Goal: Information Seeking & Learning: Learn about a topic

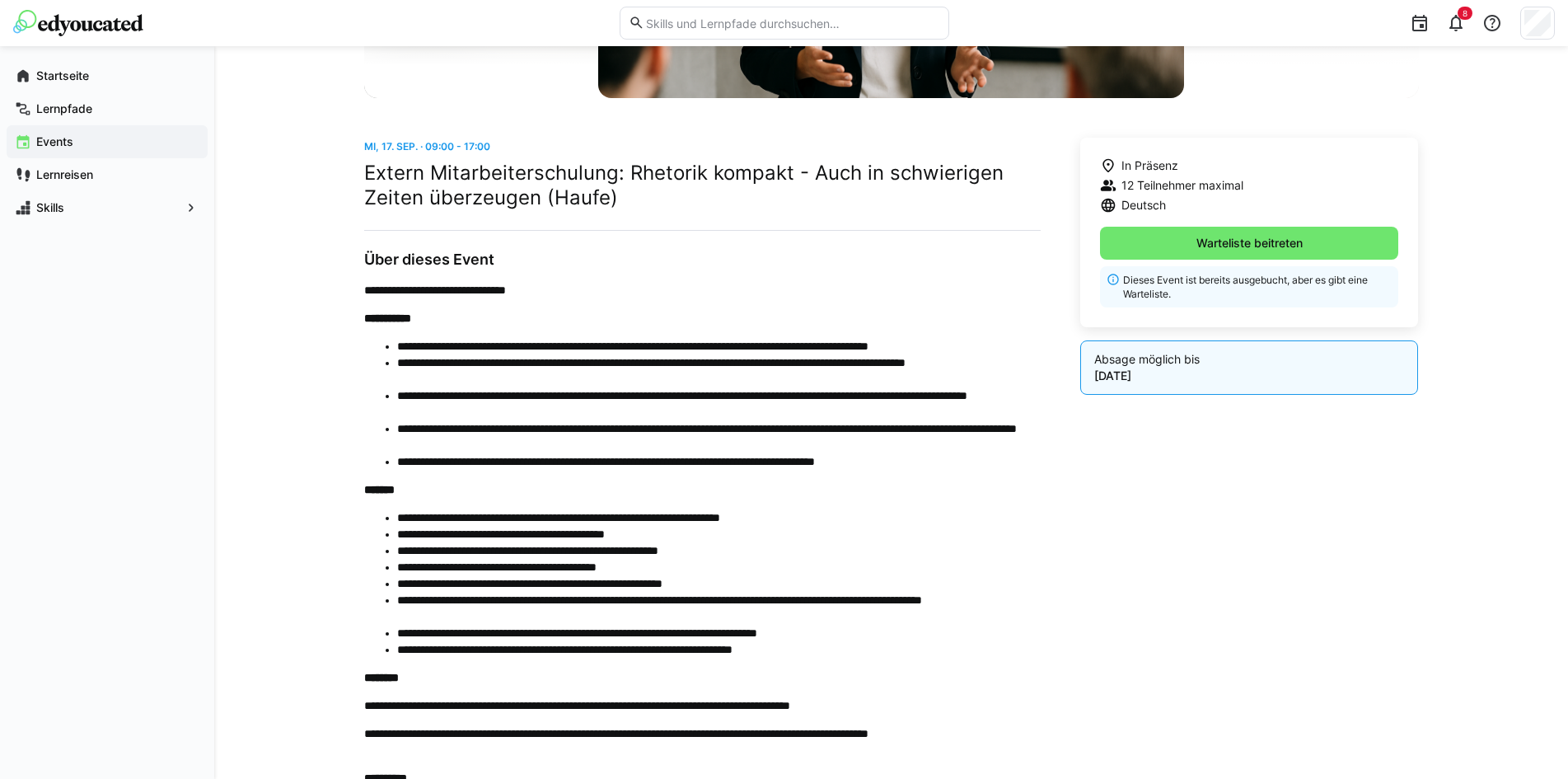
scroll to position [494, 0]
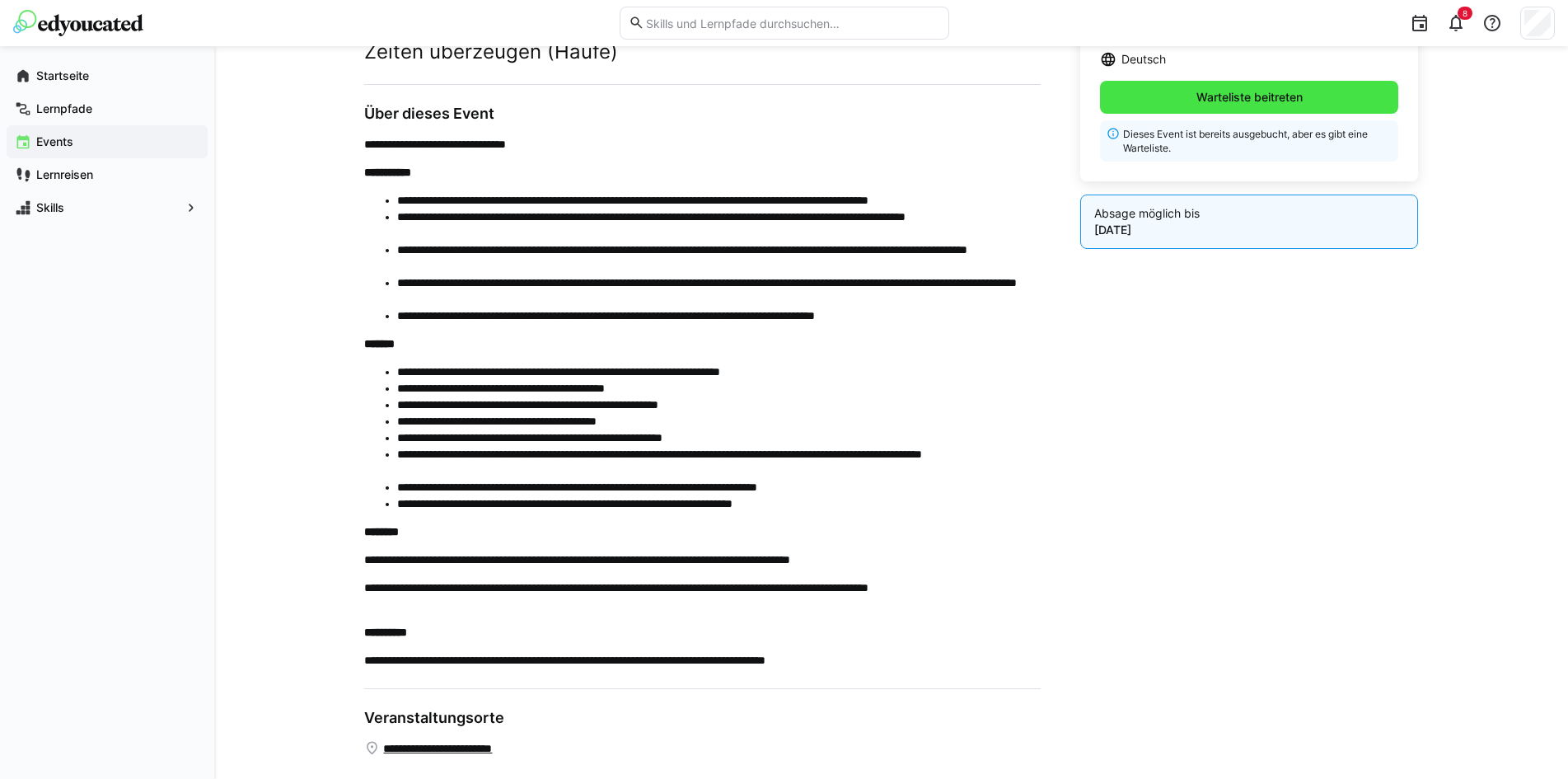
click at [1170, 101] on span "Warteliste beitreten" at bounding box center [1249, 98] width 299 height 33
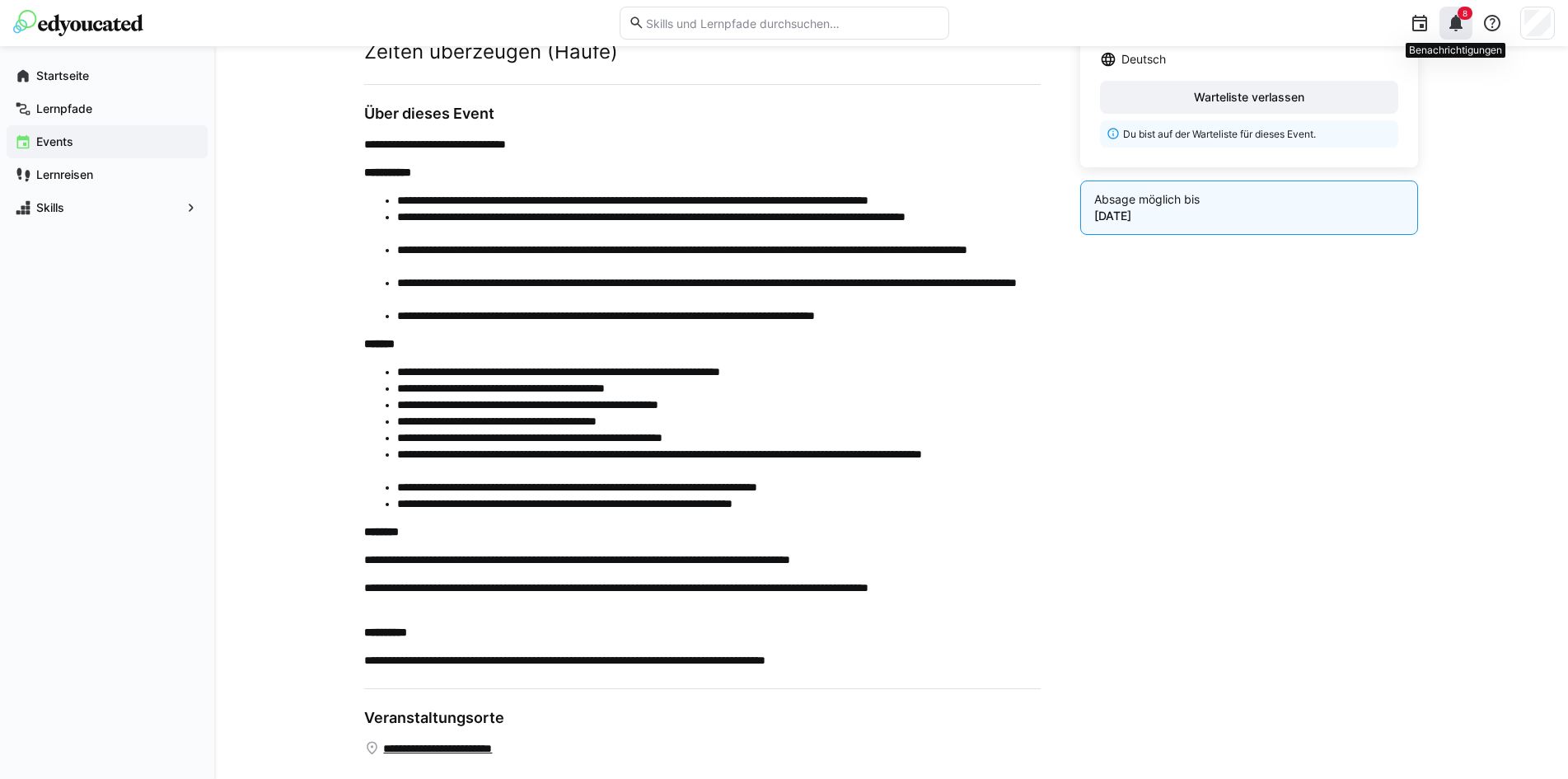
click at [1456, 19] on eds-icon at bounding box center [1455, 22] width 19 height 19
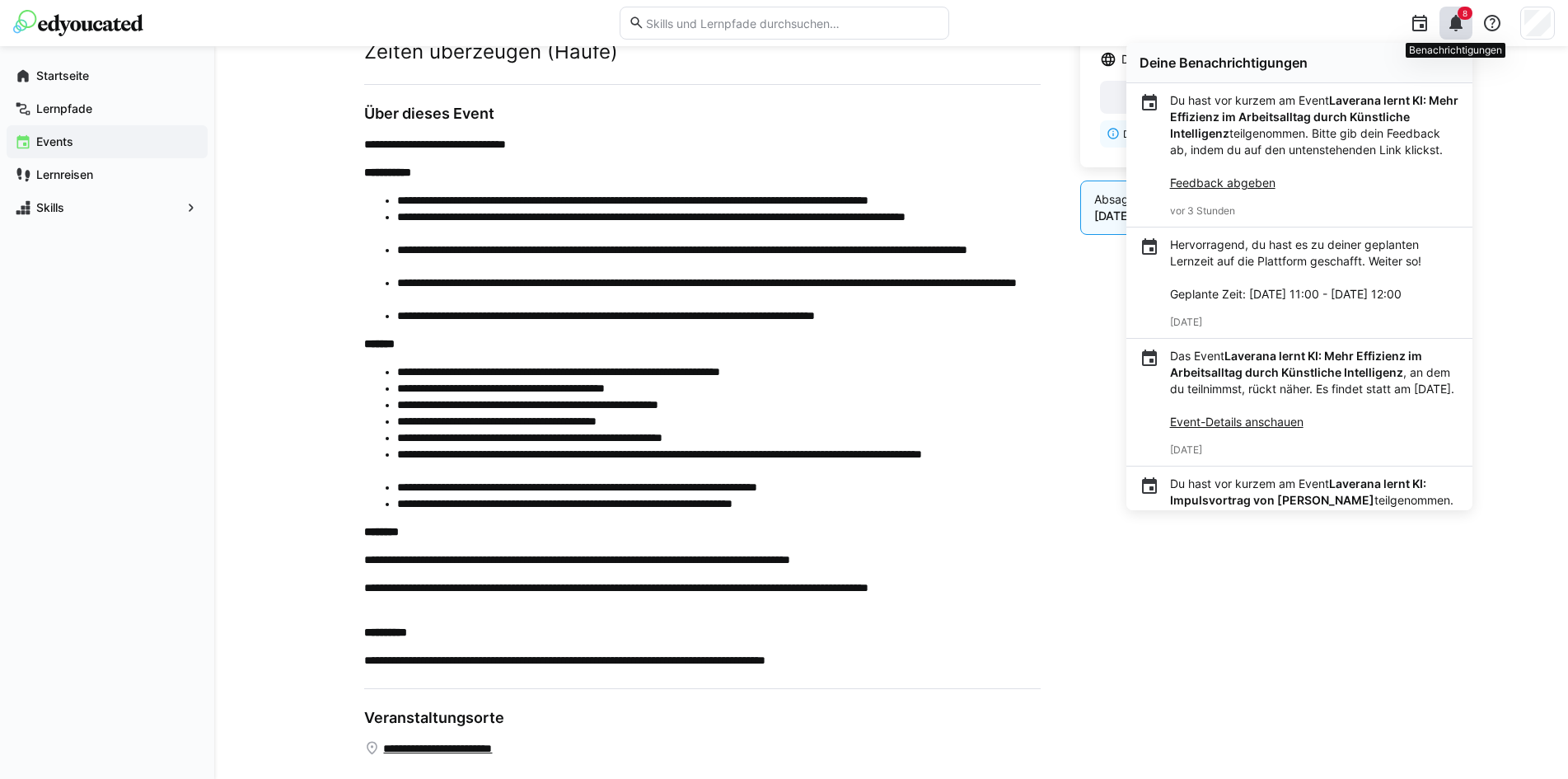
click at [1452, 25] on eds-icon at bounding box center [1455, 22] width 19 height 19
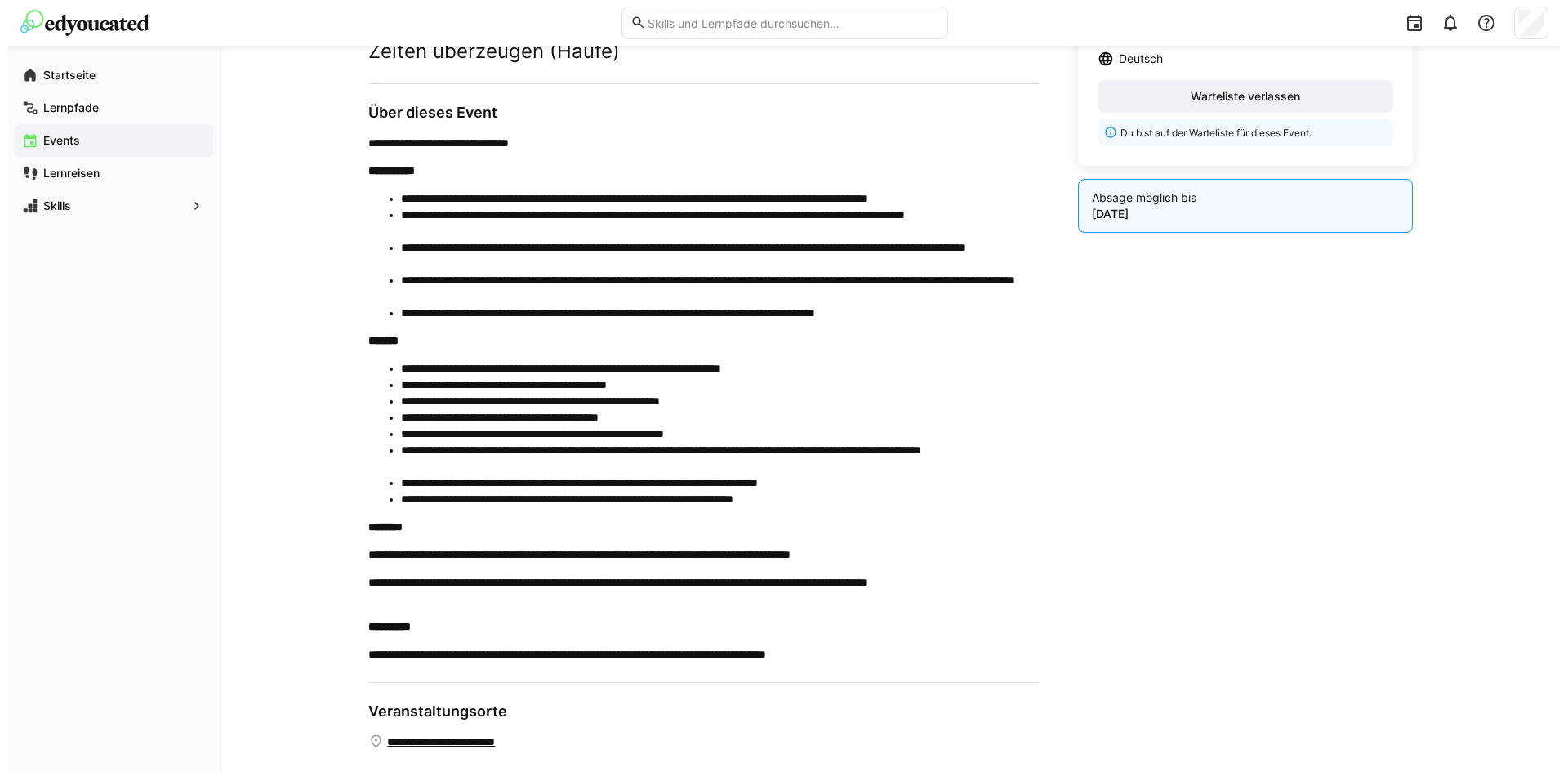
scroll to position [0, 0]
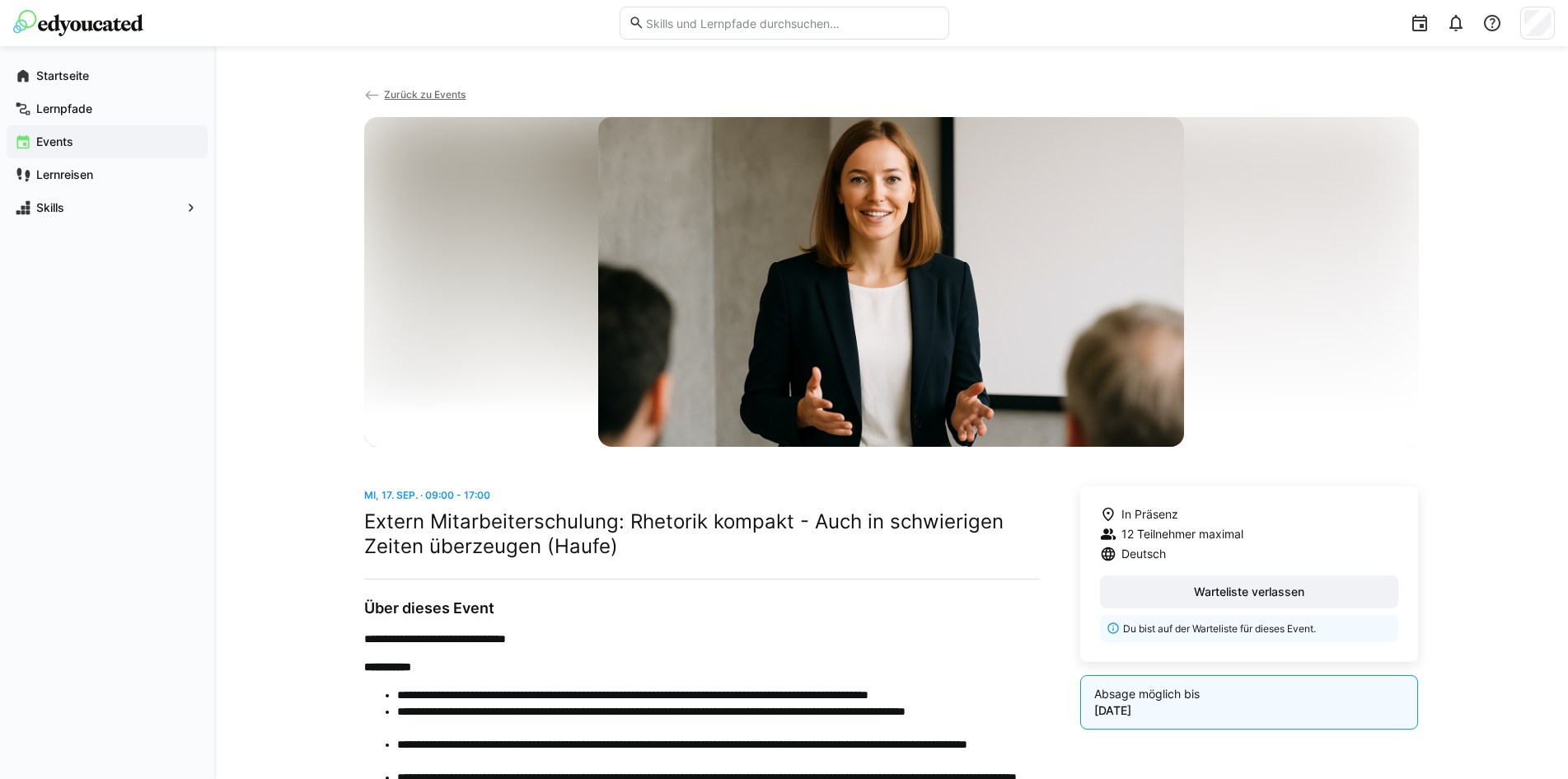
click at [70, 29] on img at bounding box center [77, 23] width 130 height 27
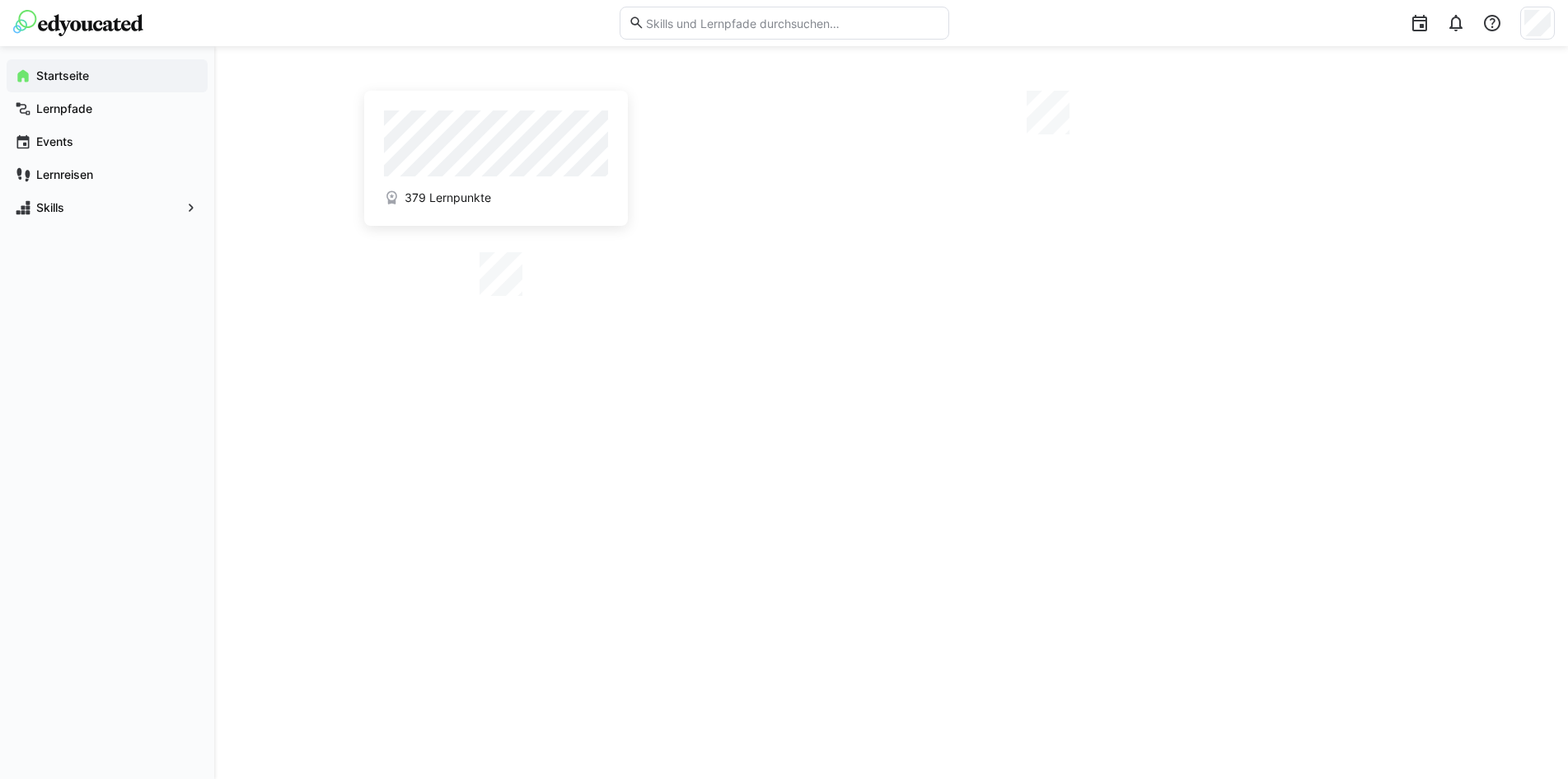
click at [0, 0] on app-navigation-label "Startseite" at bounding box center [0, 0] width 0 height 0
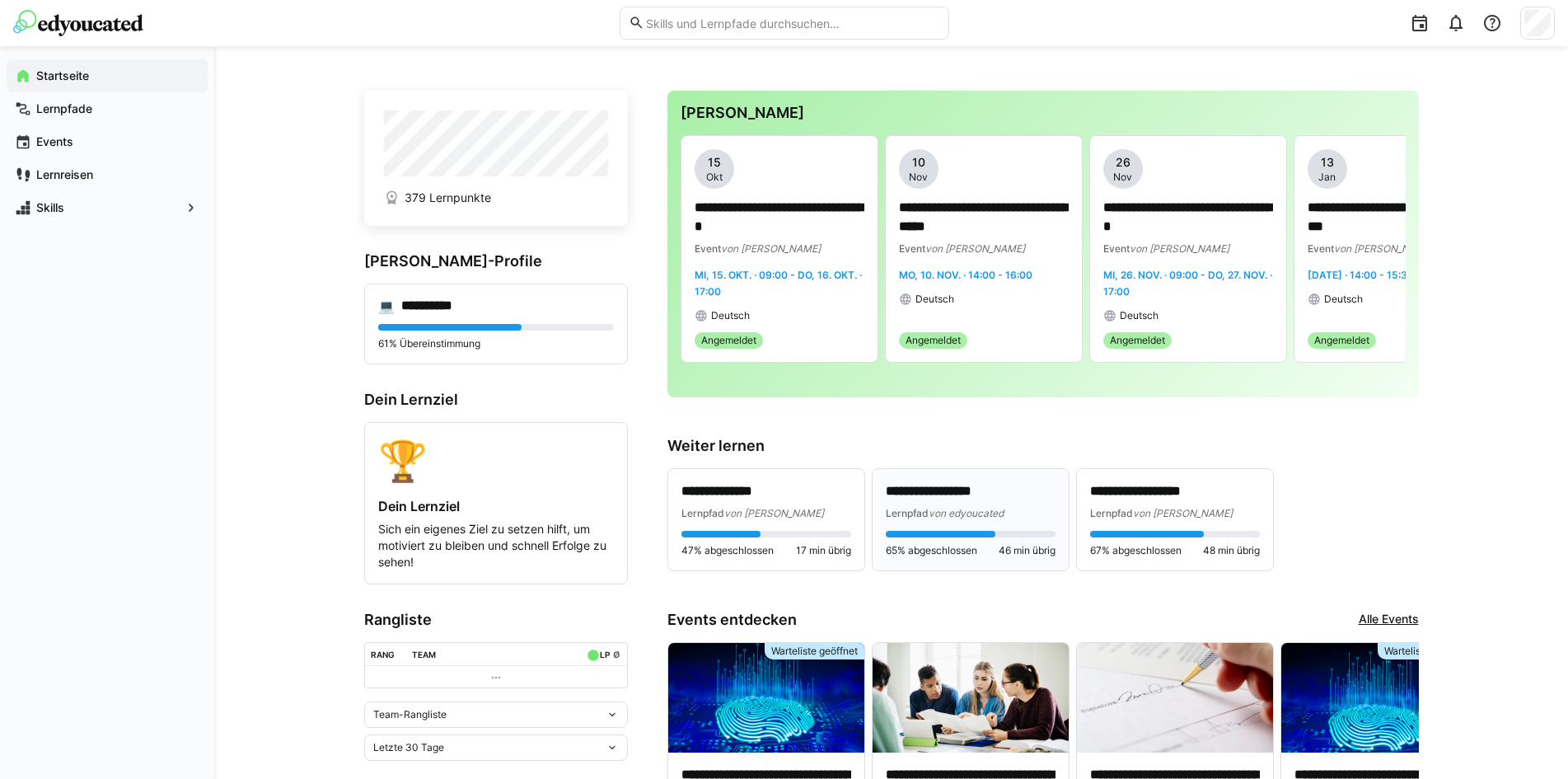
click at [959, 494] on p "**********" at bounding box center [970, 491] width 169 height 19
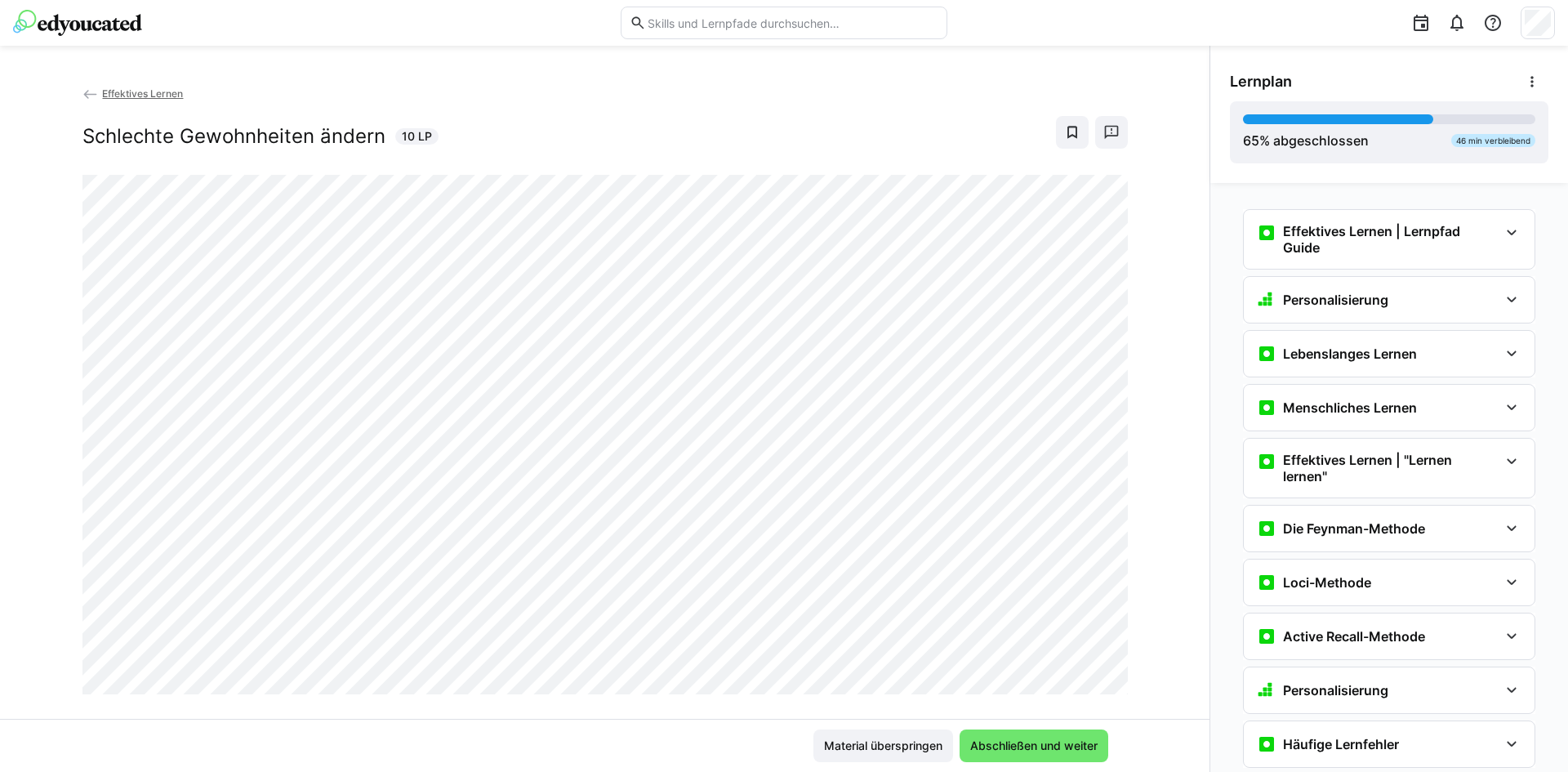
scroll to position [808, 0]
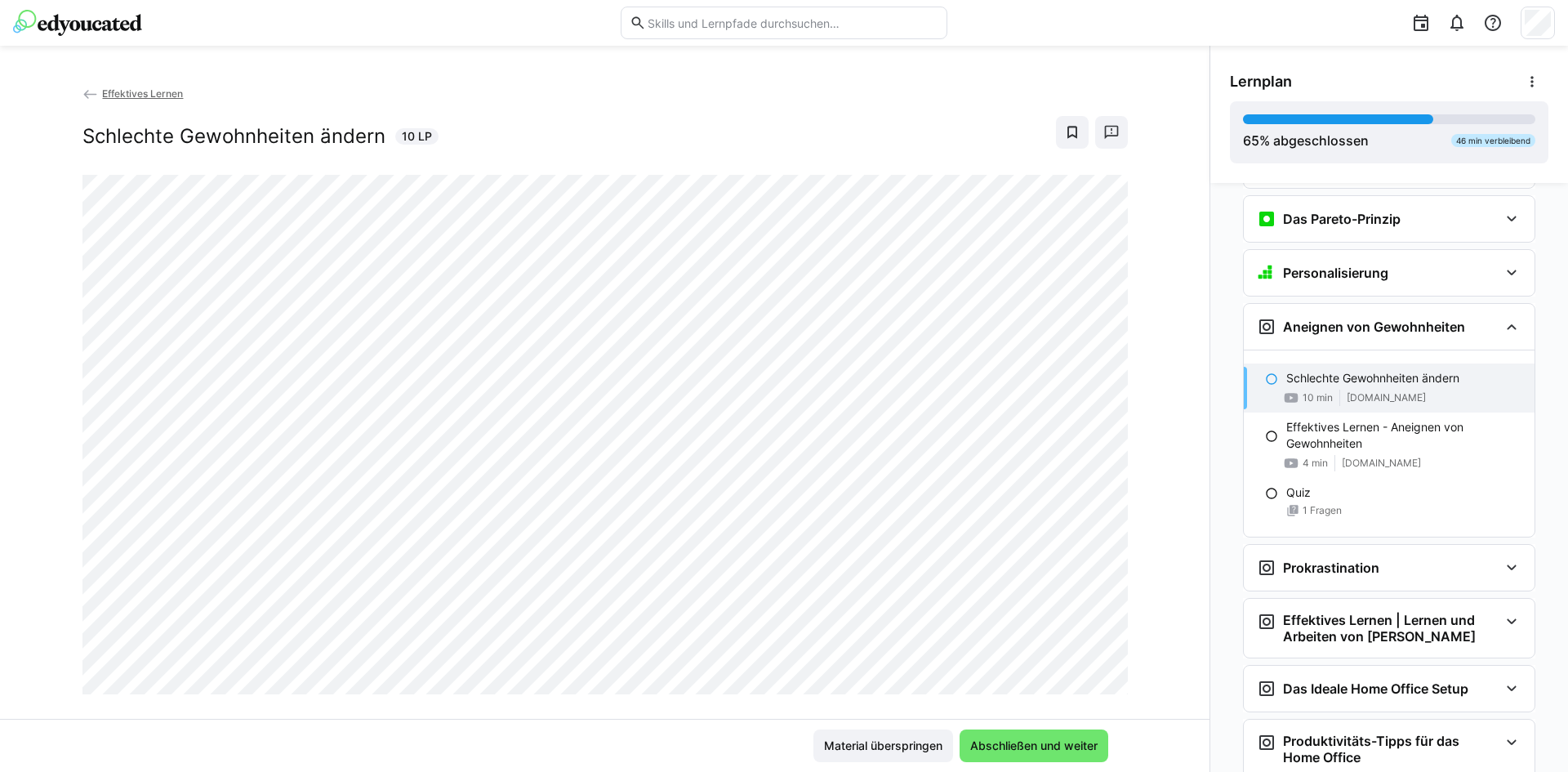
scroll to position [27, 0]
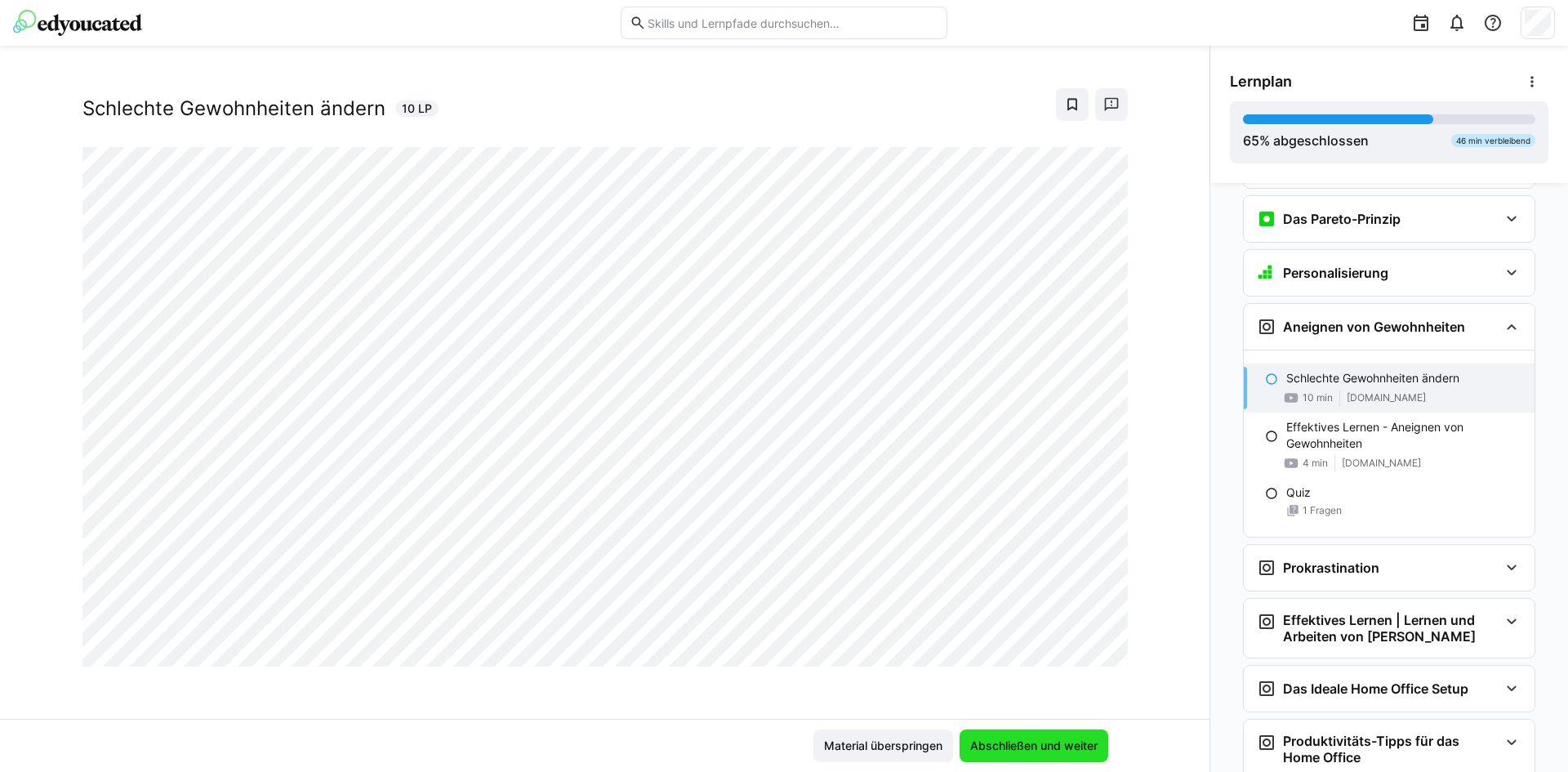
click at [1073, 738] on span "Abschließen und weiter" at bounding box center [1033, 746] width 132 height 16
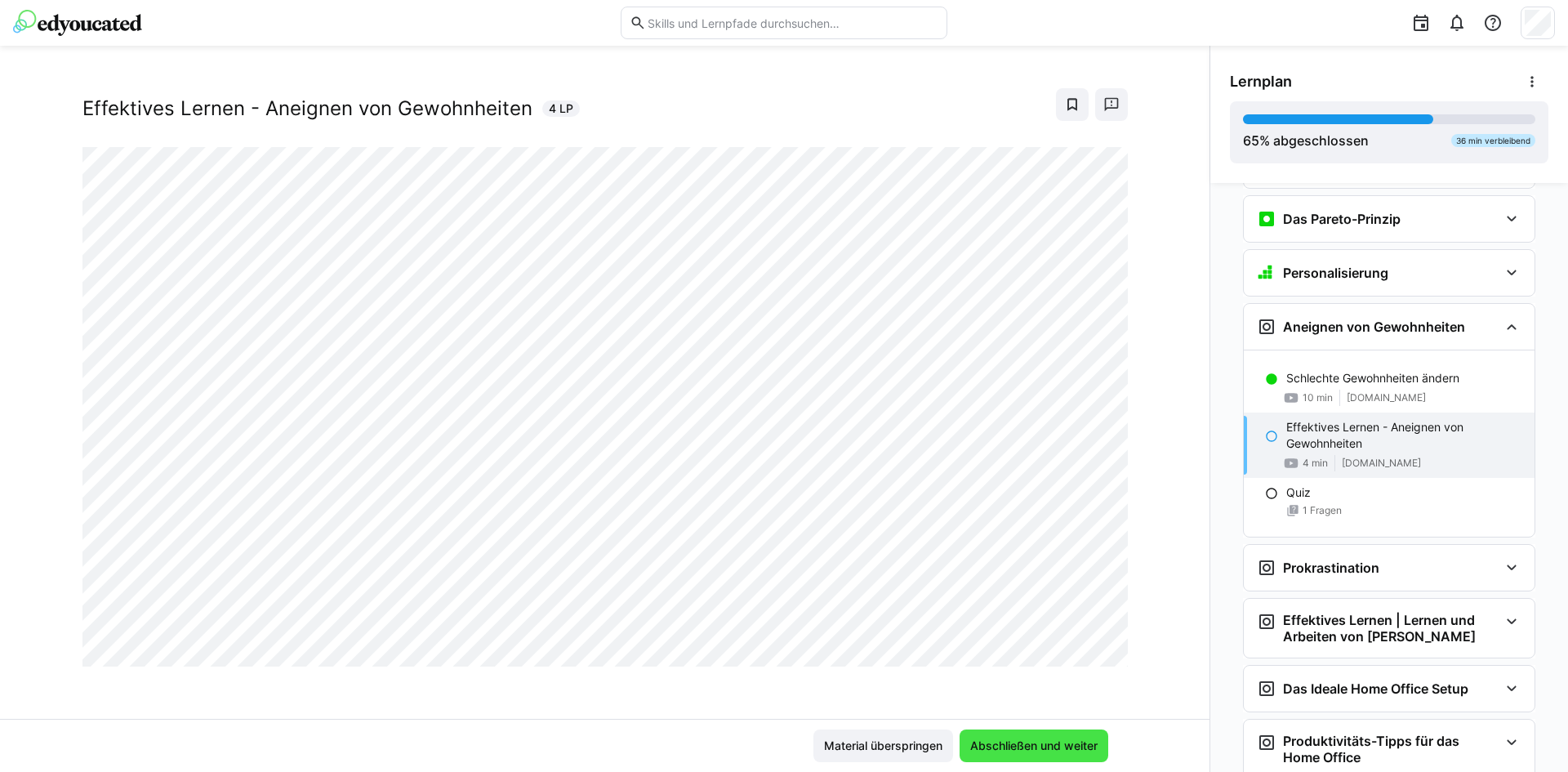
click at [1008, 757] on span "Abschließen und weiter" at bounding box center [1033, 746] width 149 height 33
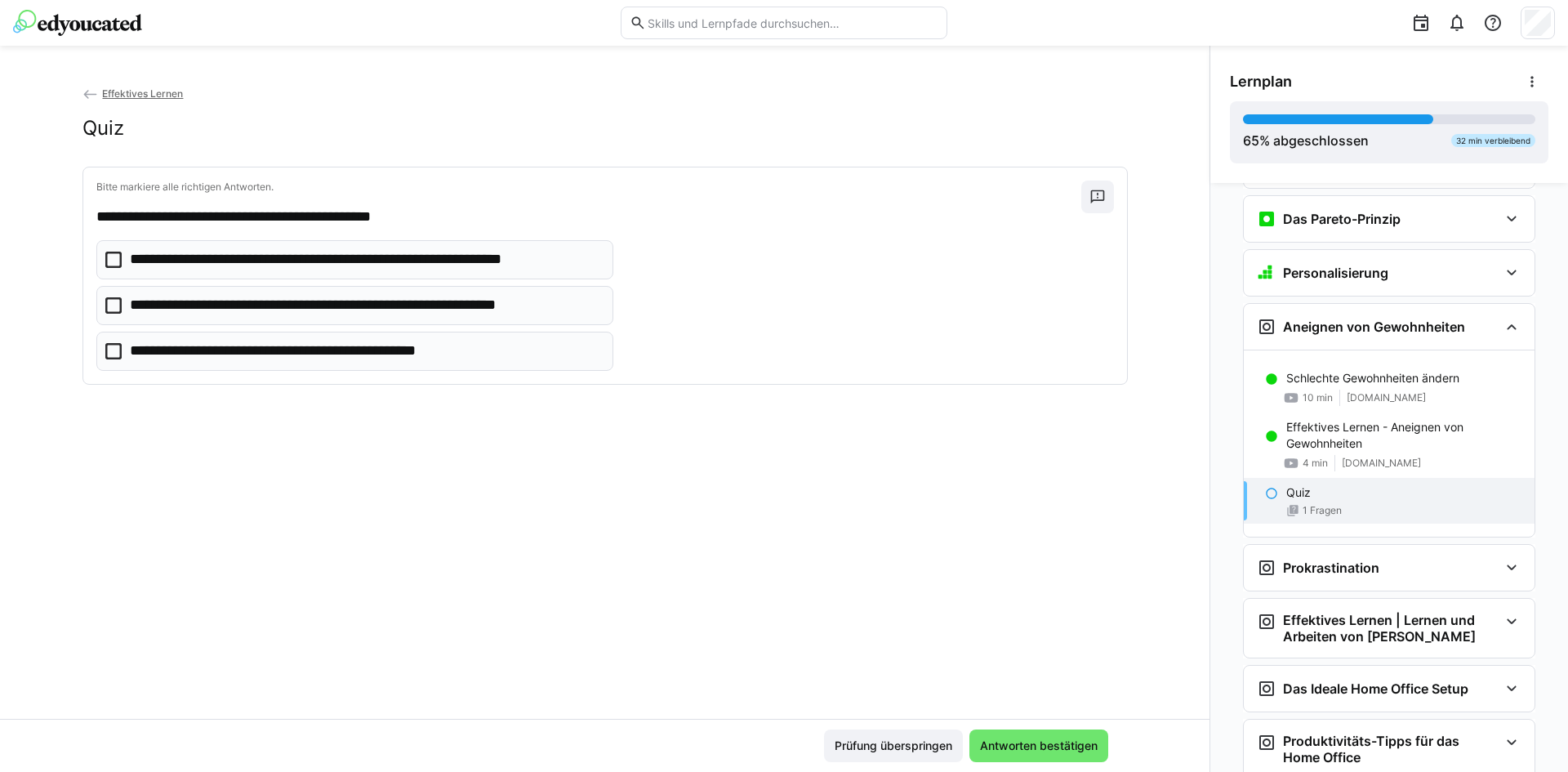
click at [271, 256] on p "**********" at bounding box center [365, 259] width 472 height 21
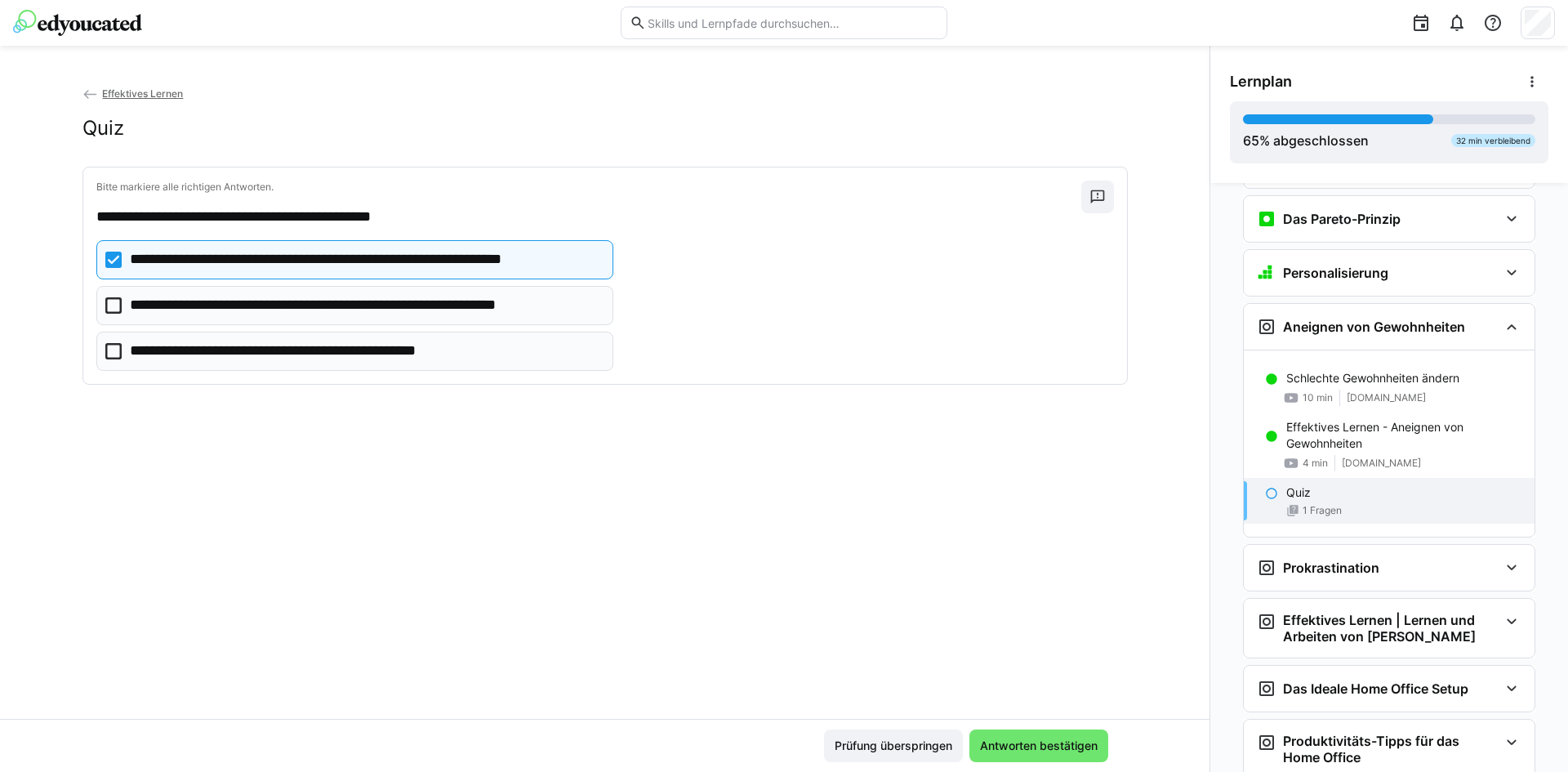
click at [175, 349] on p "**********" at bounding box center [316, 350] width 372 height 21
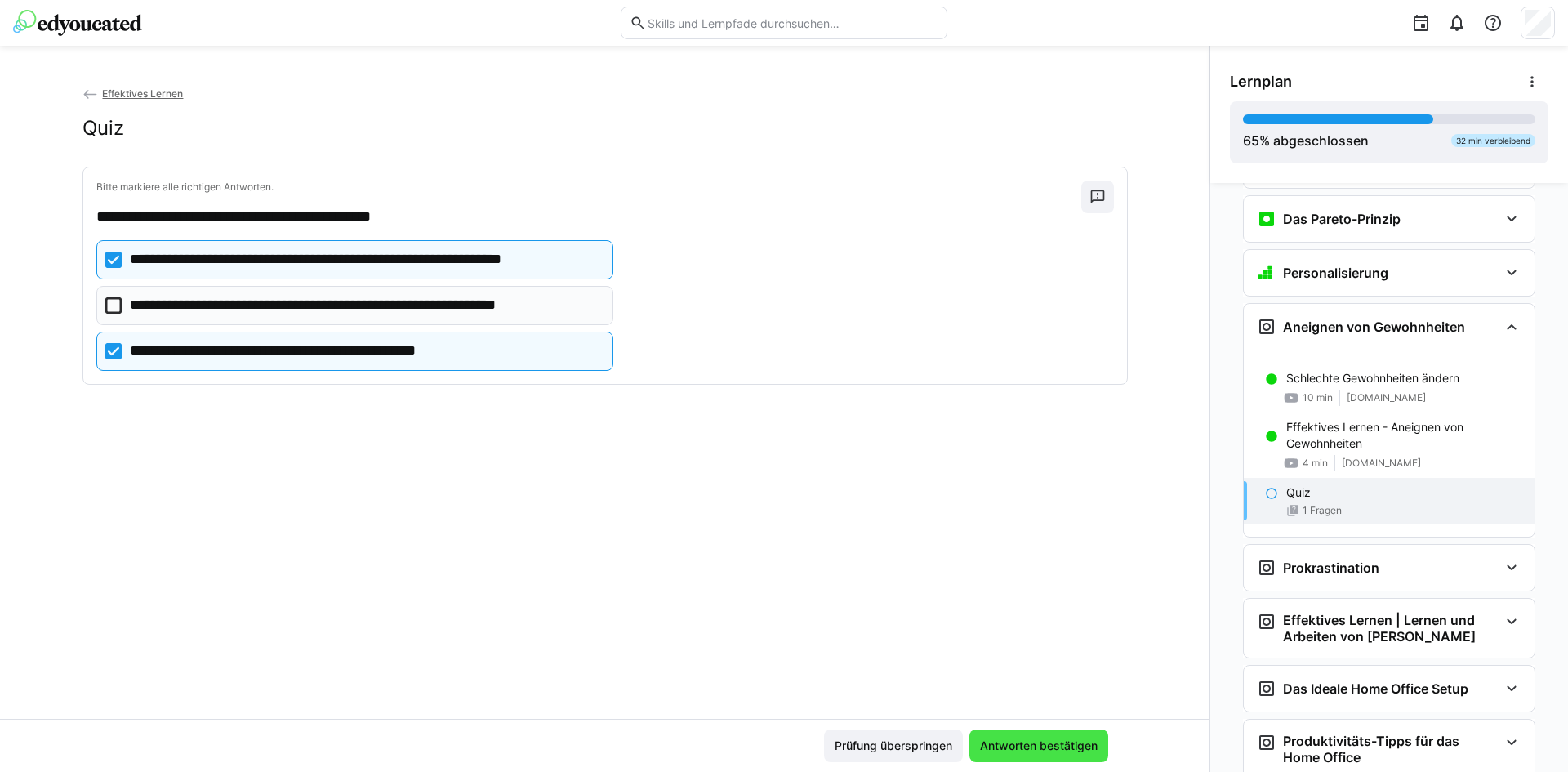
click at [1092, 746] on span "Antworten bestätigen" at bounding box center [1039, 746] width 122 height 16
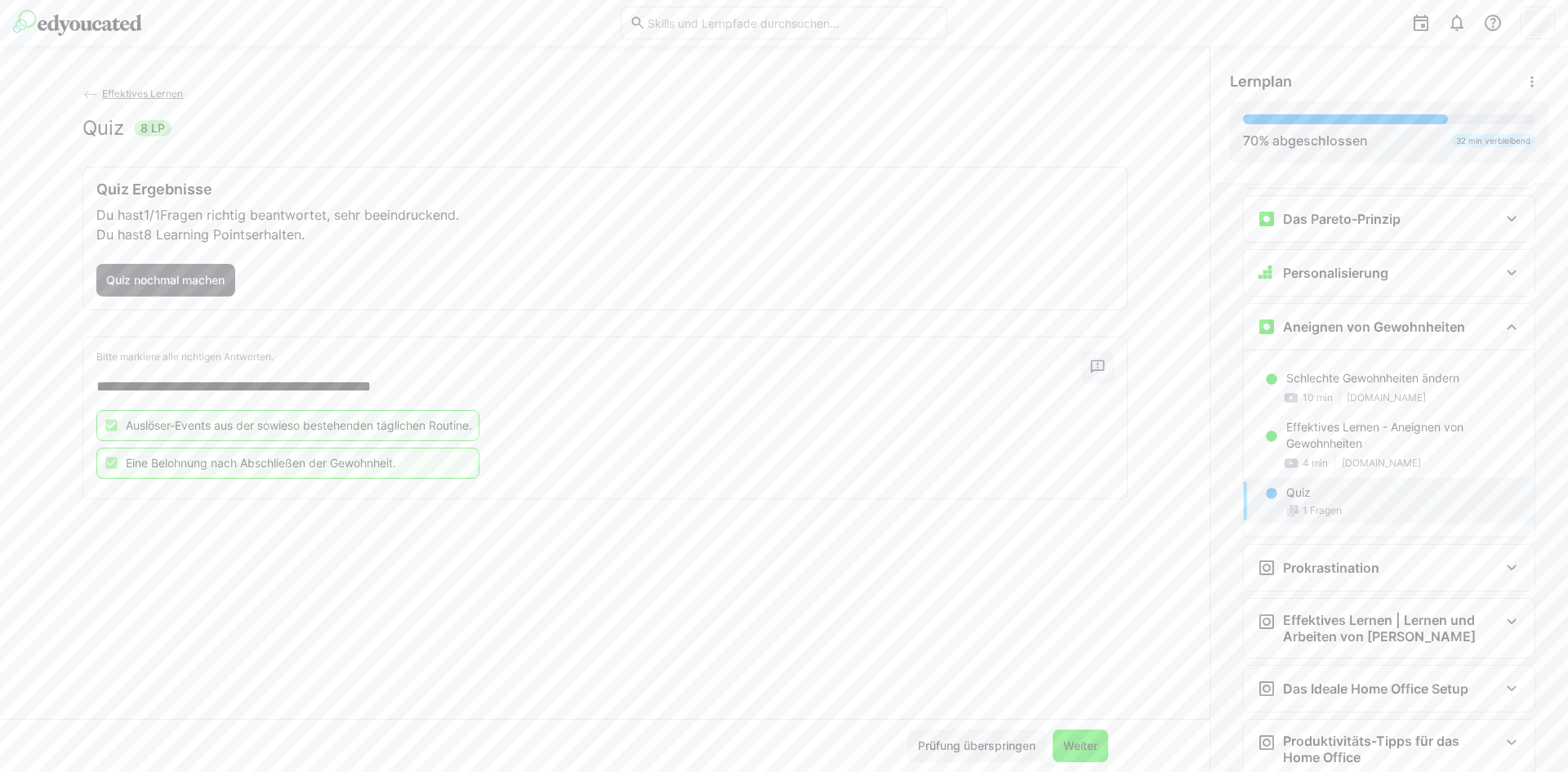
click at [1069, 748] on span "Weiter" at bounding box center [1080, 746] width 39 height 16
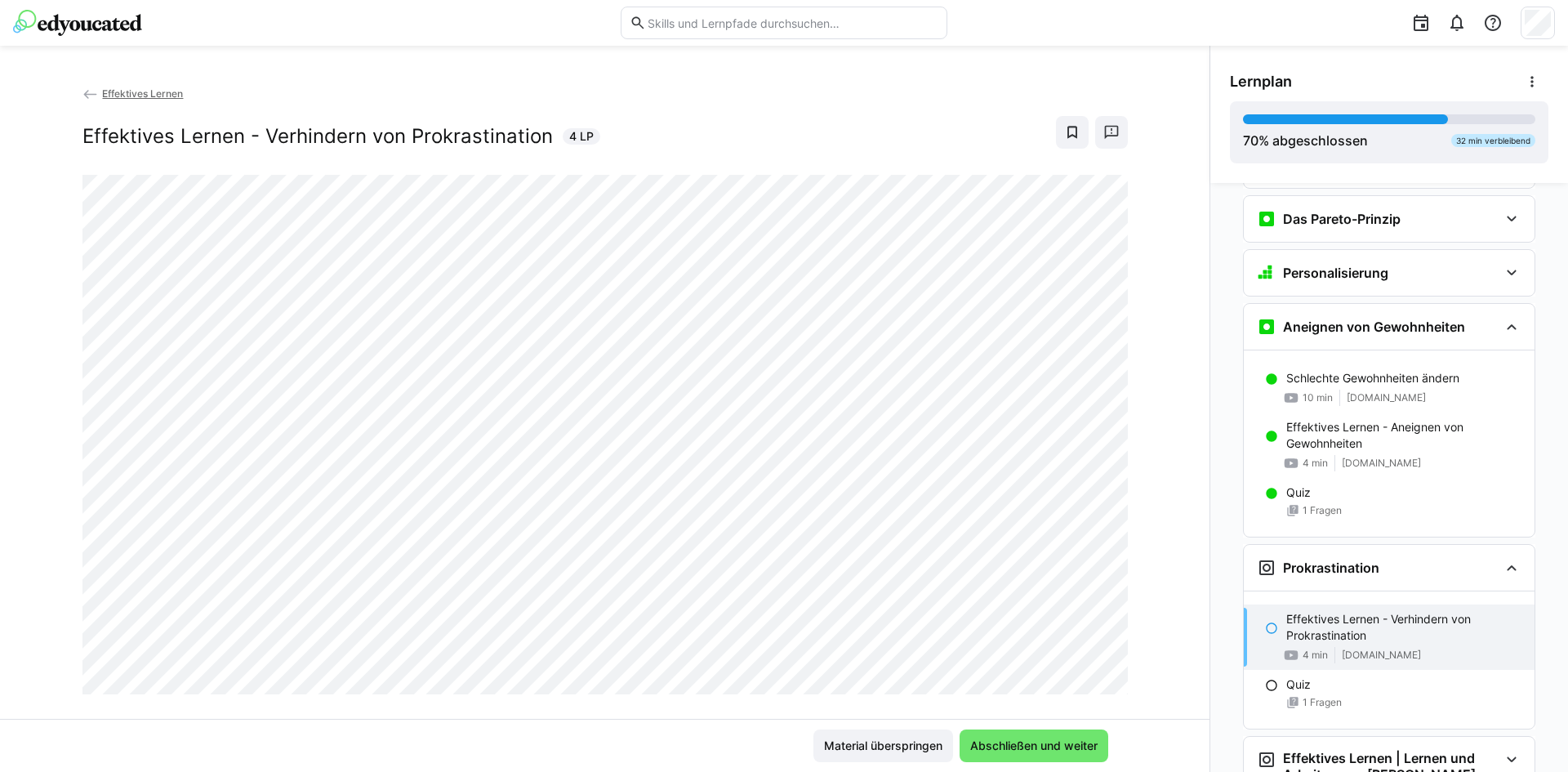
scroll to position [986, 0]
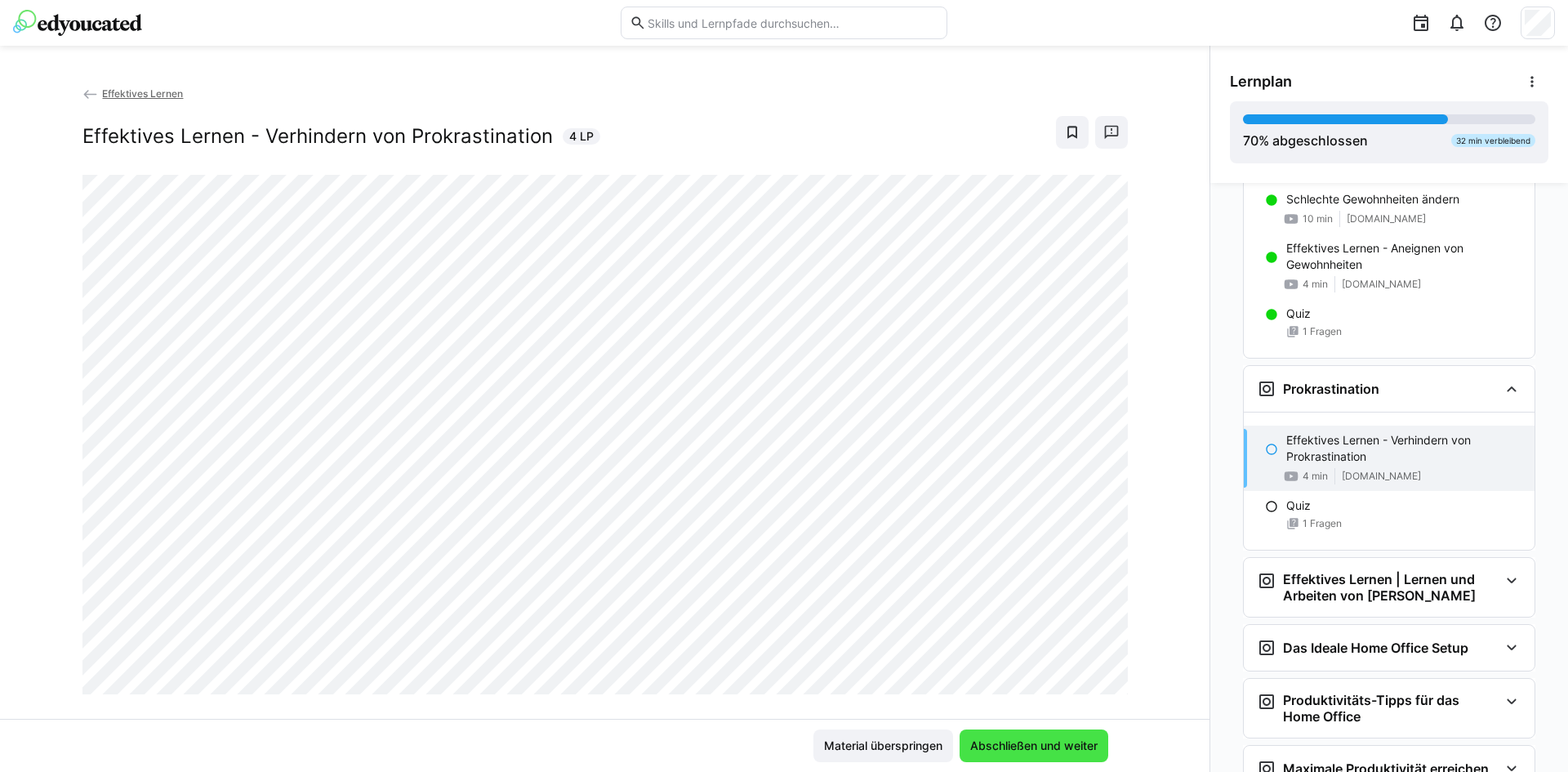
click at [1027, 740] on span "Abschließen und weiter" at bounding box center [1033, 746] width 132 height 16
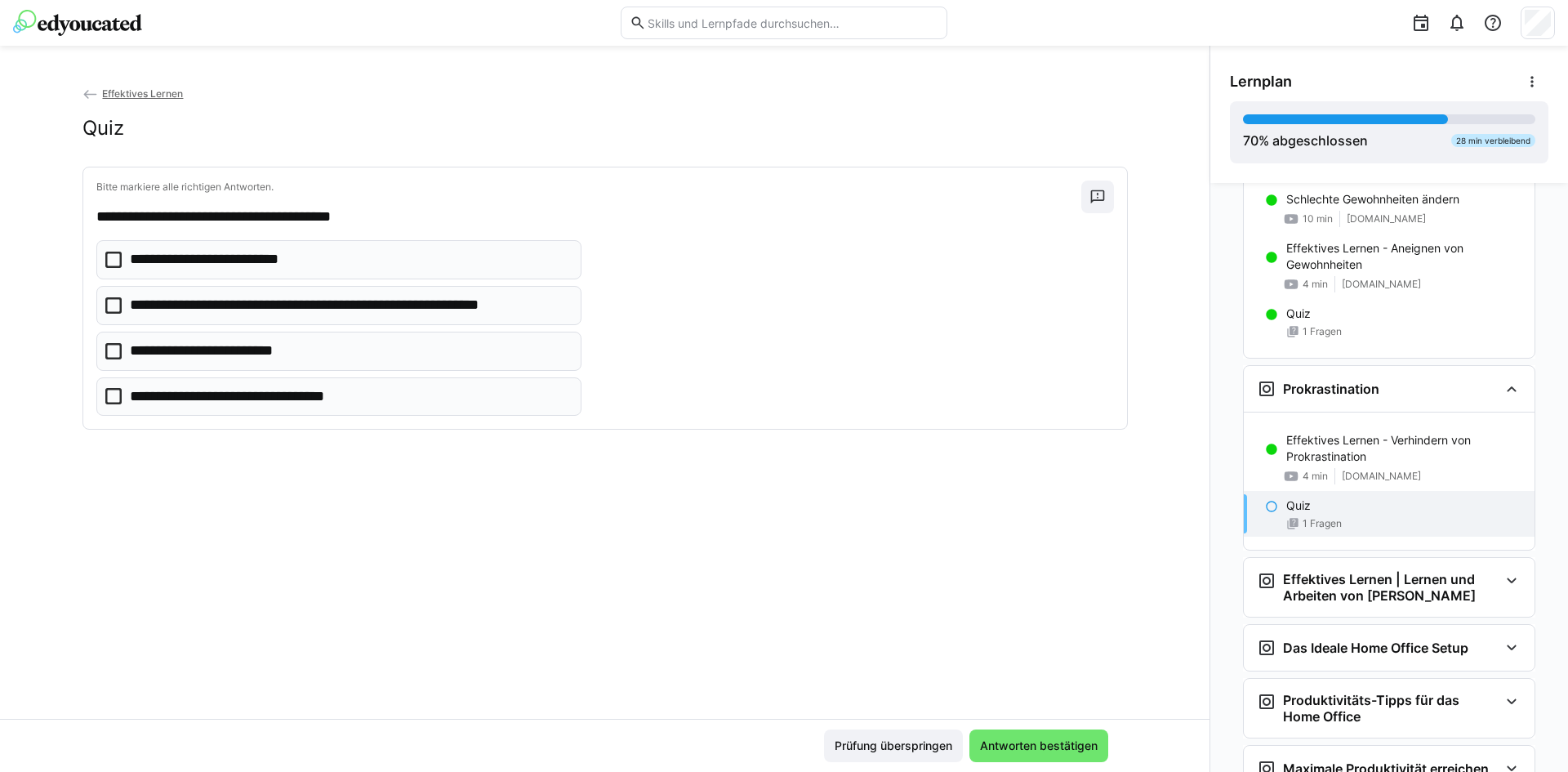
click at [211, 251] on p "**********" at bounding box center [222, 259] width 184 height 21
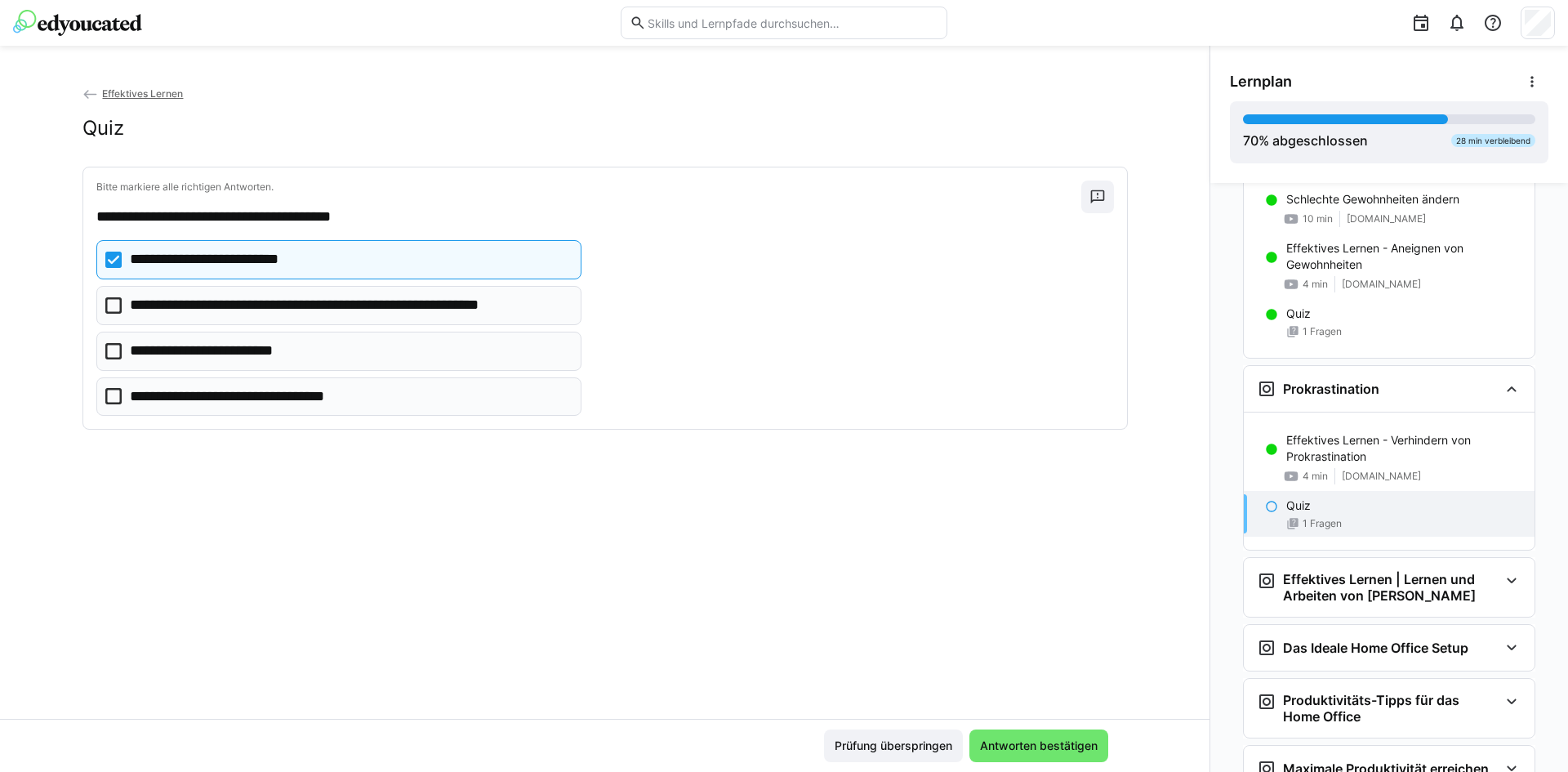
click at [212, 342] on p "**********" at bounding box center [220, 350] width 181 height 21
click at [308, 397] on p "**********" at bounding box center [259, 396] width 260 height 21
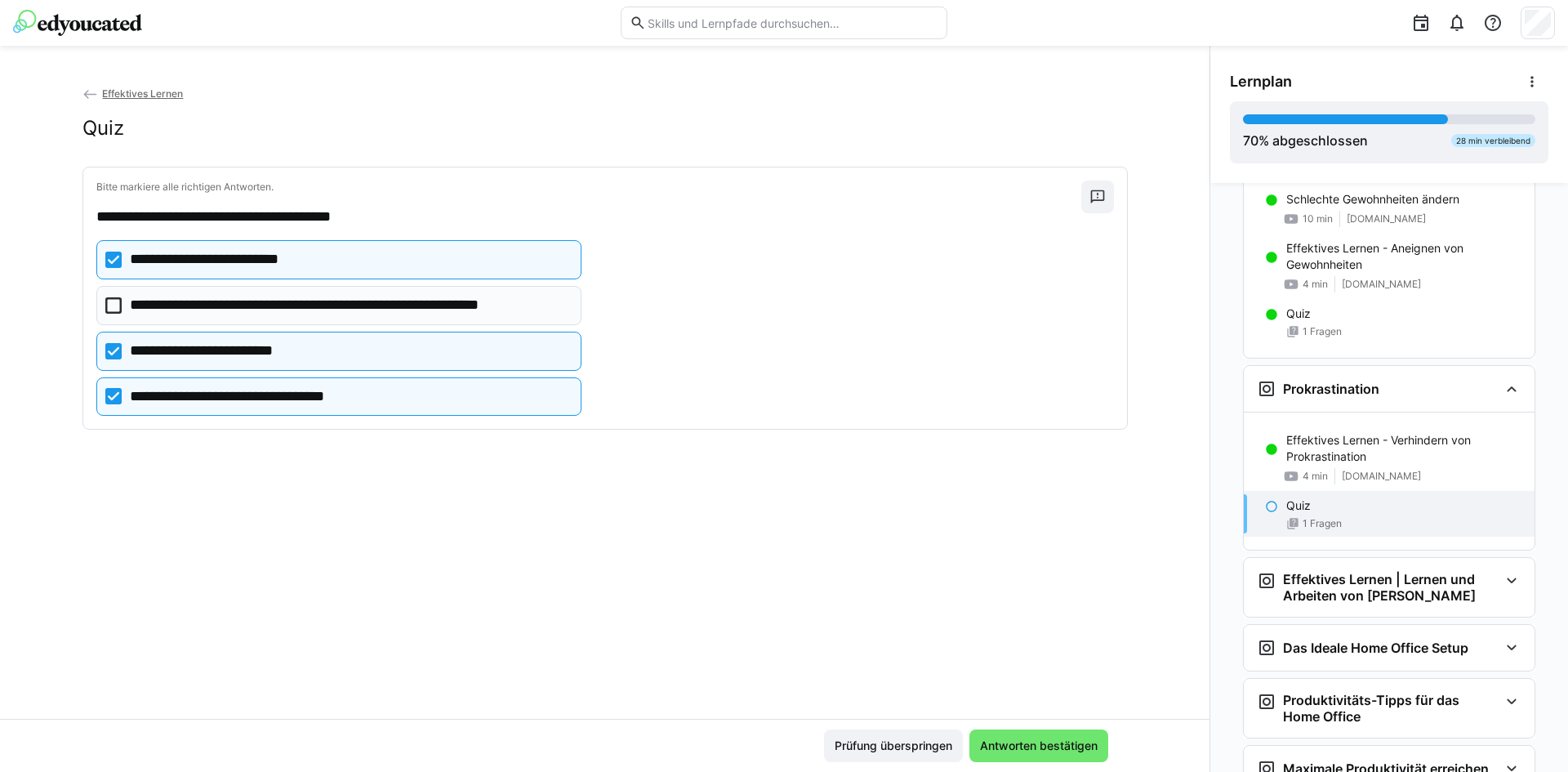
click at [308, 396] on p "**********" at bounding box center [259, 396] width 260 height 21
click at [1057, 736] on span "Antworten bestätigen" at bounding box center [1039, 746] width 139 height 33
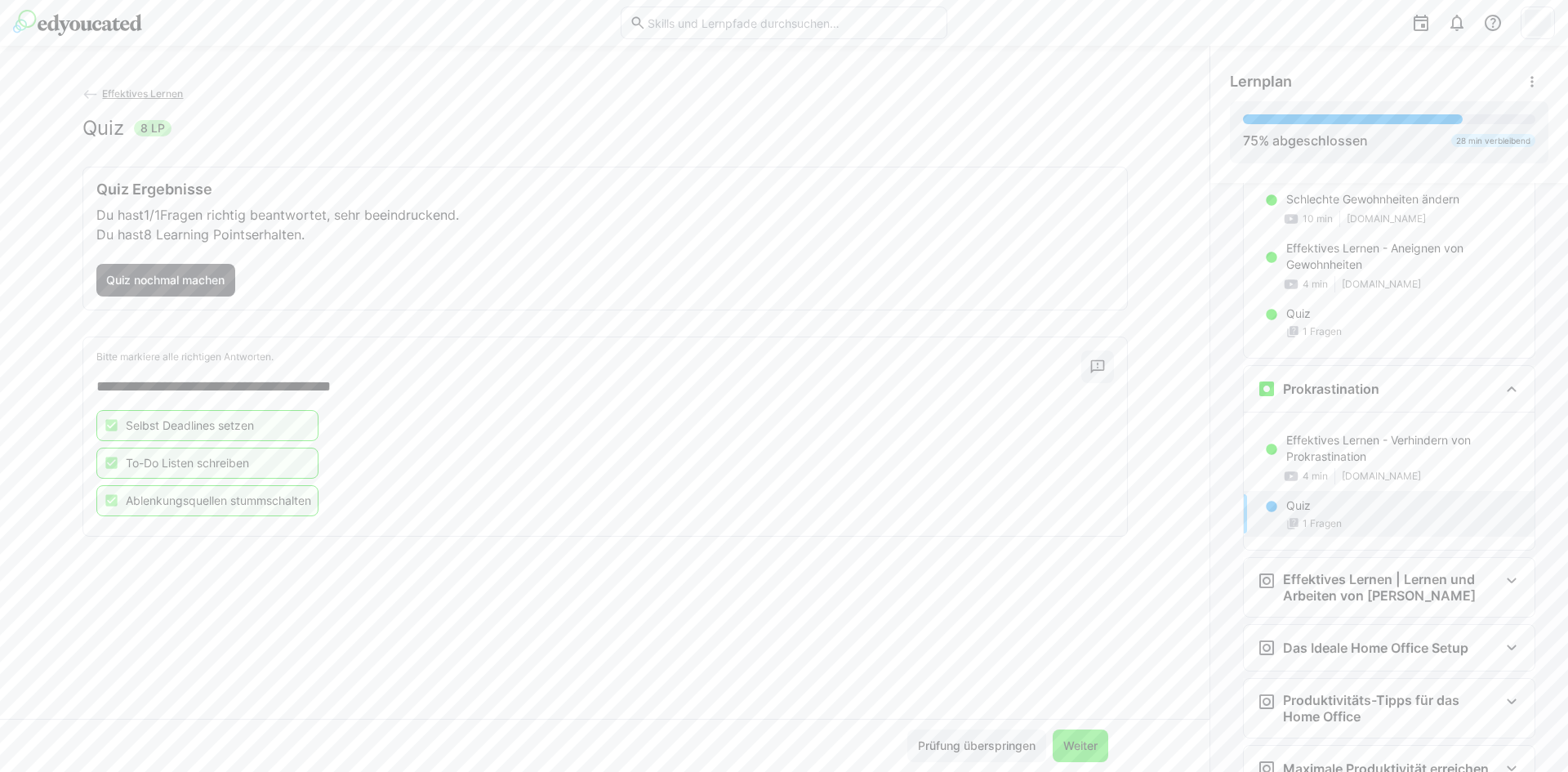
click at [1090, 736] on span "Weiter" at bounding box center [1080, 746] width 56 height 33
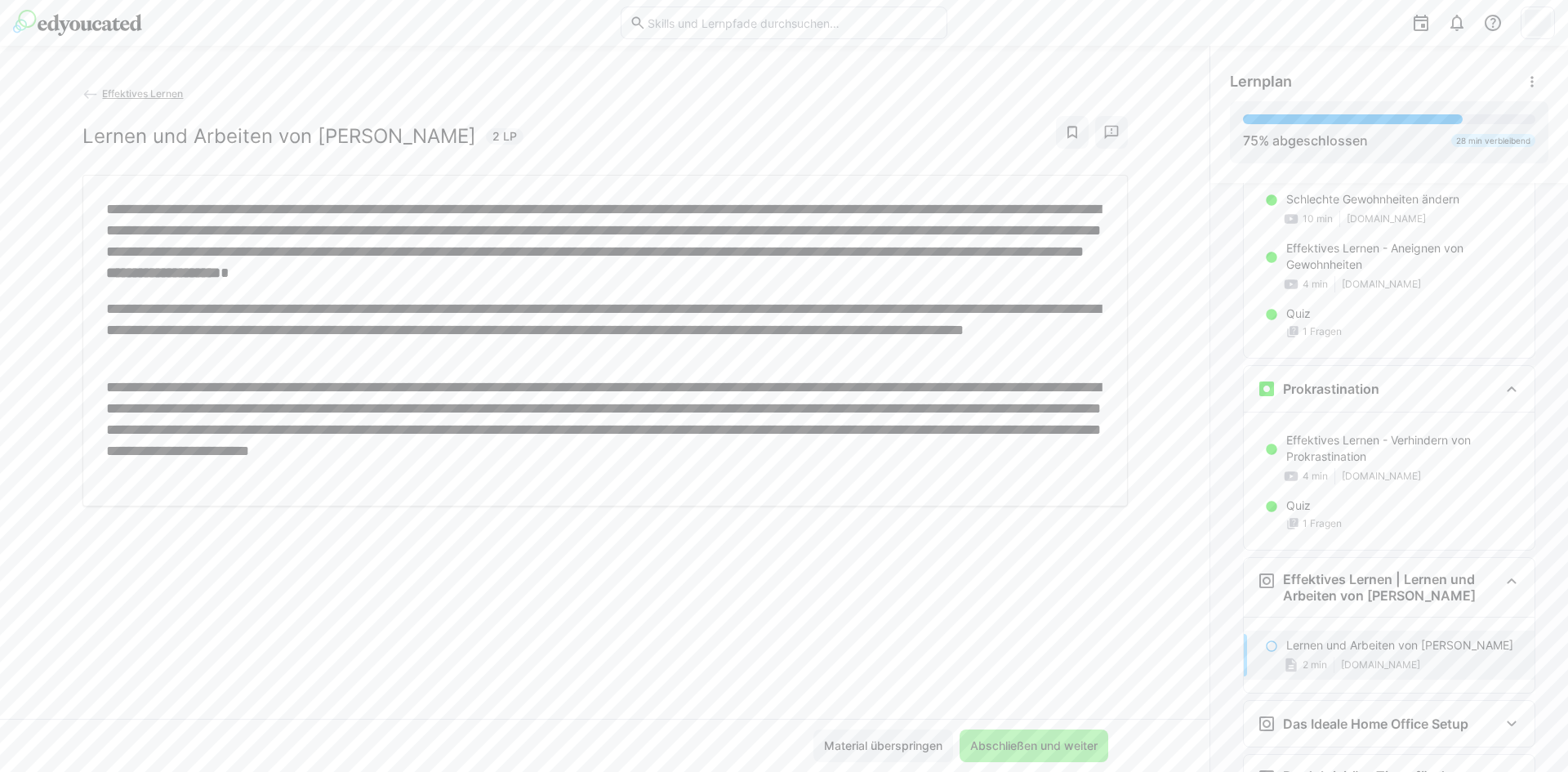
scroll to position [1124, 0]
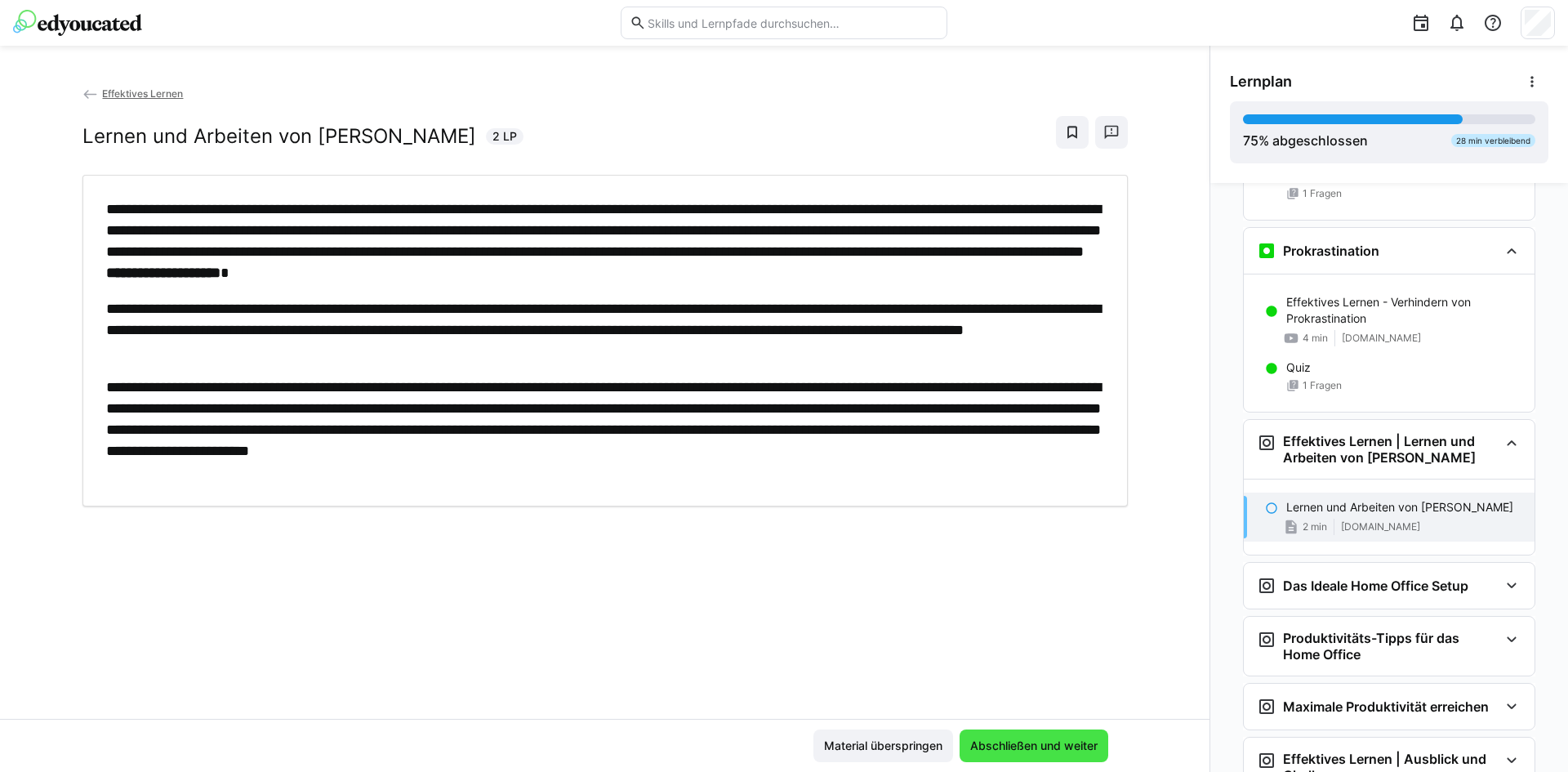
click at [1006, 729] on span "Abschließen und weiter" at bounding box center [1033, 746] width 149 height 33
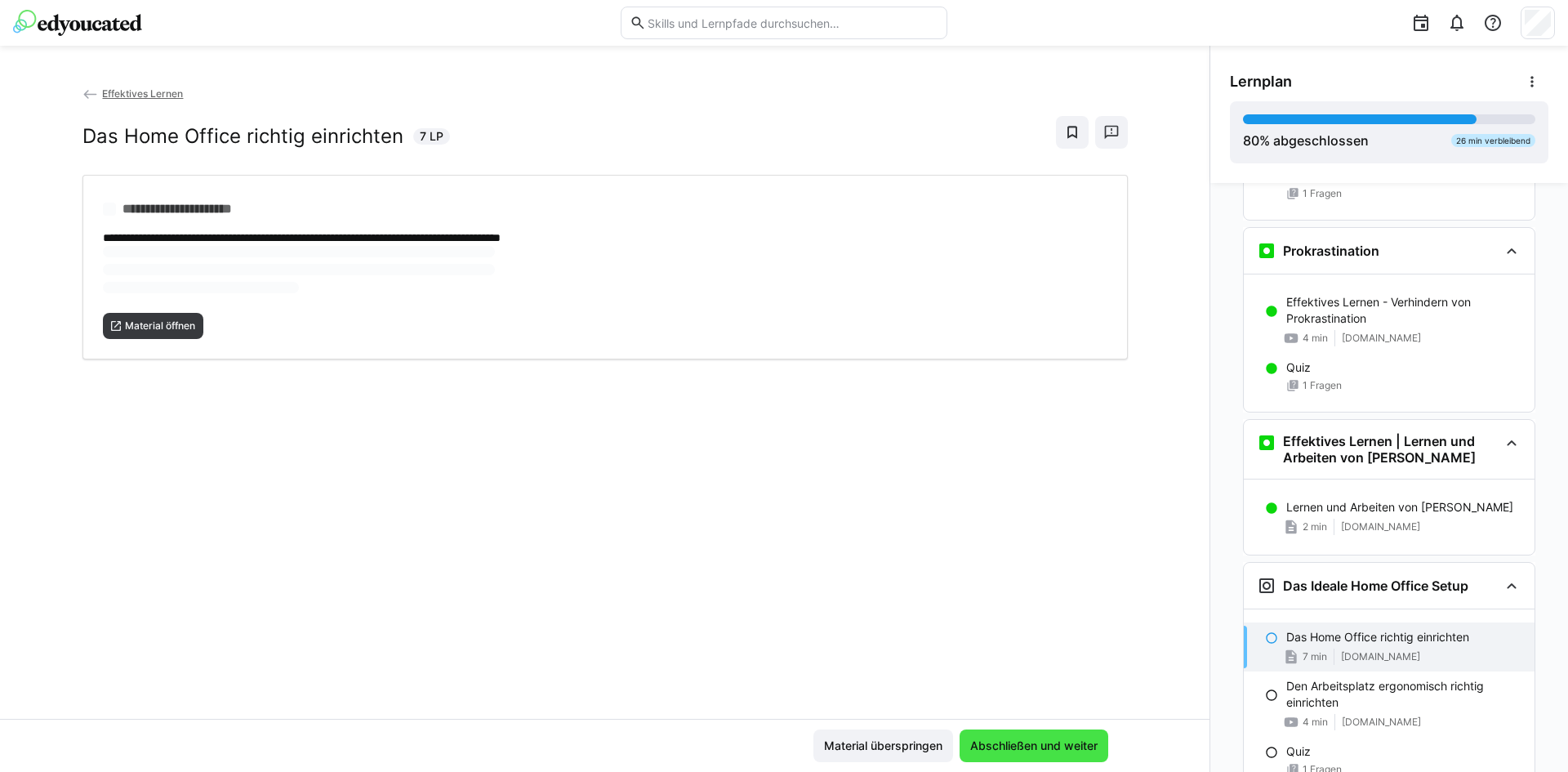
scroll to position [1200, 0]
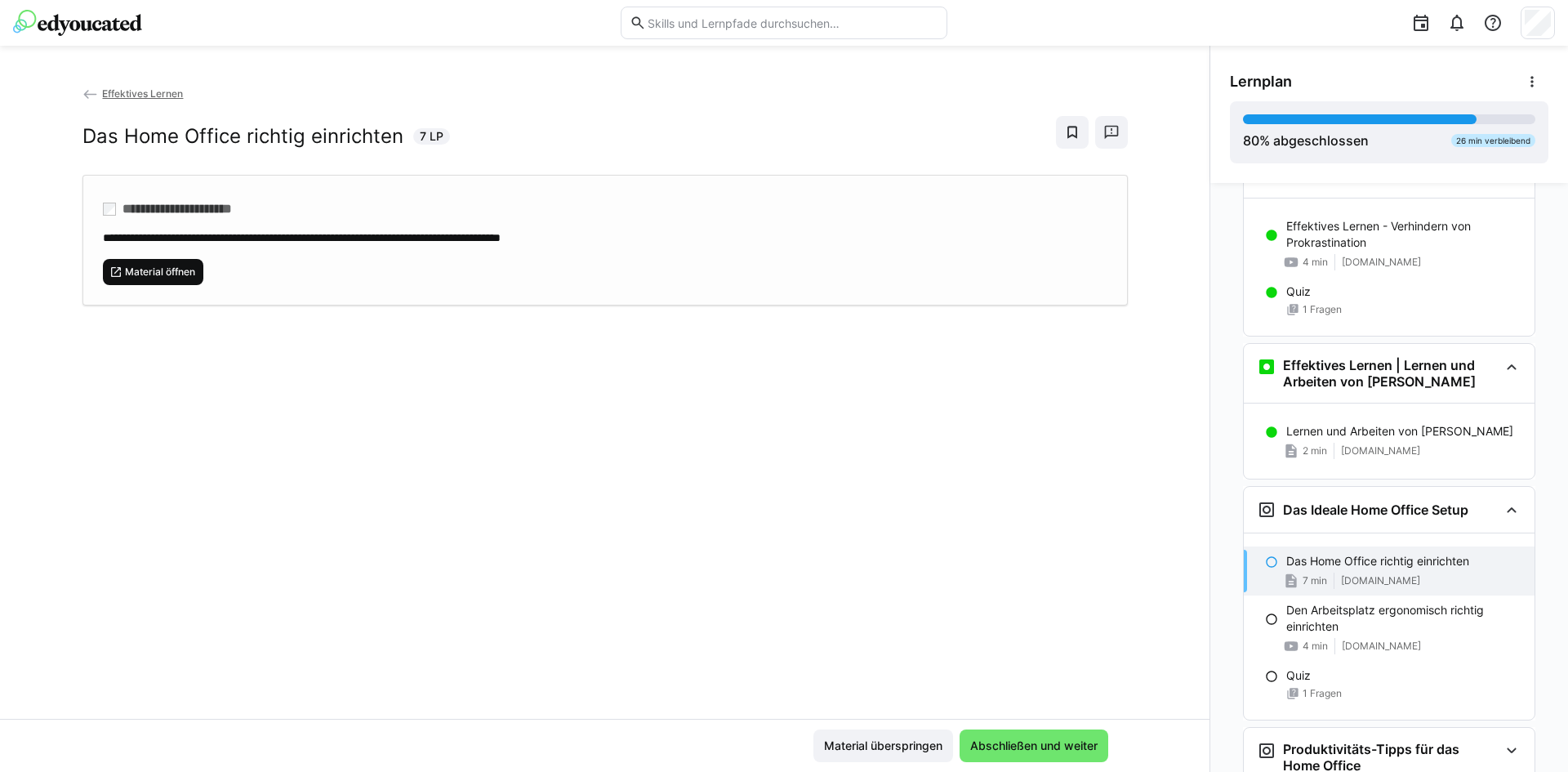
click at [160, 260] on span "Material öffnen" at bounding box center [153, 272] width 101 height 26
click at [1052, 752] on span "Abschließen und weiter" at bounding box center [1033, 746] width 132 height 16
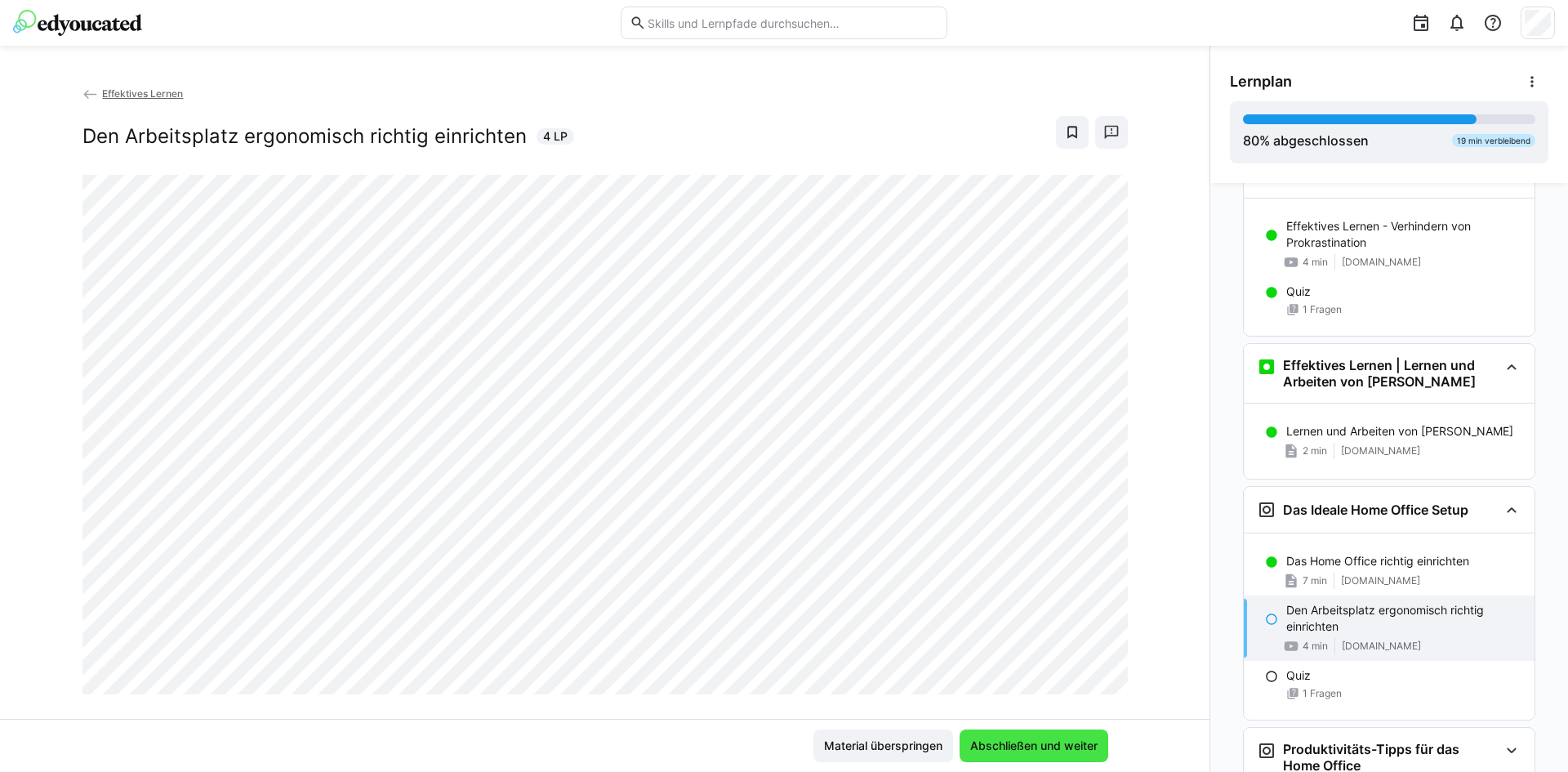
click at [991, 746] on span "Abschließen und weiter" at bounding box center [1033, 746] width 132 height 16
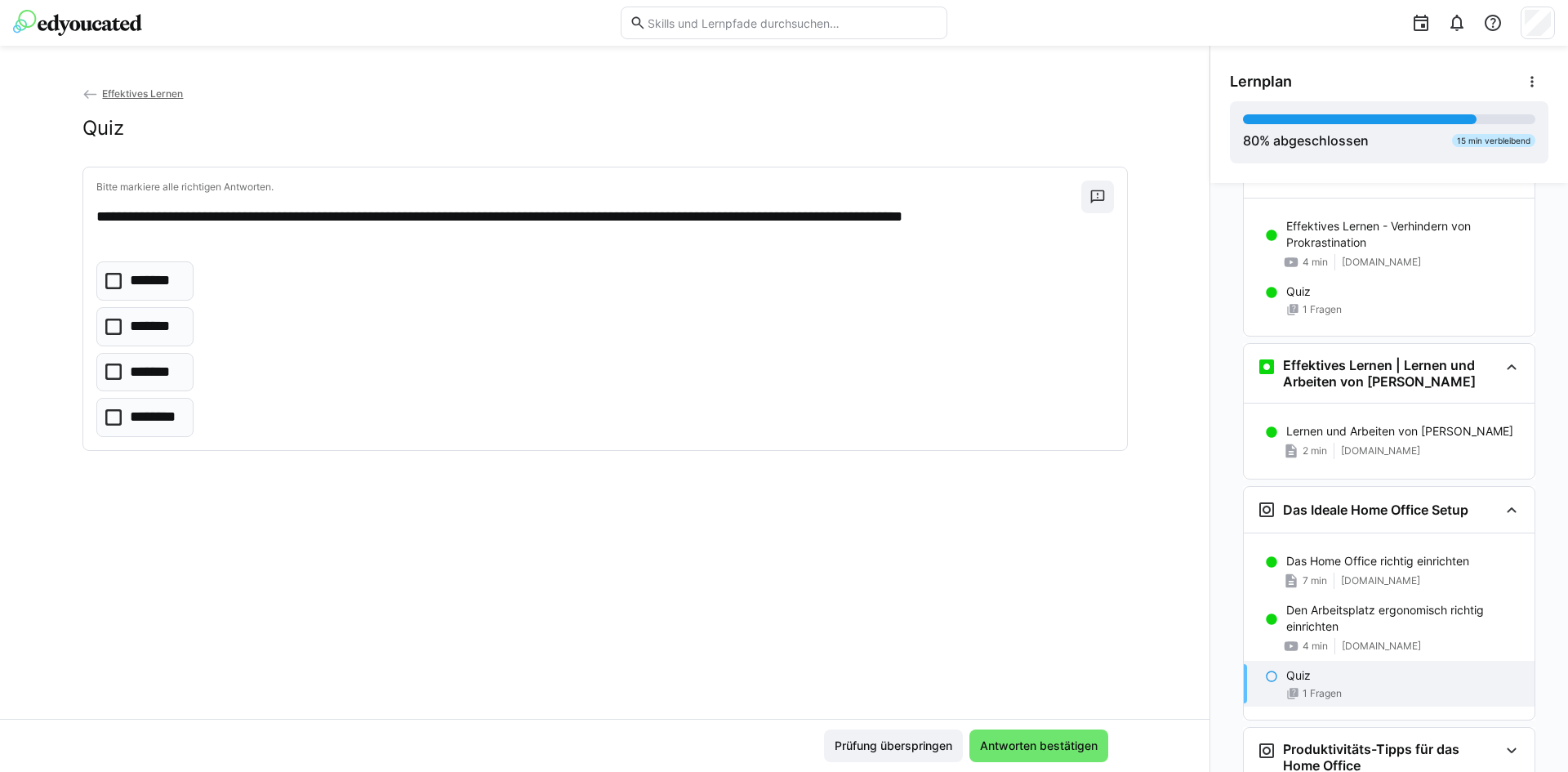
click at [106, 416] on icon at bounding box center [113, 417] width 16 height 16
click at [1006, 748] on span "Antworten bestätigen" at bounding box center [1039, 746] width 122 height 16
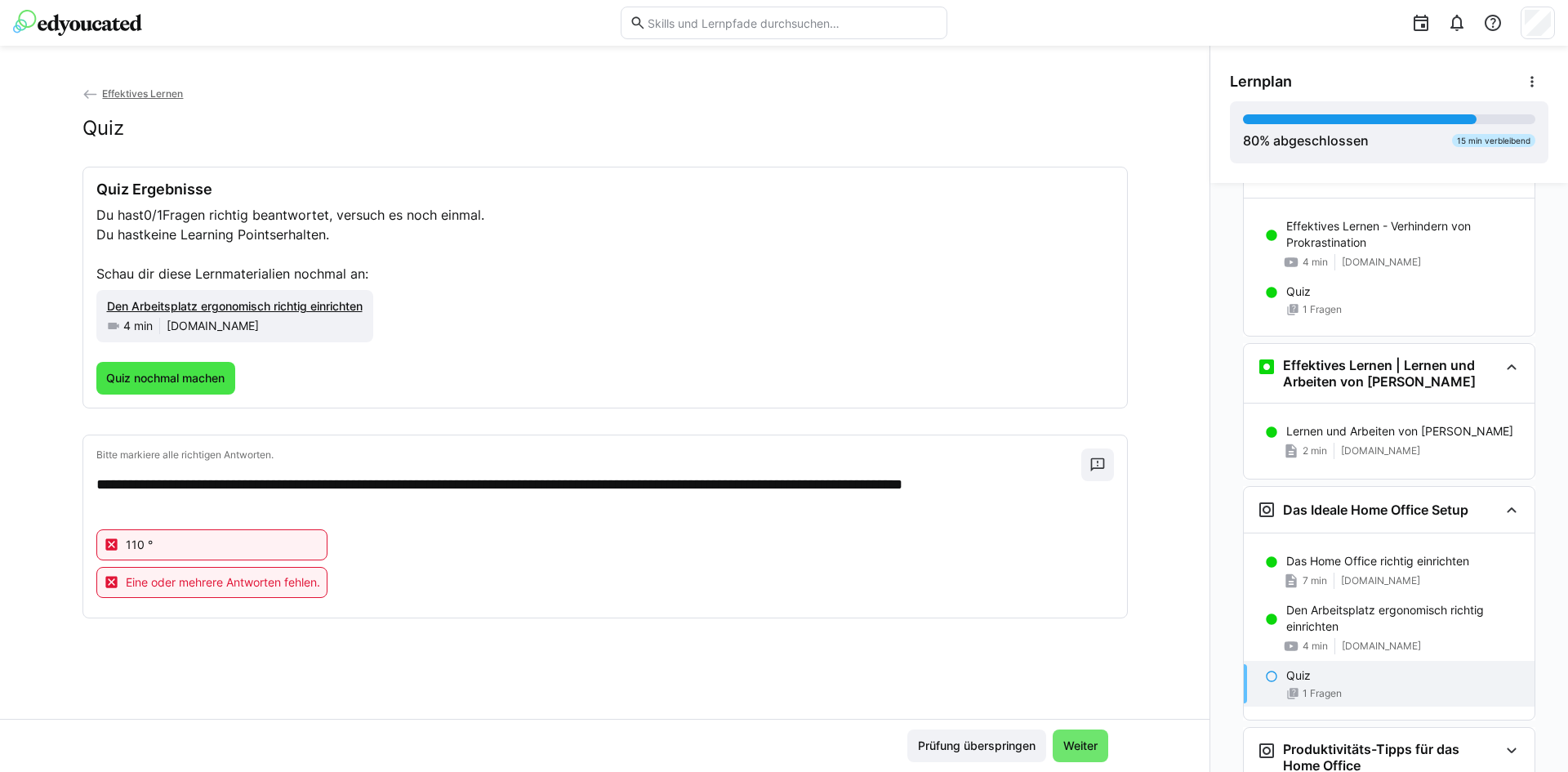
click at [199, 377] on span "Quiz nochmal machen" at bounding box center [165, 378] width 123 height 16
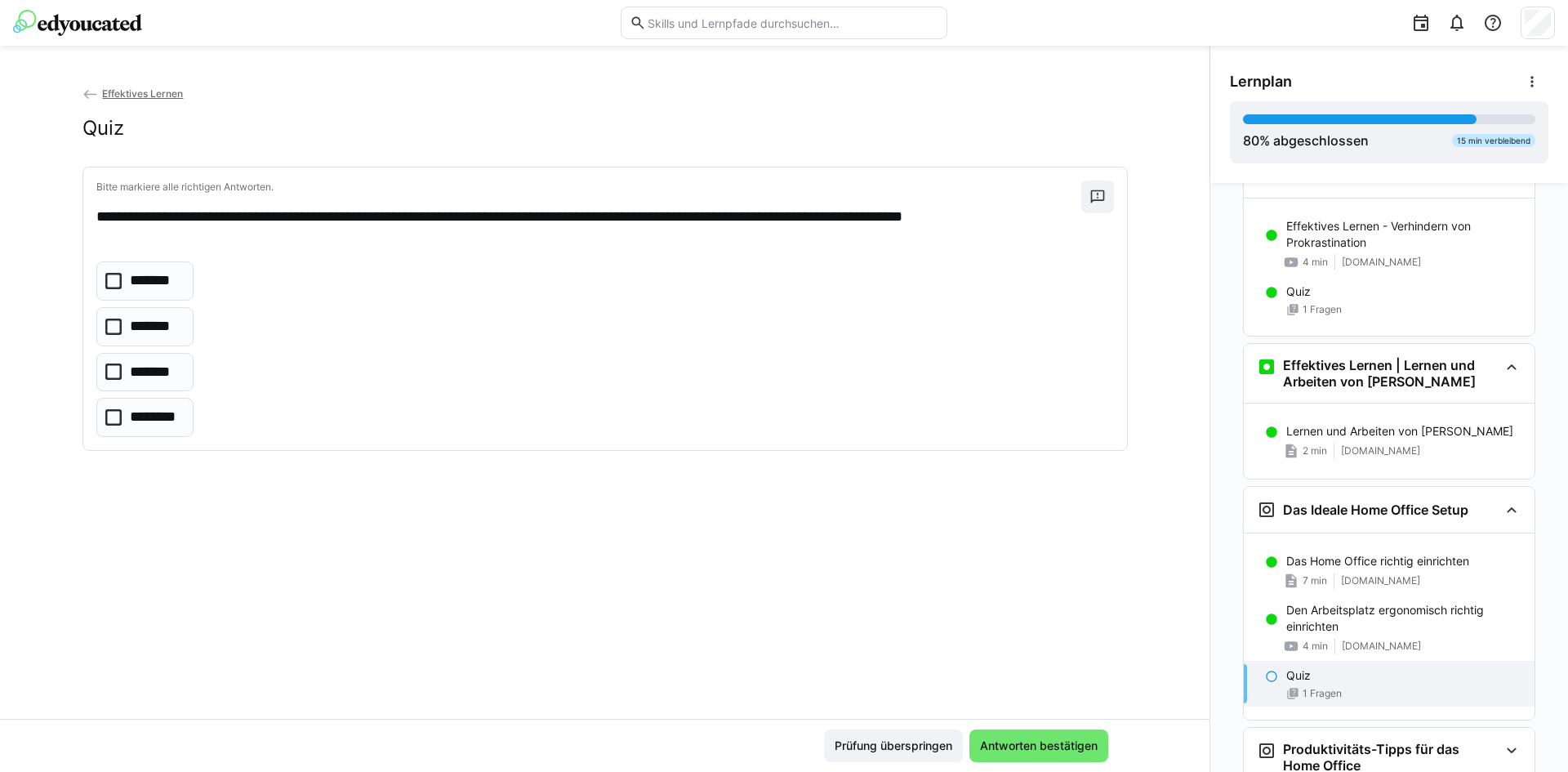
click at [146, 331] on p "*******" at bounding box center [152, 326] width 47 height 21
click at [1069, 744] on span "Antworten bestätigen" at bounding box center [1039, 746] width 122 height 16
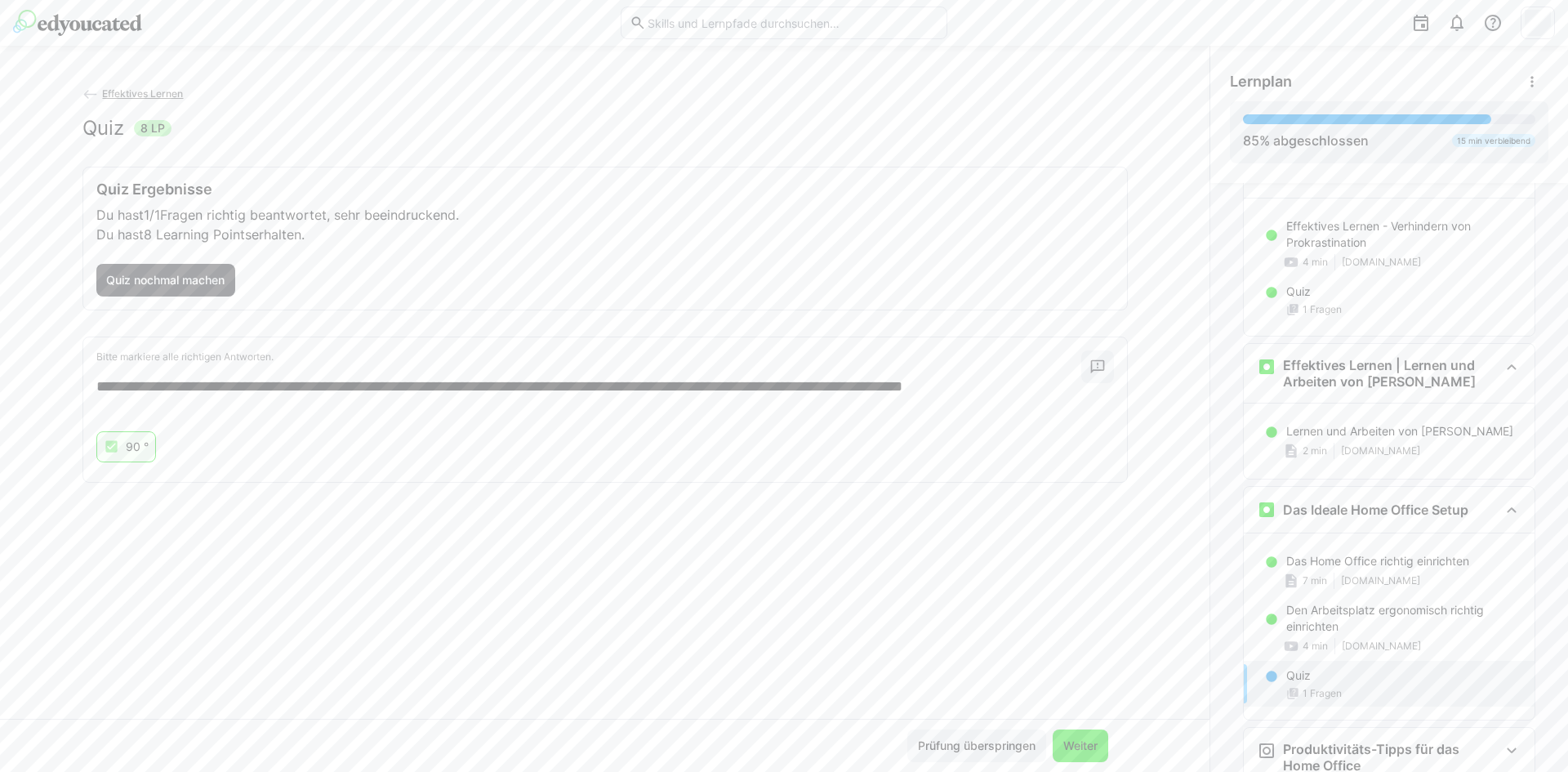
click at [1066, 750] on span "Weiter" at bounding box center [1080, 746] width 39 height 16
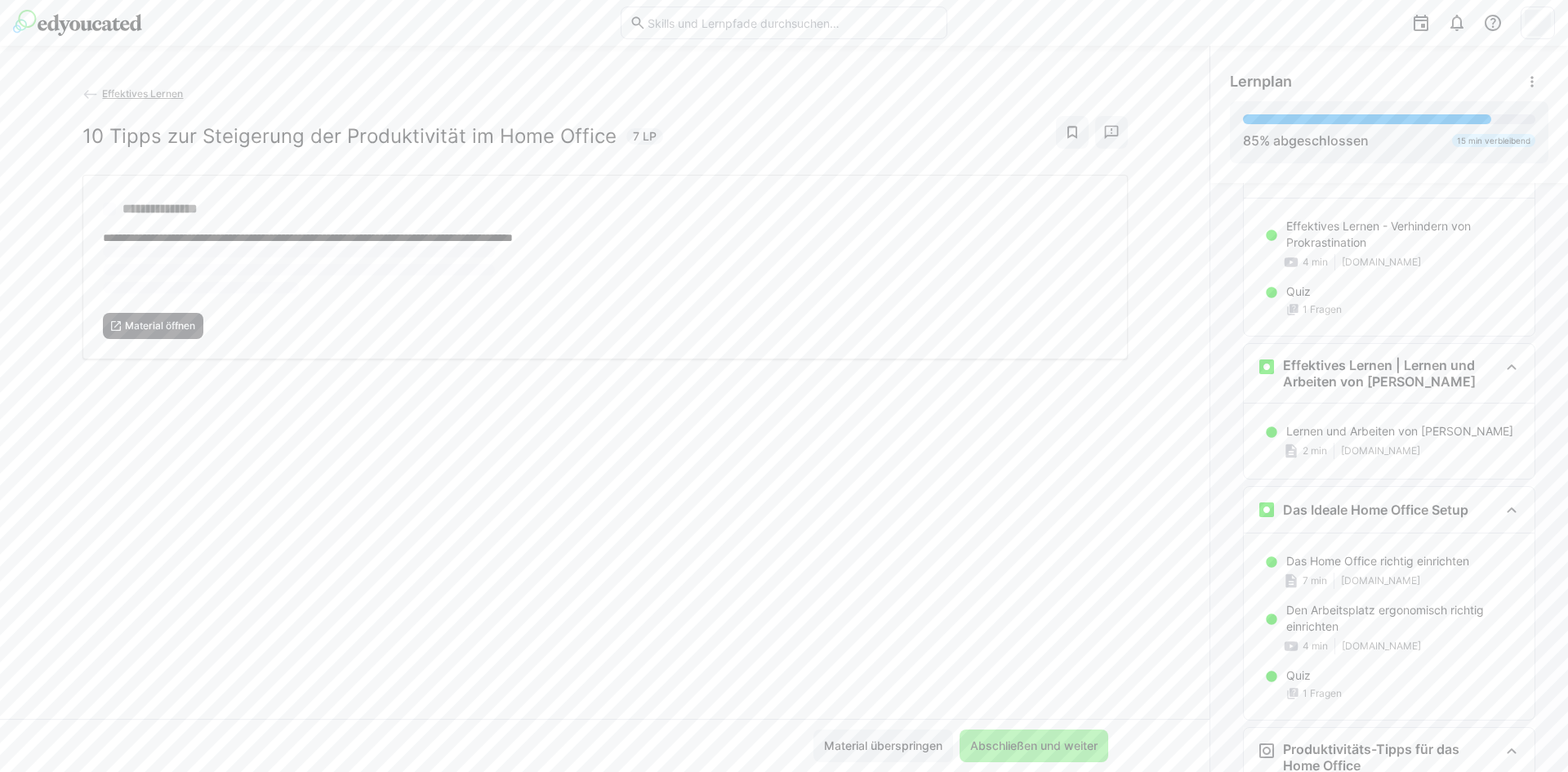
scroll to position [1387, 0]
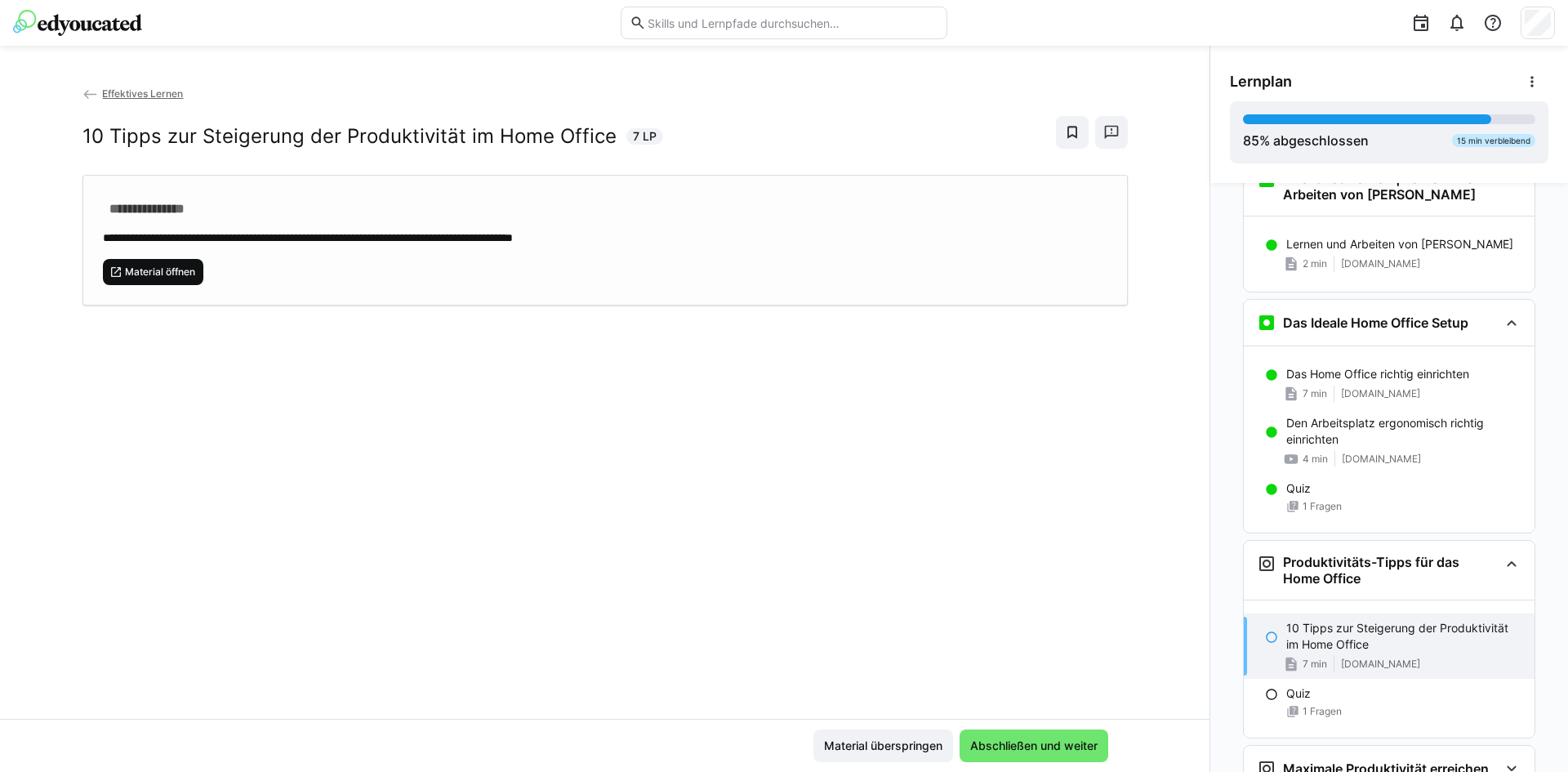
click at [167, 274] on span "Material öffnen" at bounding box center [160, 272] width 74 height 13
click at [1022, 743] on span "Abschließen und weiter" at bounding box center [1033, 746] width 132 height 16
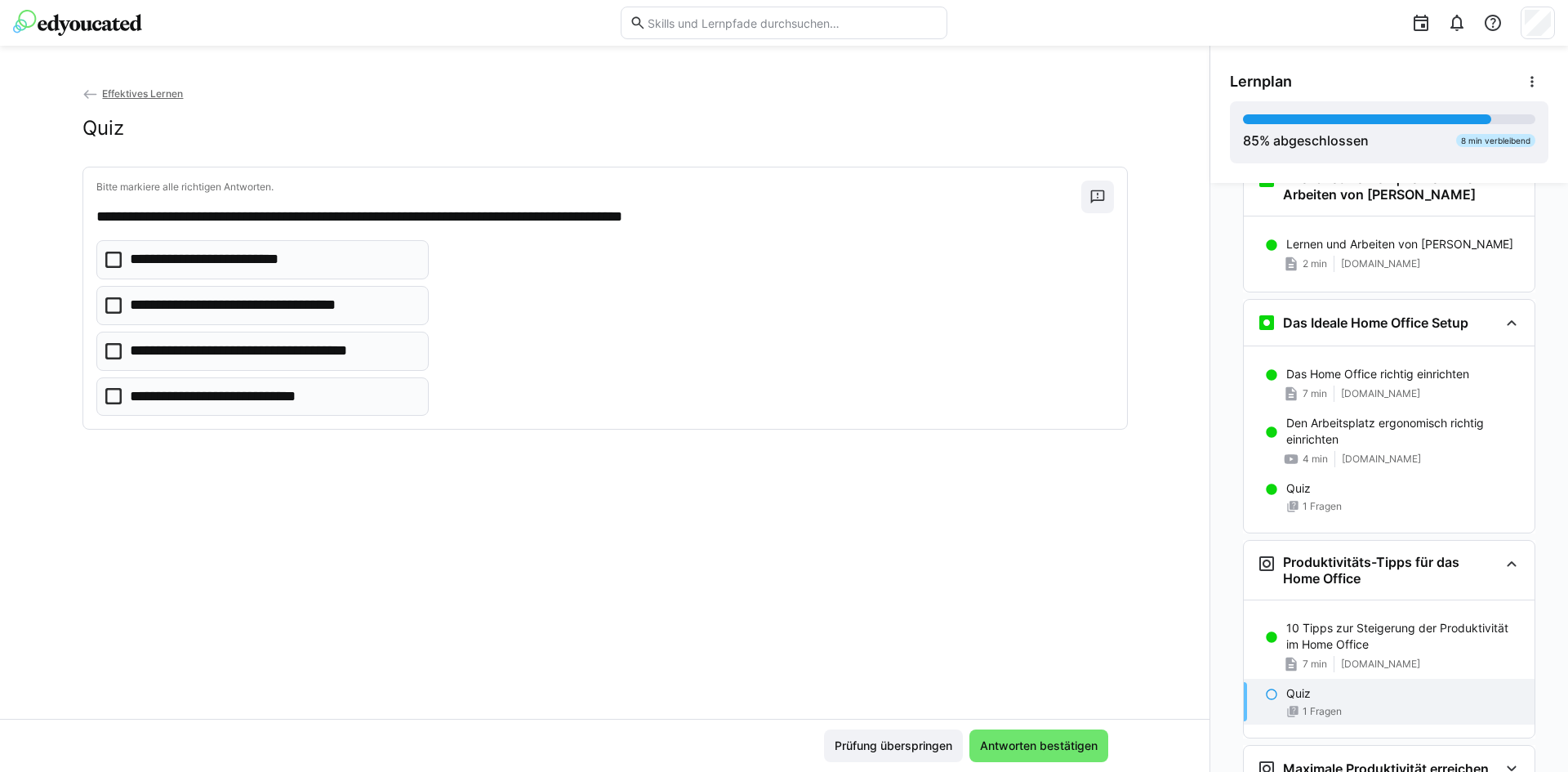
click at [269, 257] on p "**********" at bounding box center [221, 259] width 183 height 21
click at [289, 400] on p "**********" at bounding box center [240, 396] width 222 height 21
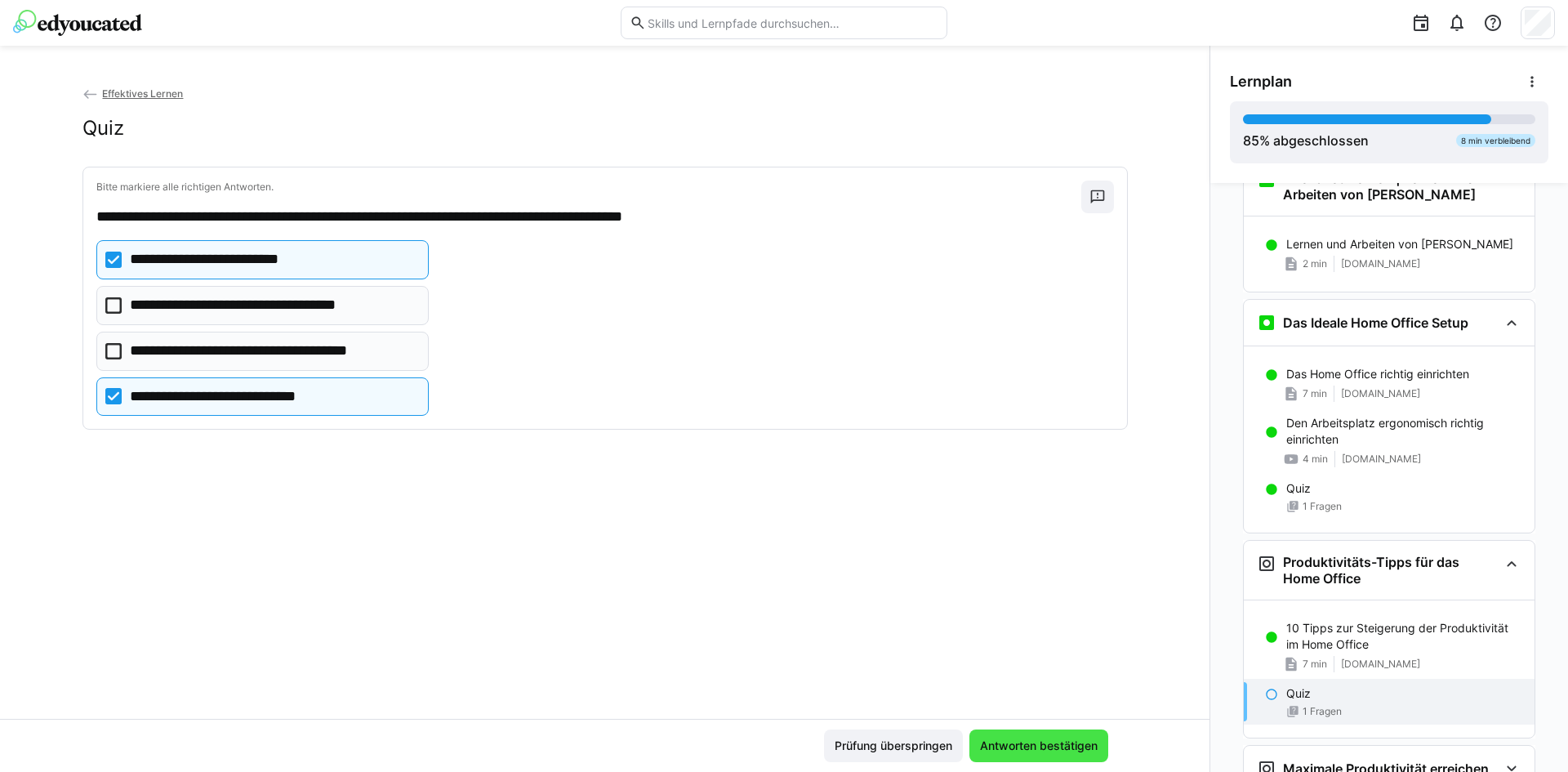
click at [1037, 745] on span "Antworten bestätigen" at bounding box center [1039, 746] width 122 height 16
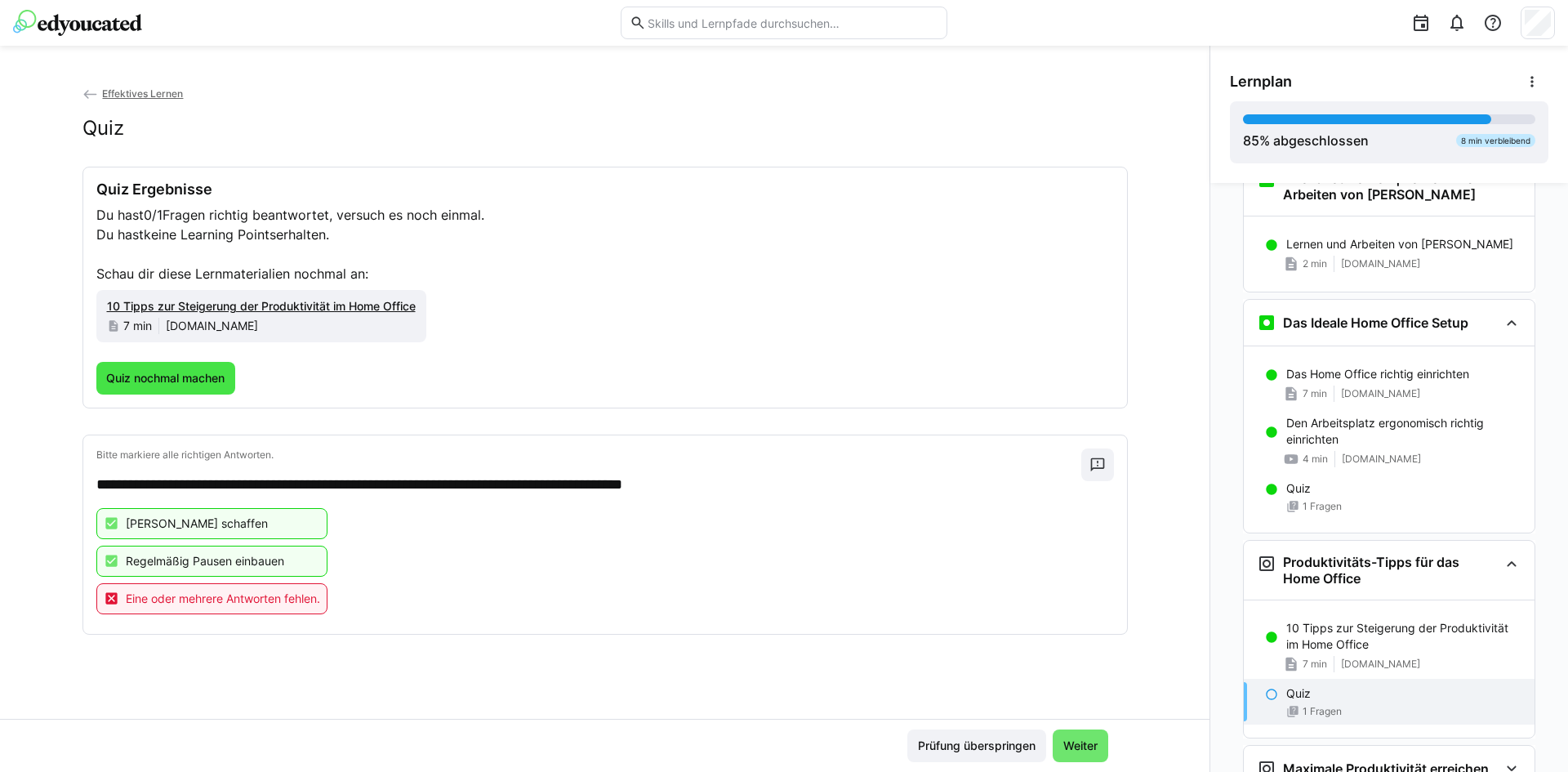
click at [189, 381] on span "Quiz nochmal machen" at bounding box center [165, 378] width 123 height 16
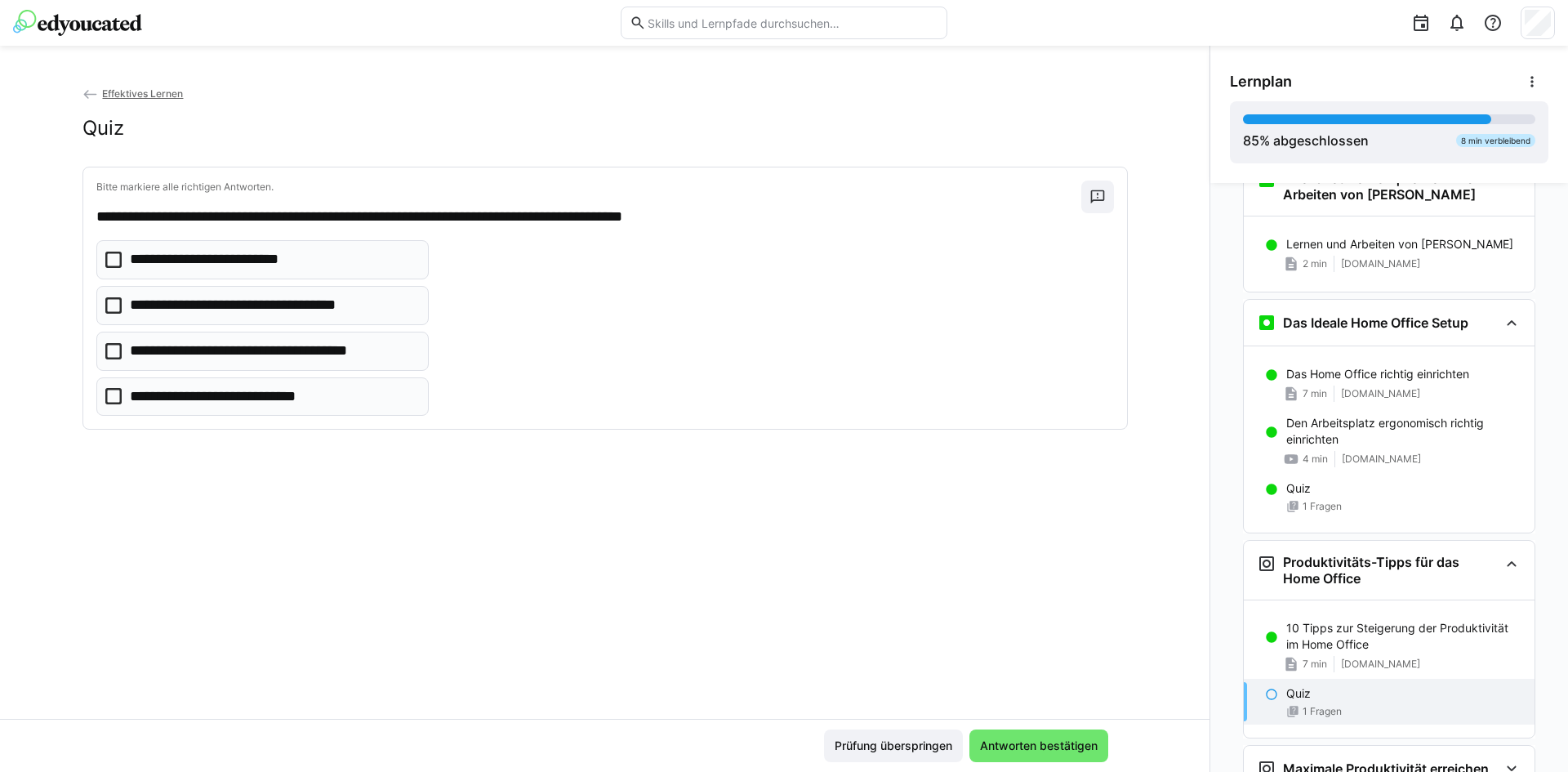
drag, startPoint x: 193, startPoint y: 313, endPoint x: 193, endPoint y: 298, distance: 15.0
click at [193, 312] on p "**********" at bounding box center [265, 305] width 271 height 21
click at [196, 257] on p "**********" at bounding box center [221, 259] width 183 height 21
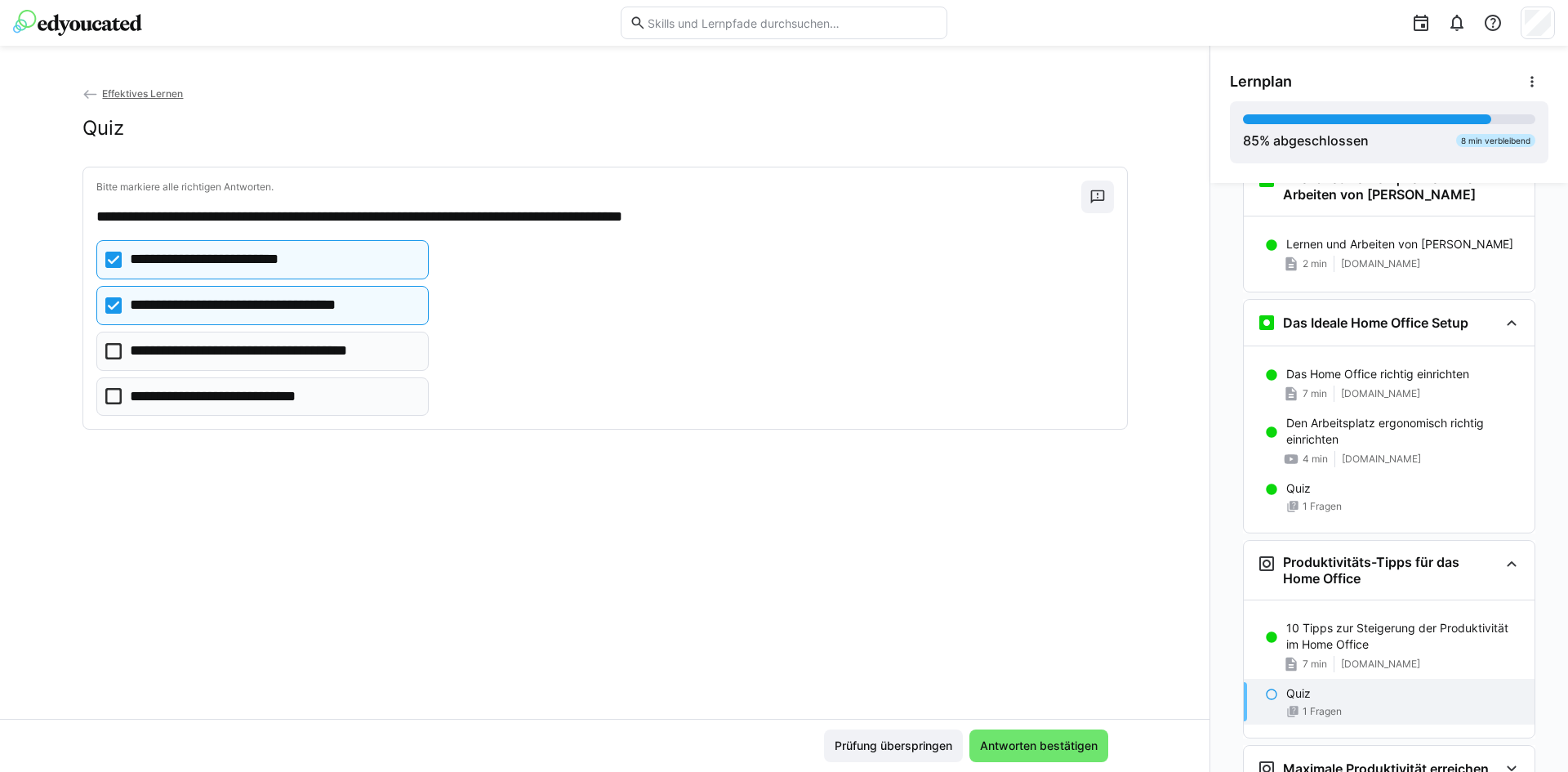
click at [207, 402] on p "**********" at bounding box center [240, 396] width 222 height 21
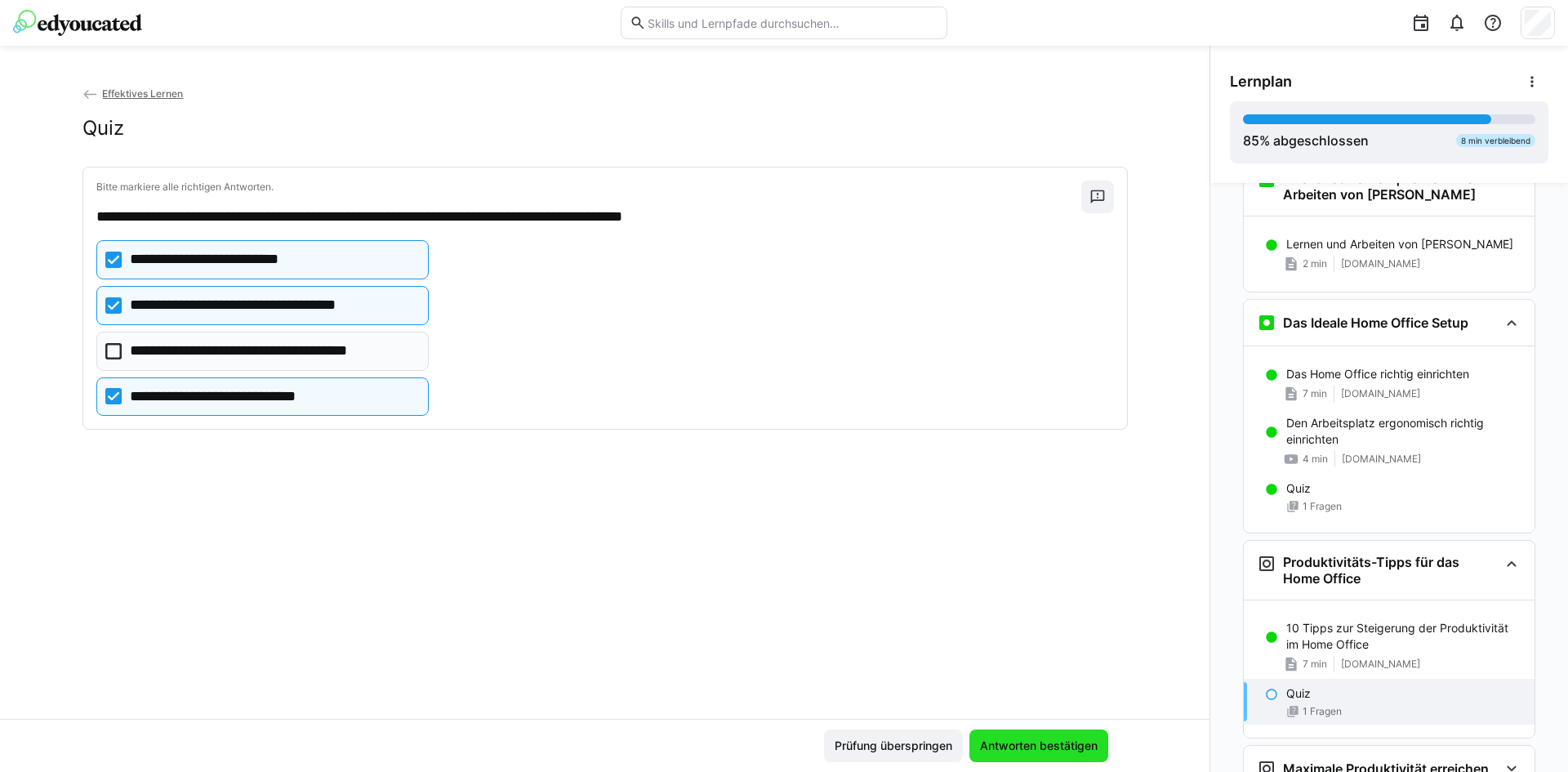
click at [1019, 755] on span "Antworten bestätigen" at bounding box center [1039, 746] width 139 height 33
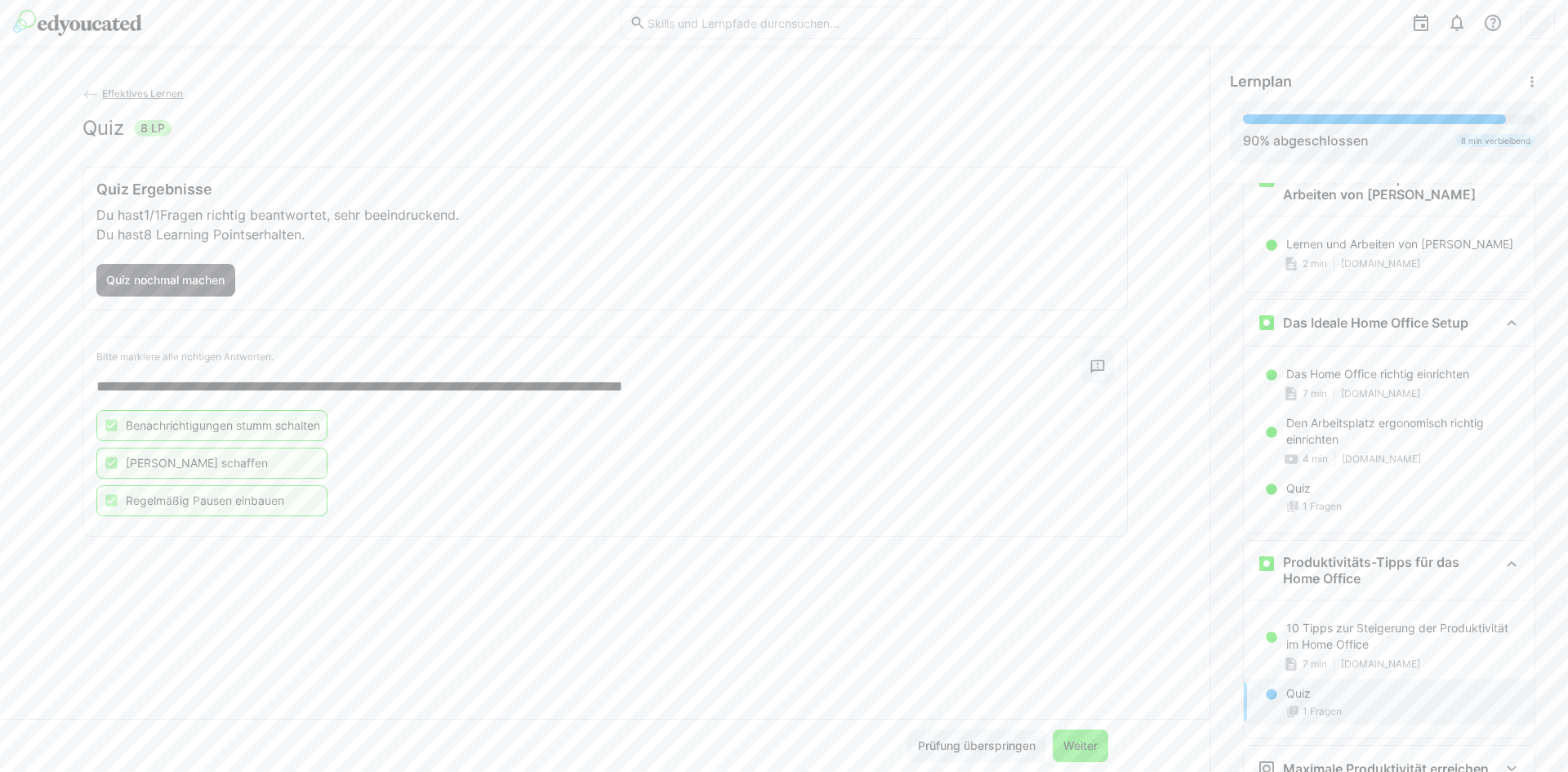
click at [1070, 752] on span "Weiter" at bounding box center [1080, 746] width 39 height 16
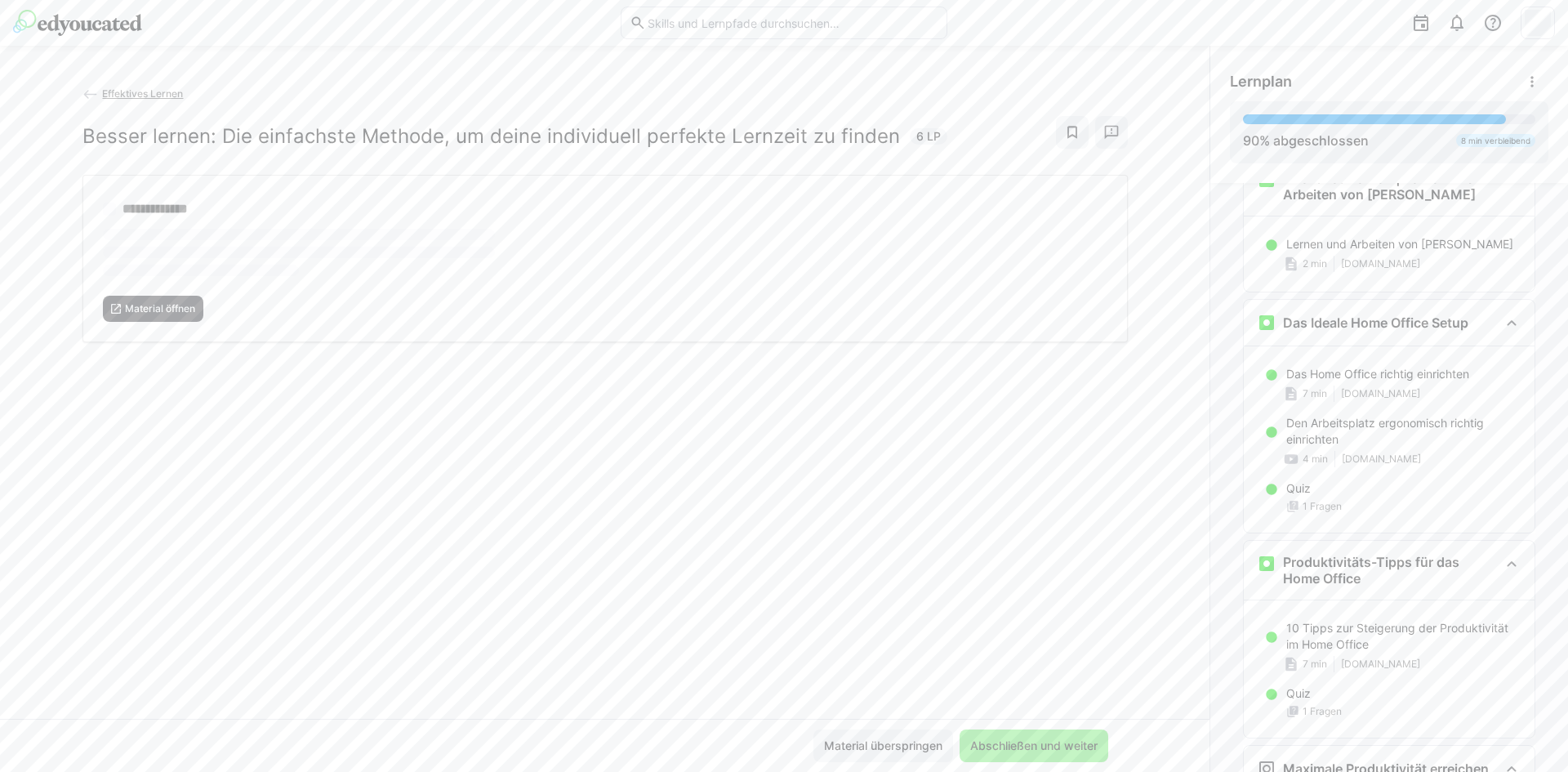
scroll to position [1526, 0]
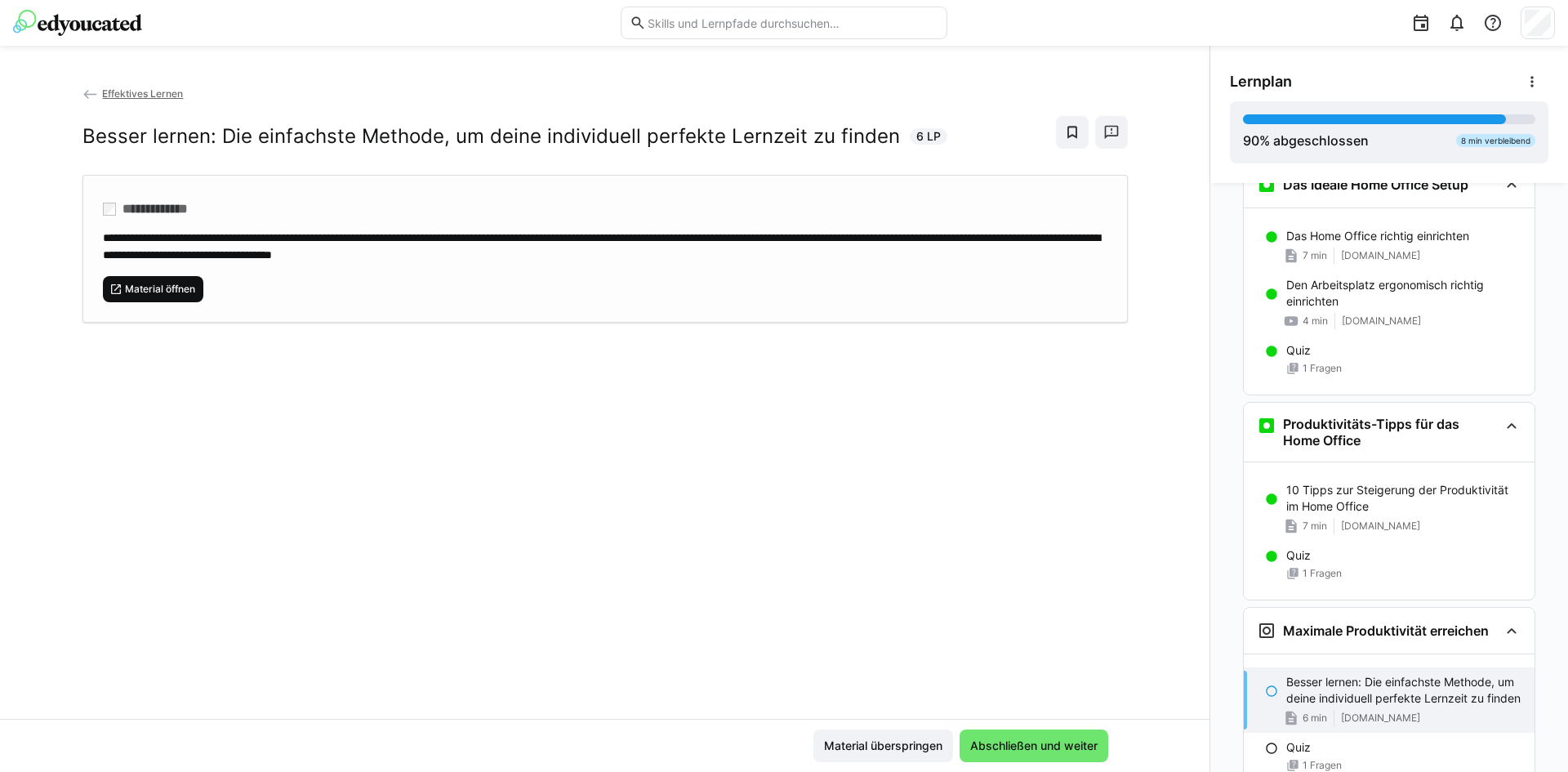
click at [173, 284] on span "Material öffnen" at bounding box center [160, 289] width 74 height 13
click at [1060, 733] on span "Abschließen und weiter" at bounding box center [1033, 746] width 149 height 33
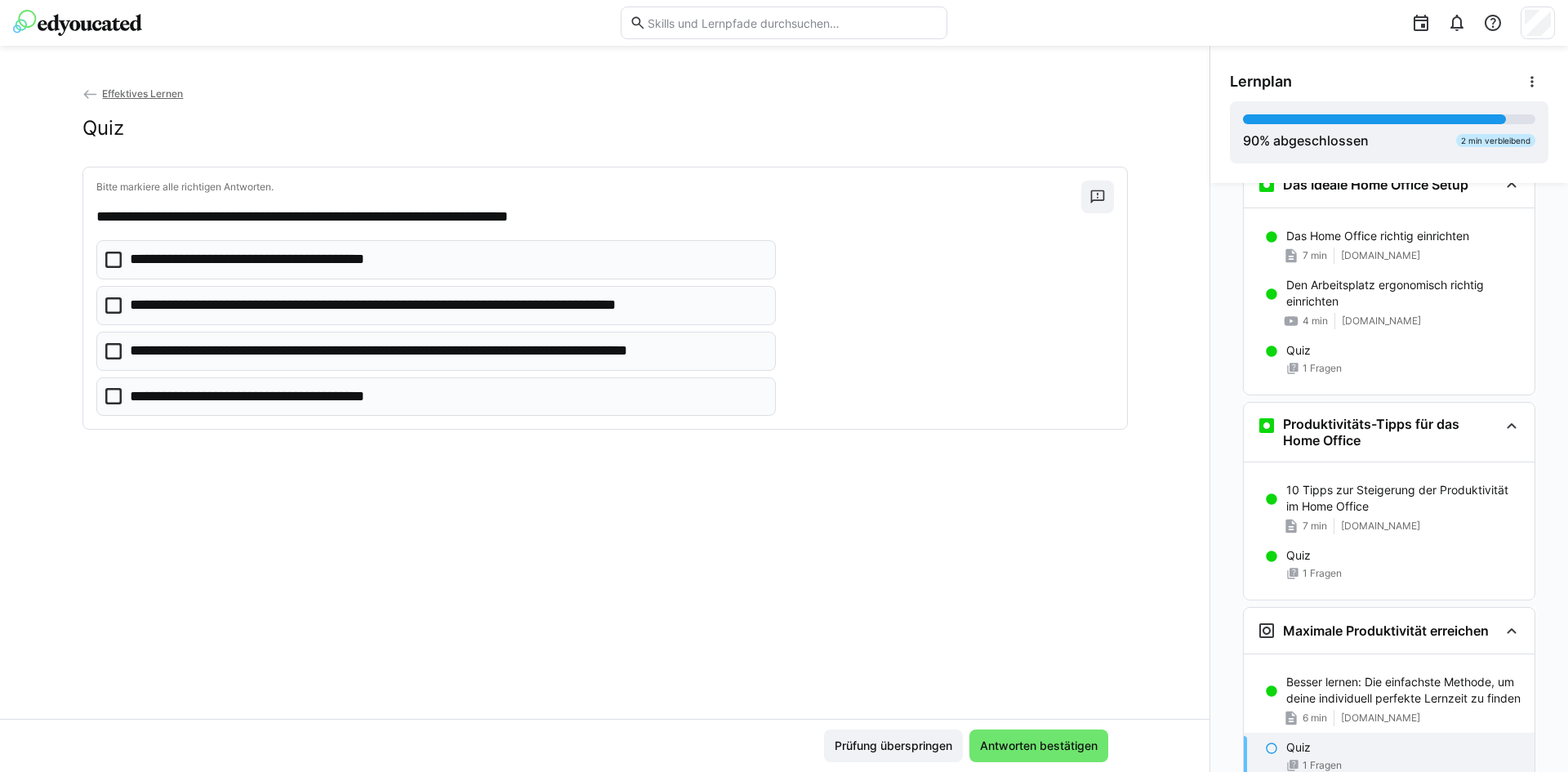
click at [291, 346] on p "**********" at bounding box center [446, 350] width 634 height 21
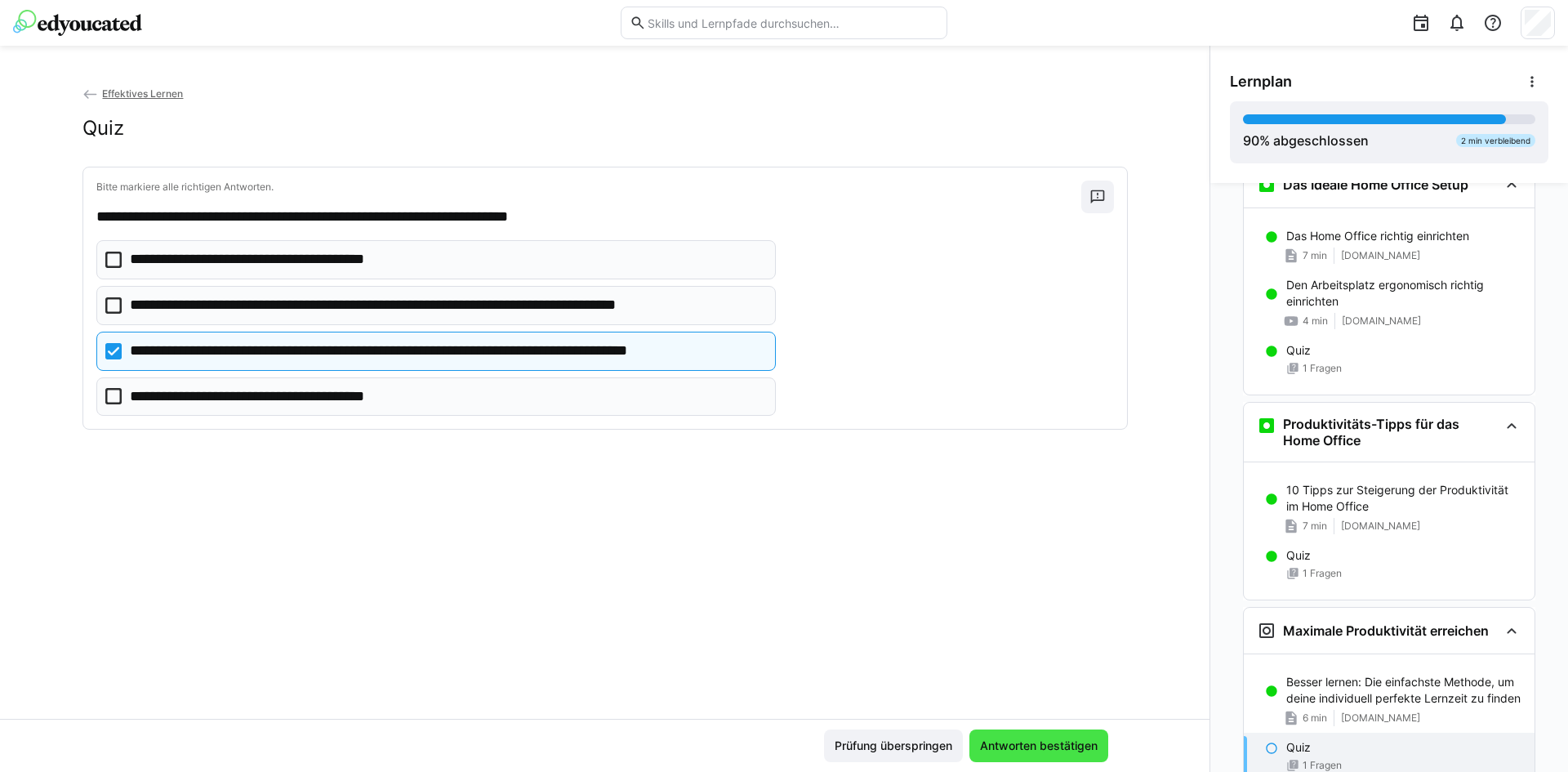
click at [1027, 745] on span "Antworten bestätigen" at bounding box center [1039, 746] width 122 height 16
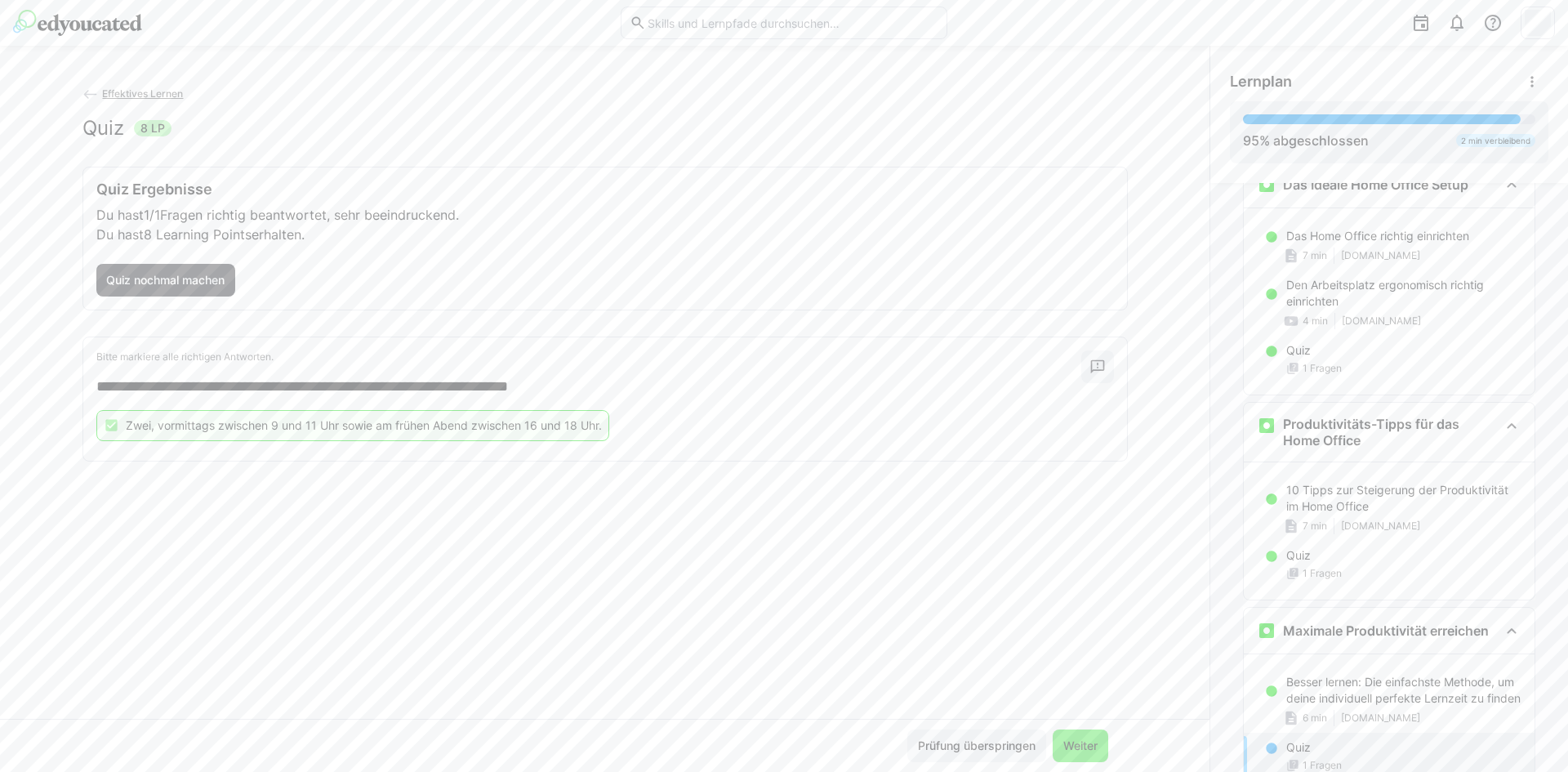
click at [1088, 750] on span "Weiter" at bounding box center [1080, 746] width 39 height 16
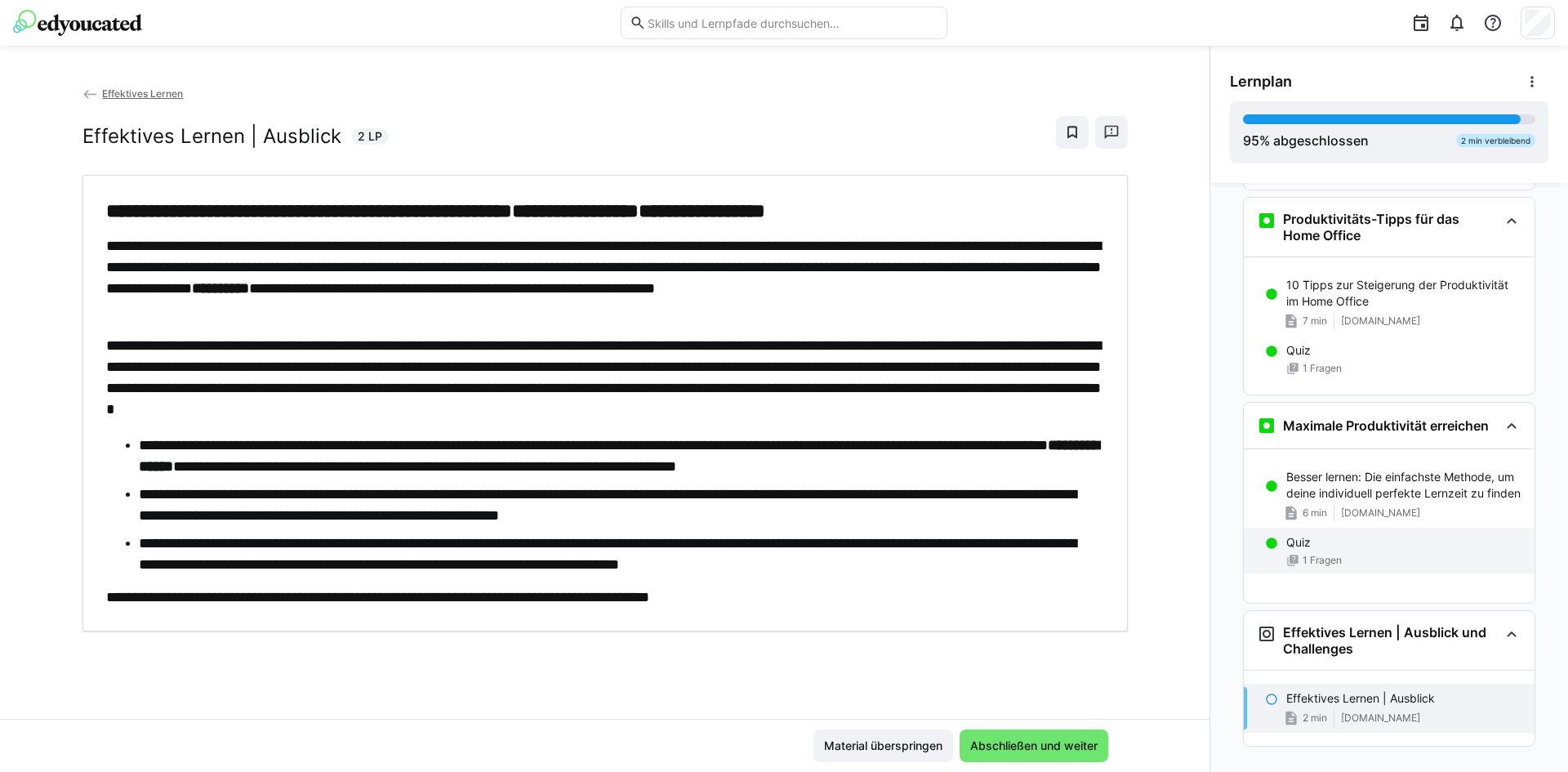
scroll to position [1756, 0]
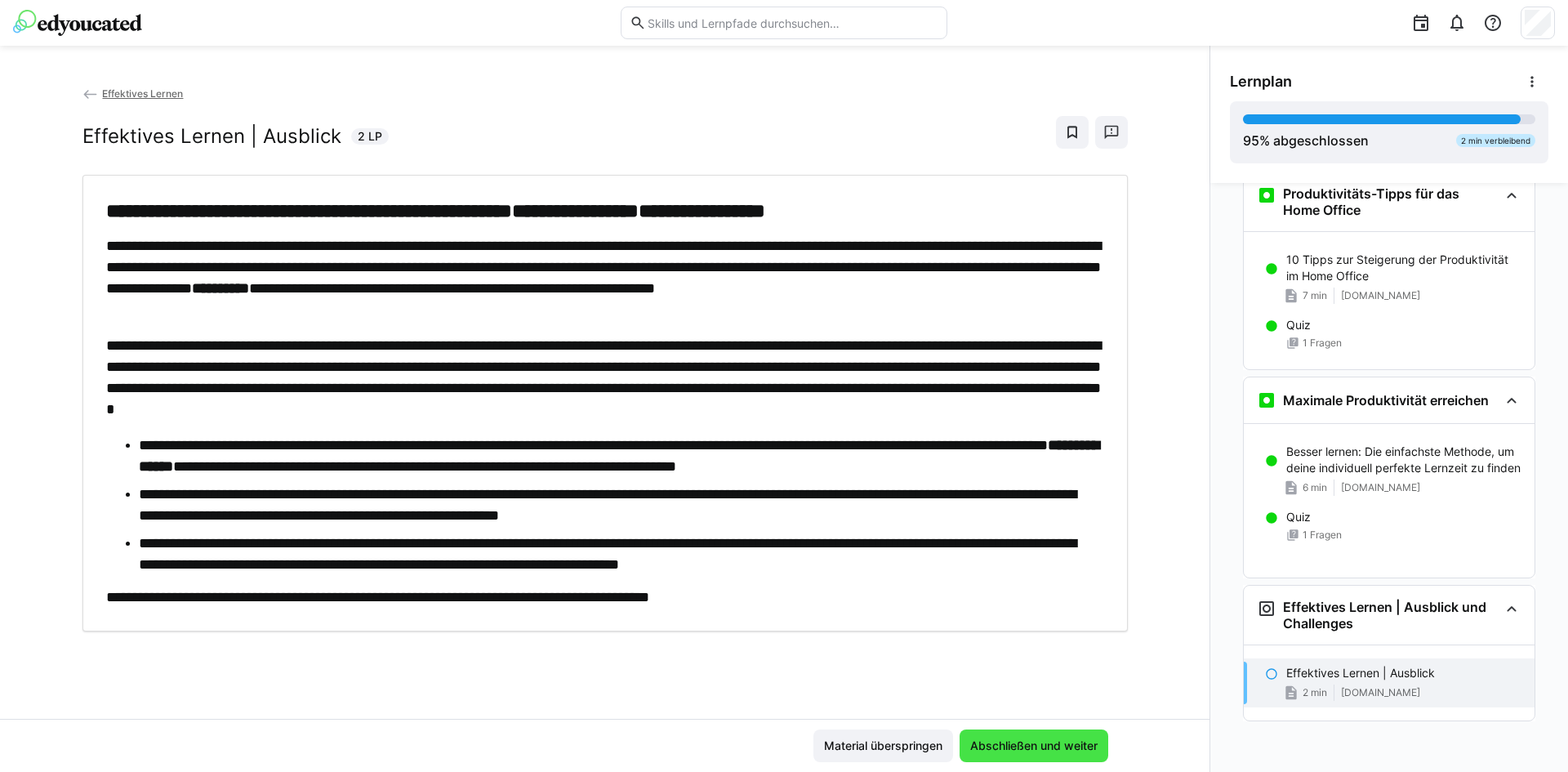
click at [1039, 739] on span "Abschließen und weiter" at bounding box center [1033, 746] width 132 height 16
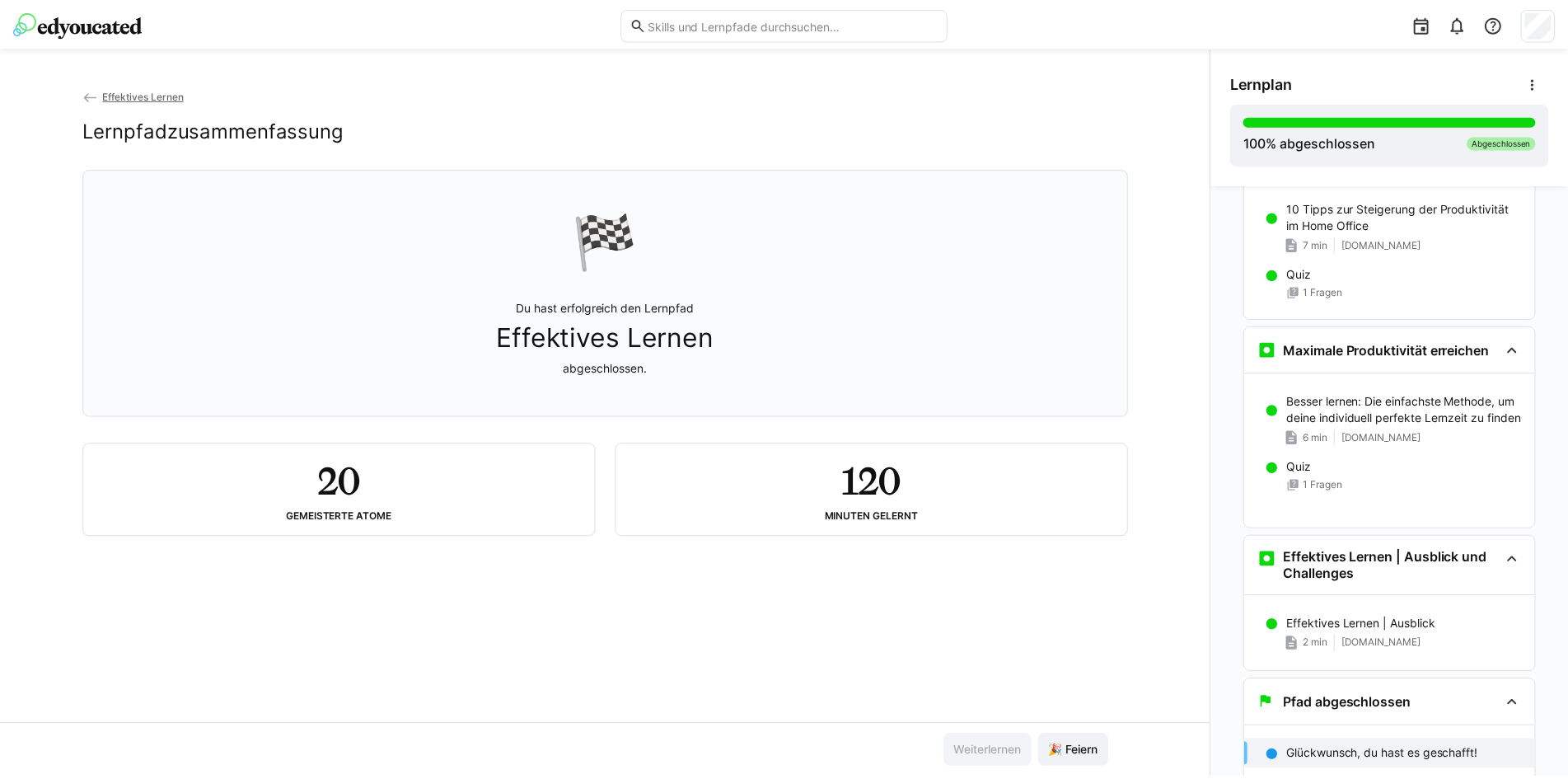
scroll to position [1883, 0]
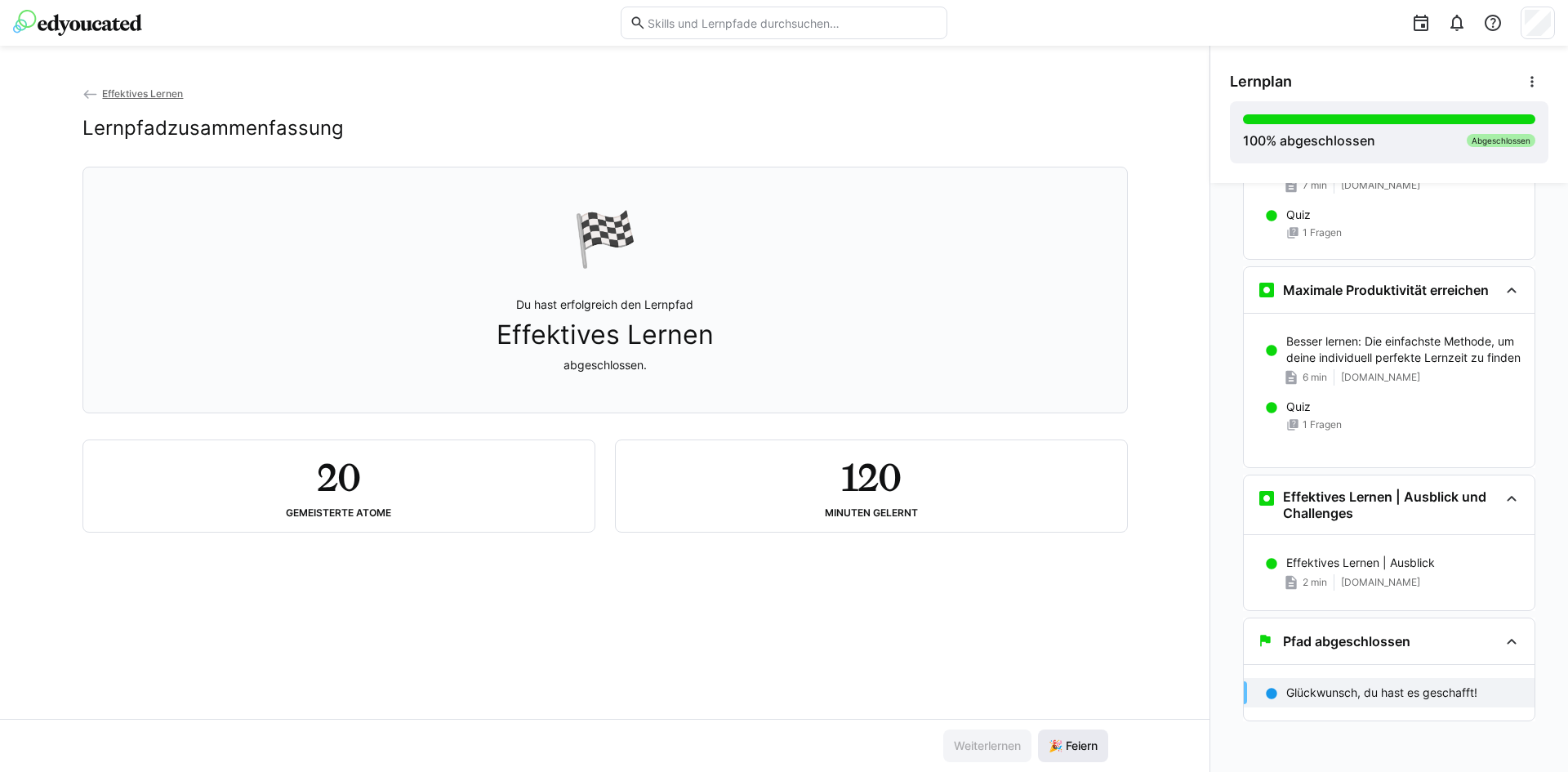
click at [1058, 743] on span "🎉 Feiern" at bounding box center [1072, 746] width 54 height 16
click at [112, 91] on span "Effektives Lernen" at bounding box center [142, 93] width 81 height 12
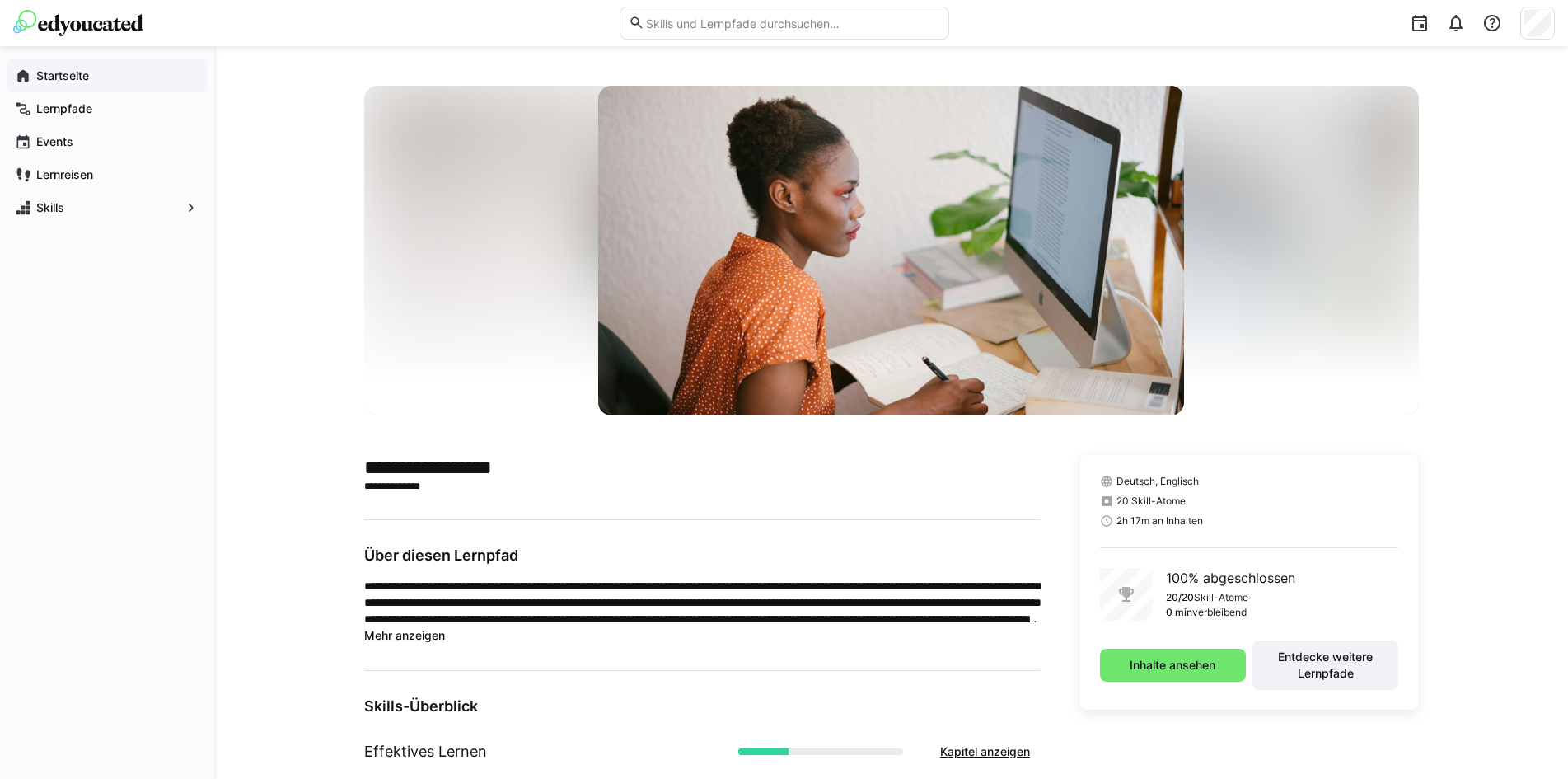
click at [31, 67] on div "Startseite" at bounding box center [107, 76] width 201 height 33
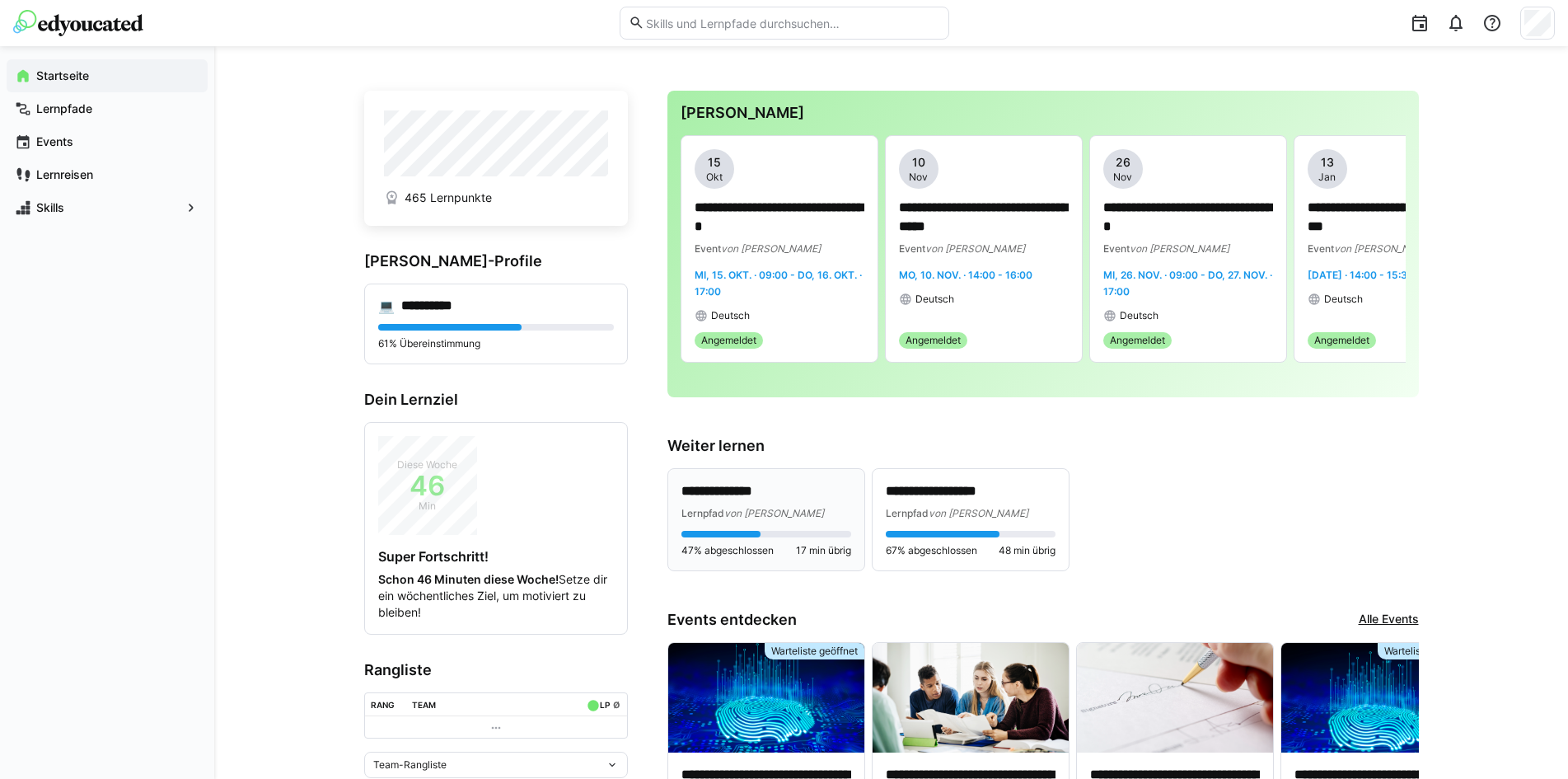
click at [741, 515] on span "von [PERSON_NAME]" at bounding box center [774, 512] width 99 height 12
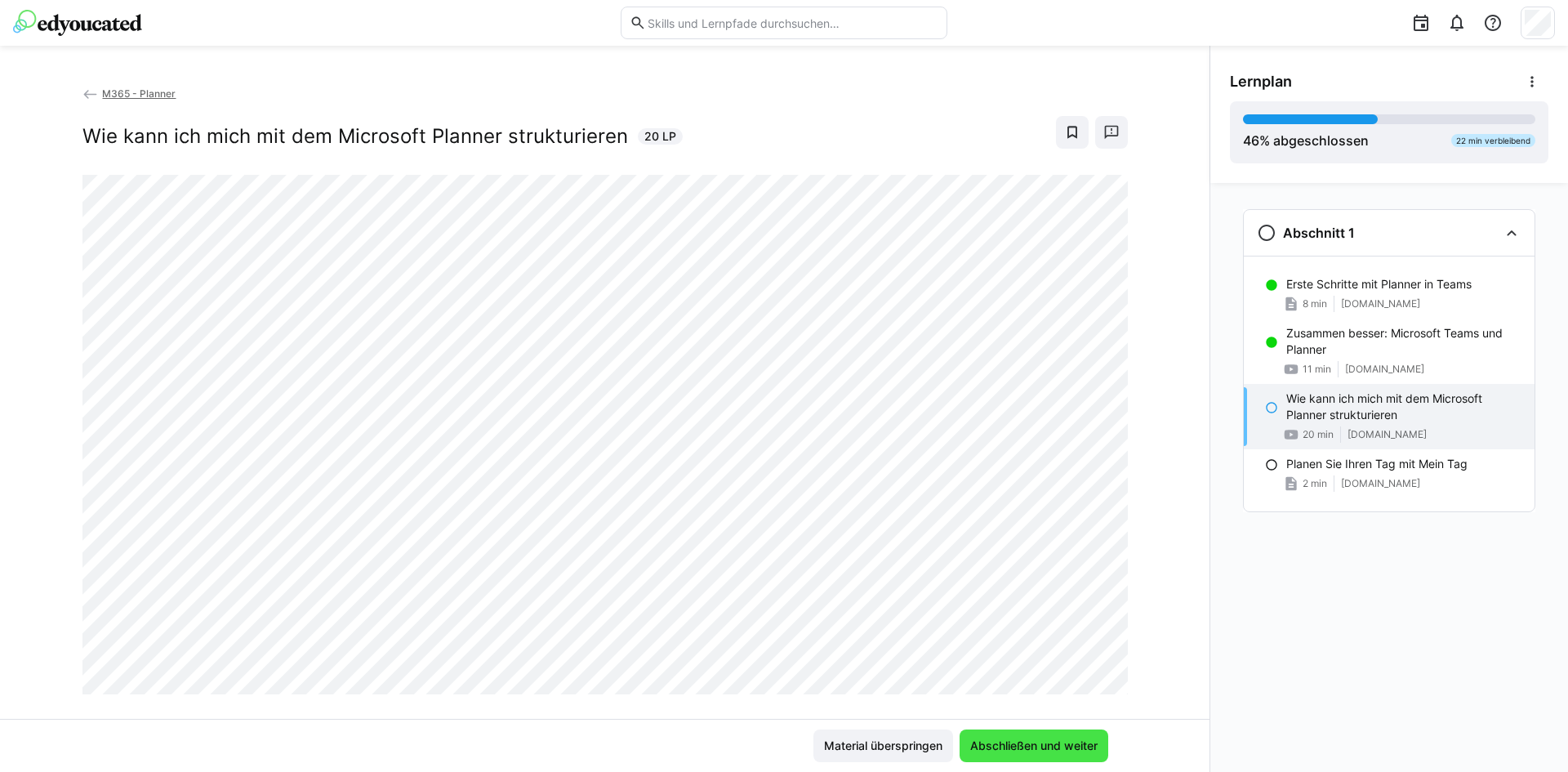
click at [1038, 746] on span "Abschließen und weiter" at bounding box center [1033, 746] width 132 height 16
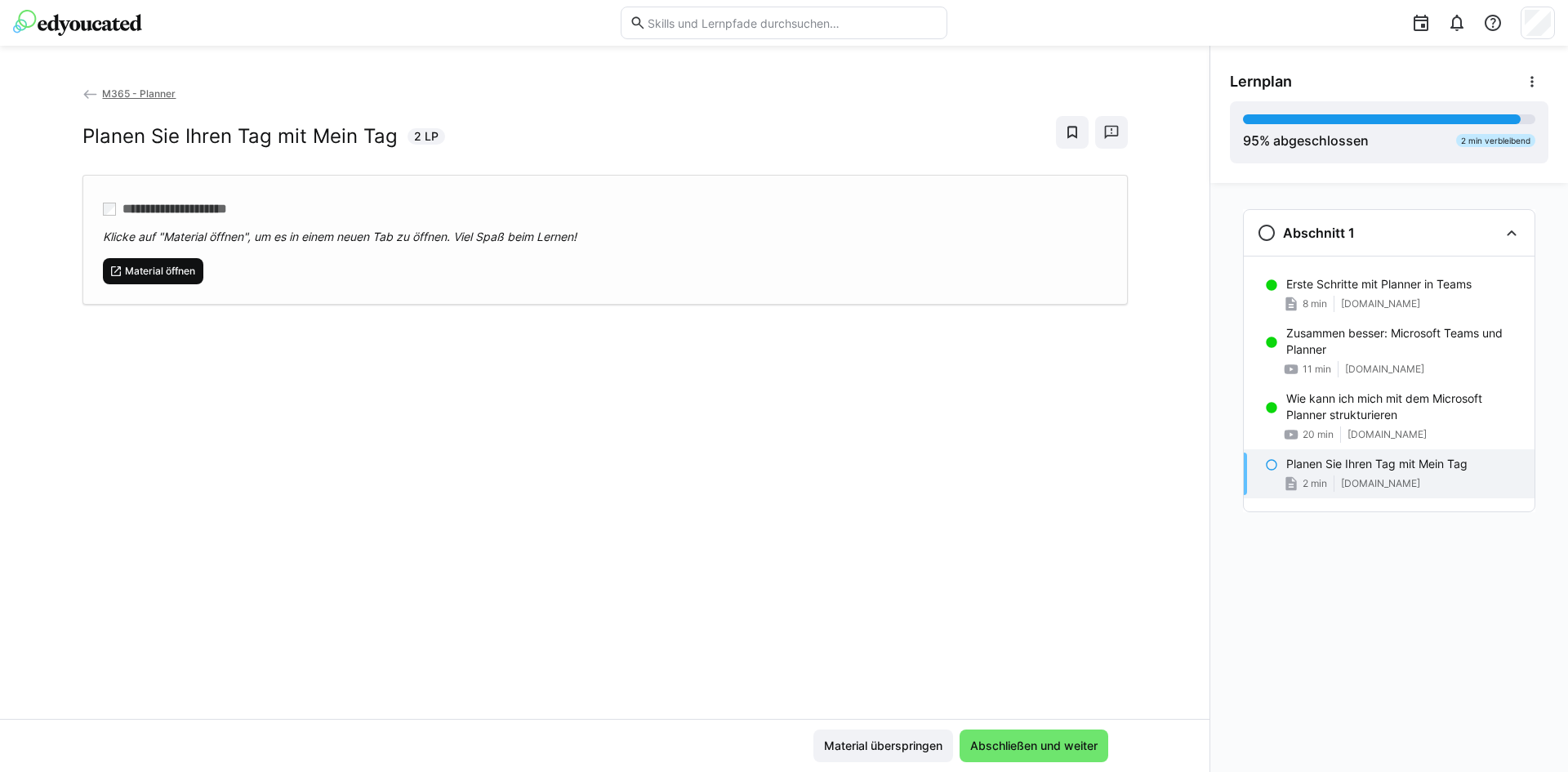
click at [131, 267] on span "Material öffnen" at bounding box center [160, 271] width 74 height 13
click at [1050, 740] on span "Abschließen und weiter" at bounding box center [1033, 746] width 132 height 16
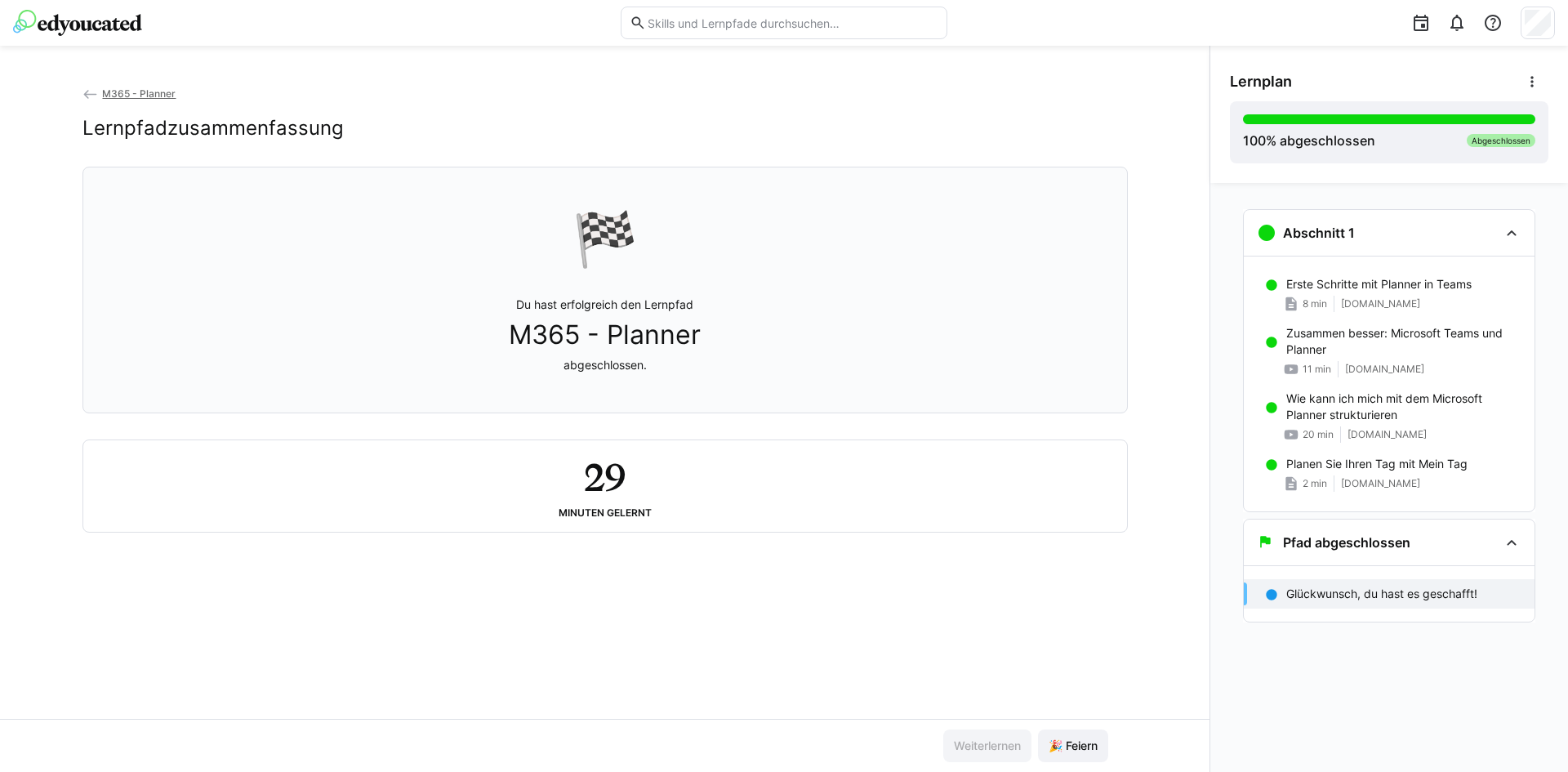
click at [137, 89] on span "M365 - Planner" at bounding box center [139, 93] width 74 height 12
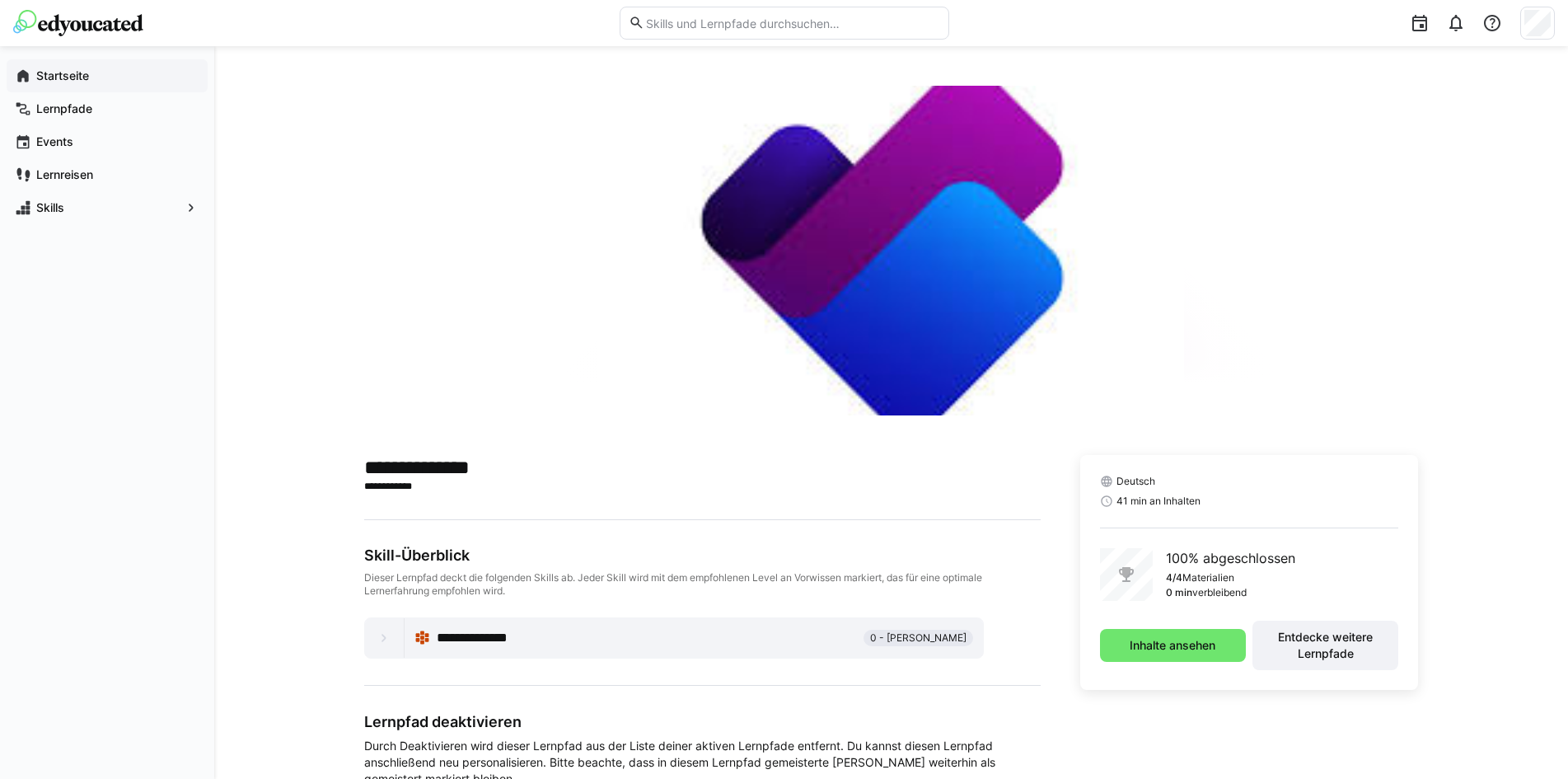
click at [97, 69] on span "Startseite" at bounding box center [117, 76] width 166 height 17
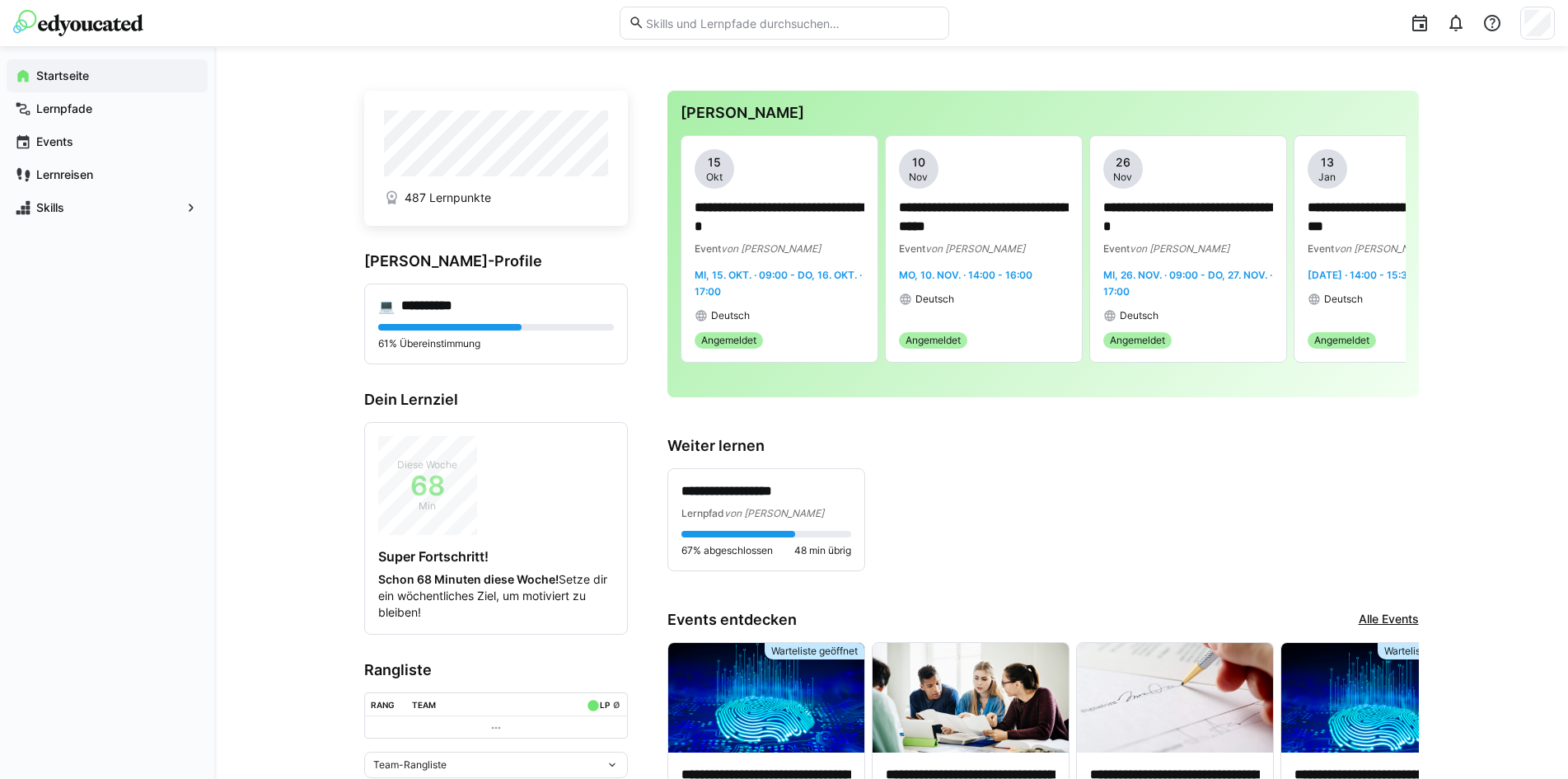
scroll to position [72, 0]
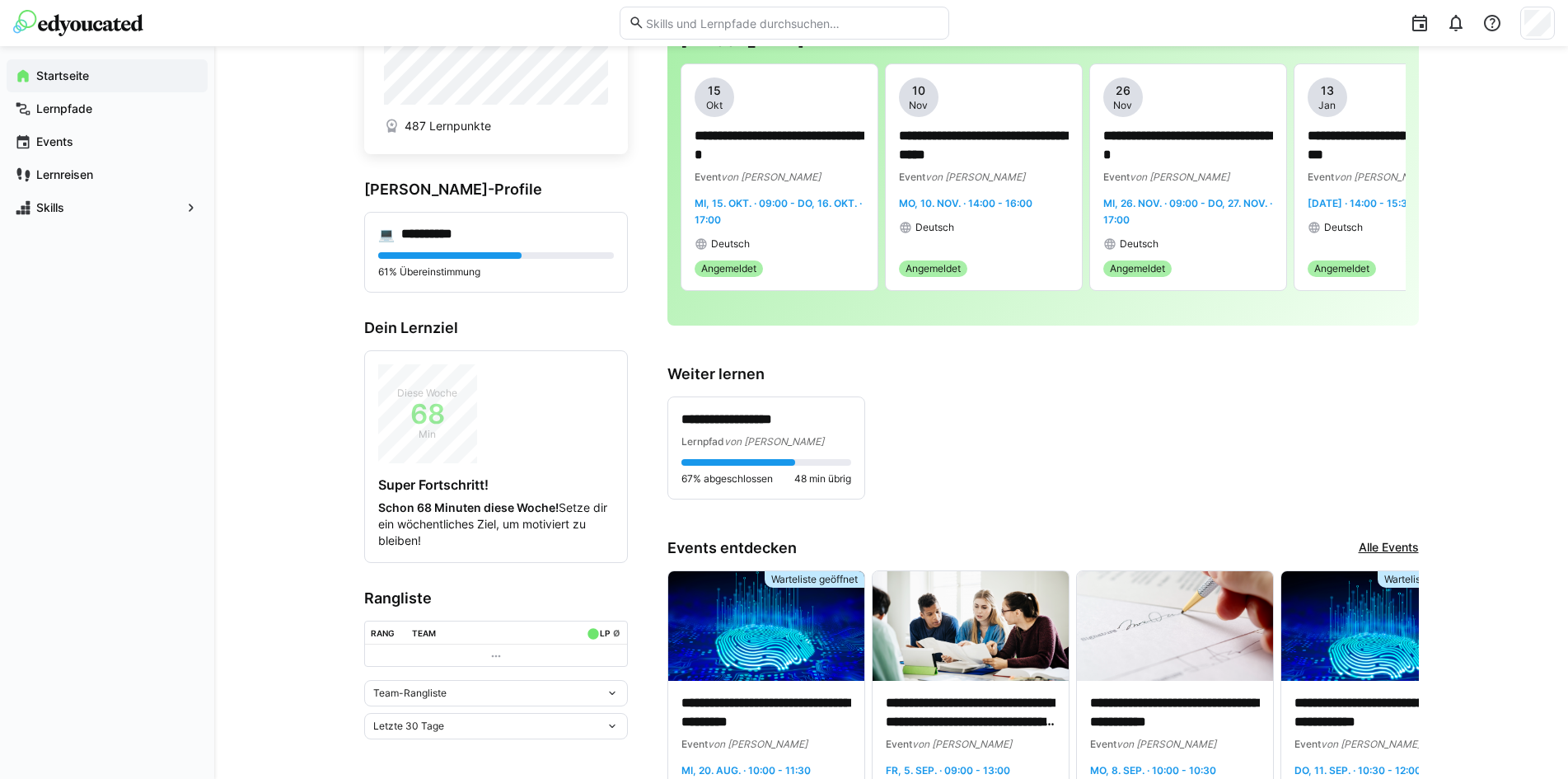
click at [598, 724] on div "Letzte 30 Tage" at bounding box center [489, 726] width 232 height 12
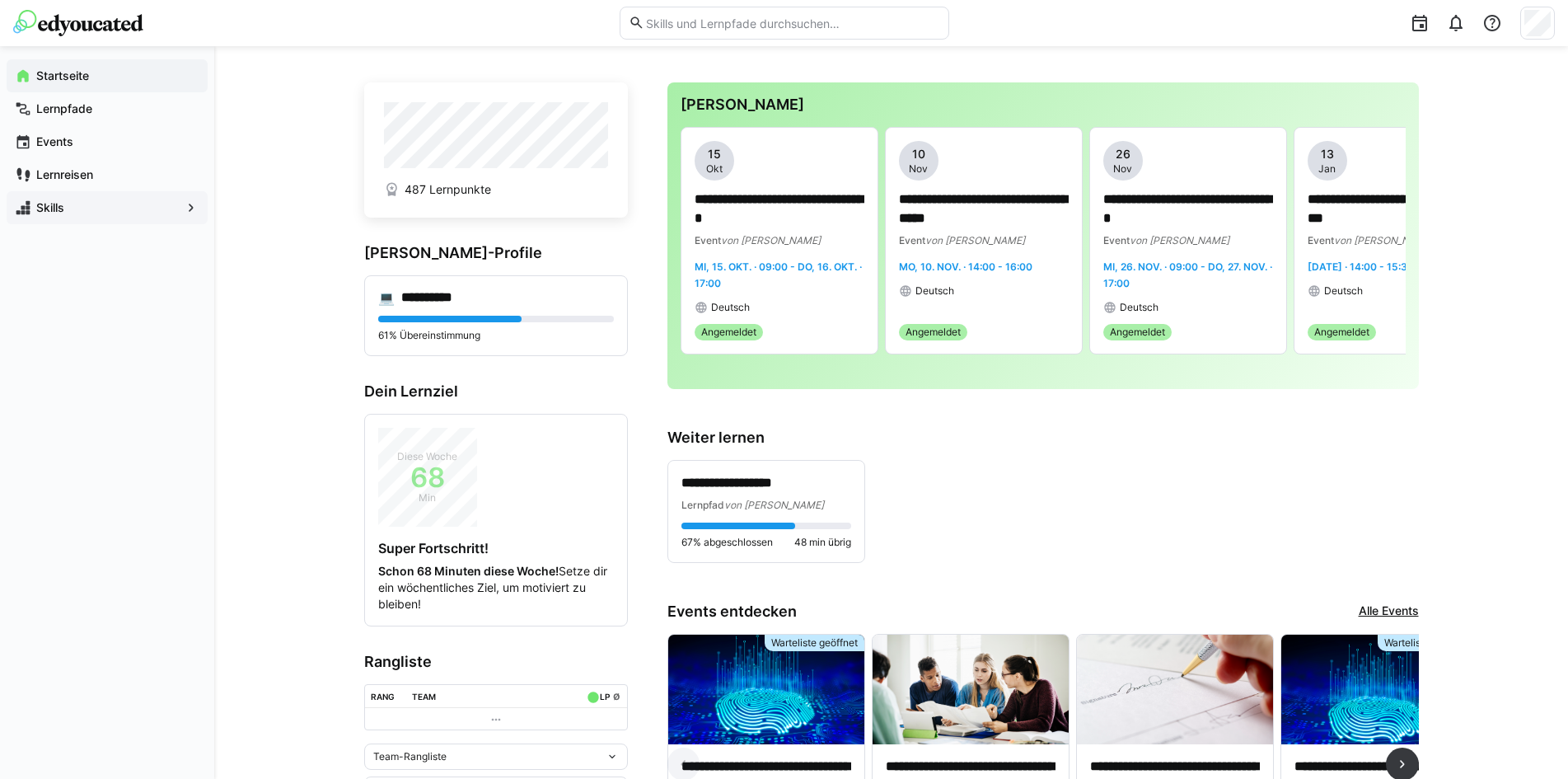
scroll to position [0, 0]
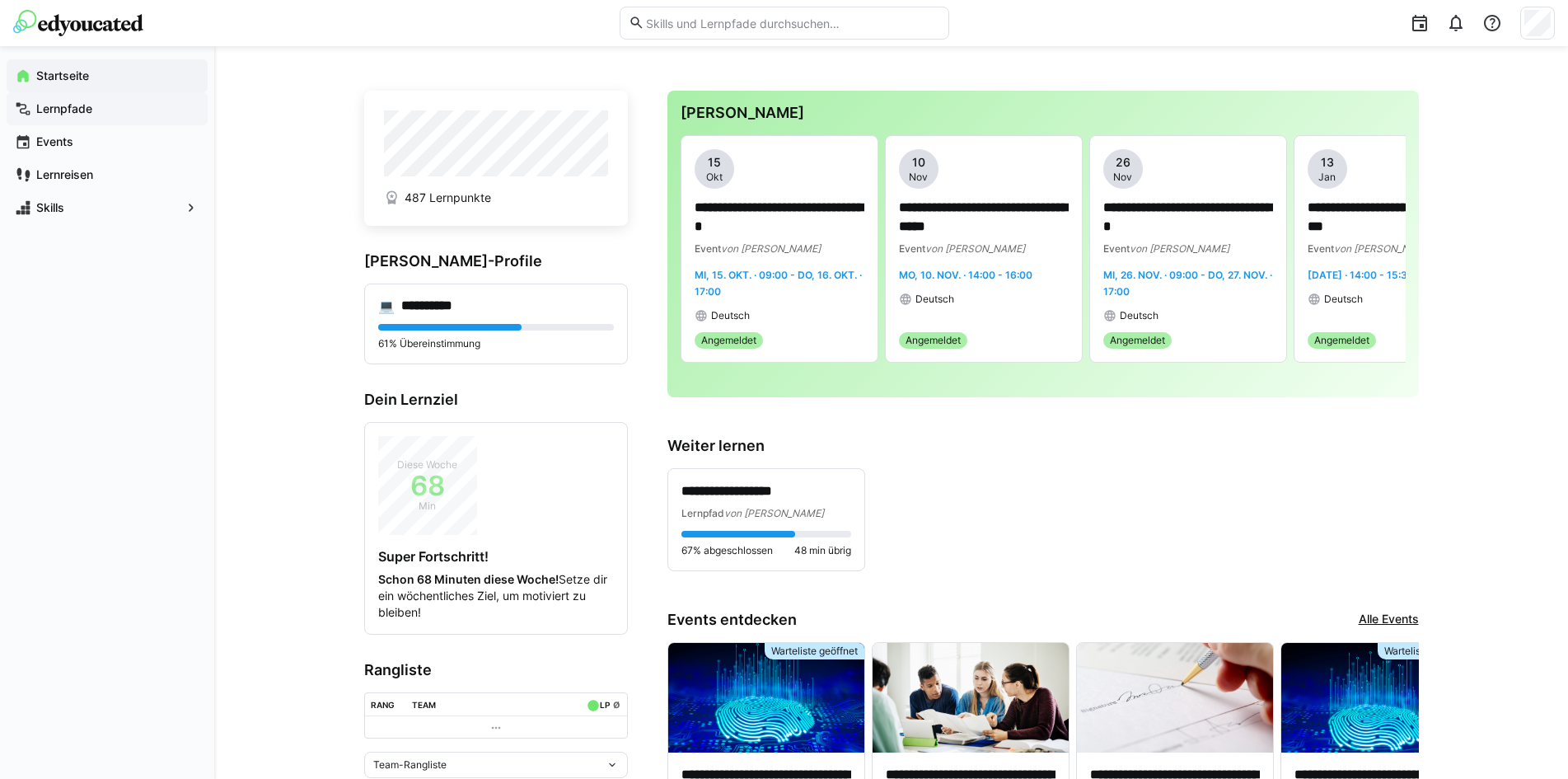
click at [0, 0] on app-navigation-label "Lernpfade" at bounding box center [0, 0] width 0 height 0
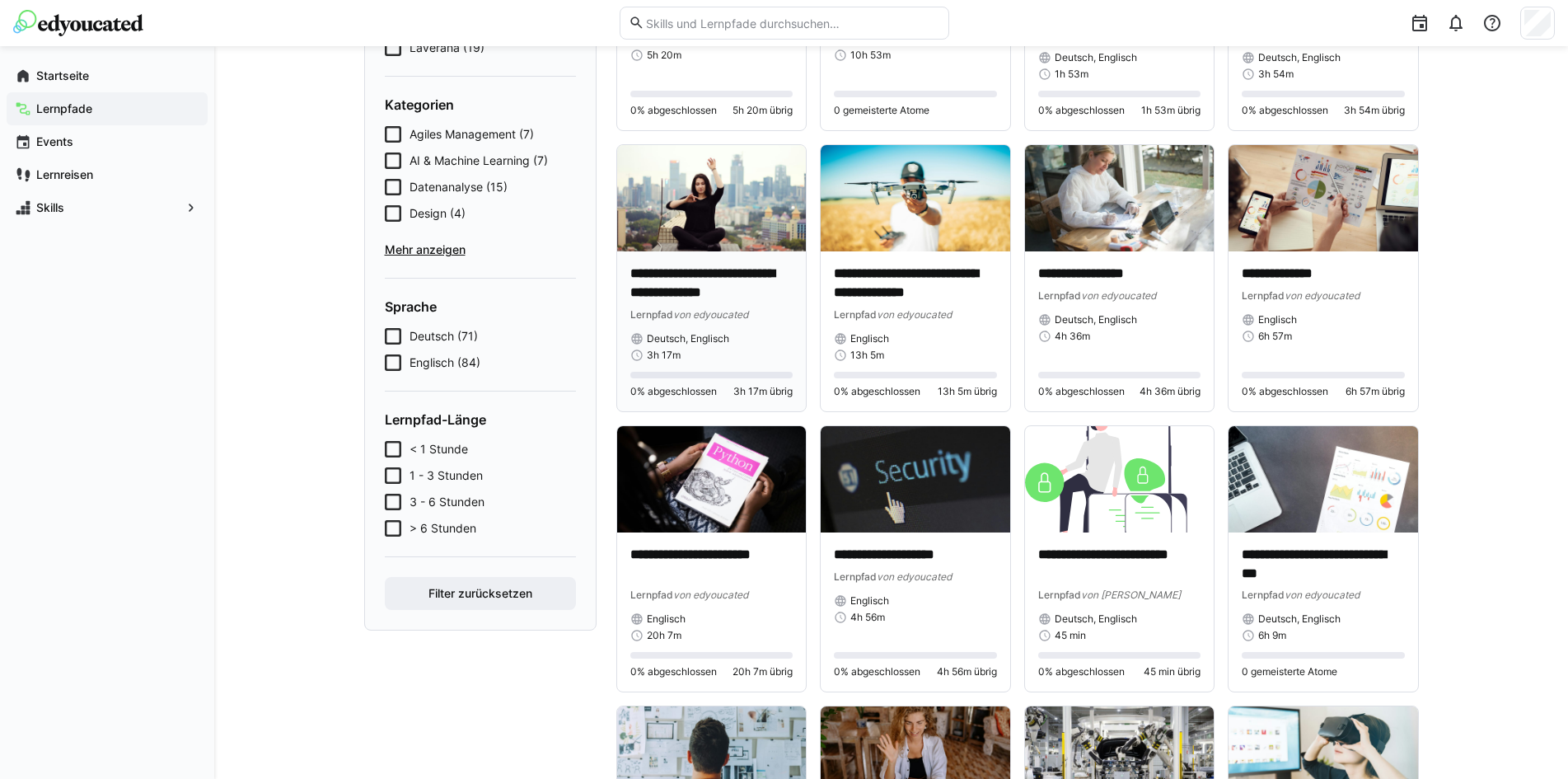
scroll to position [330, 0]
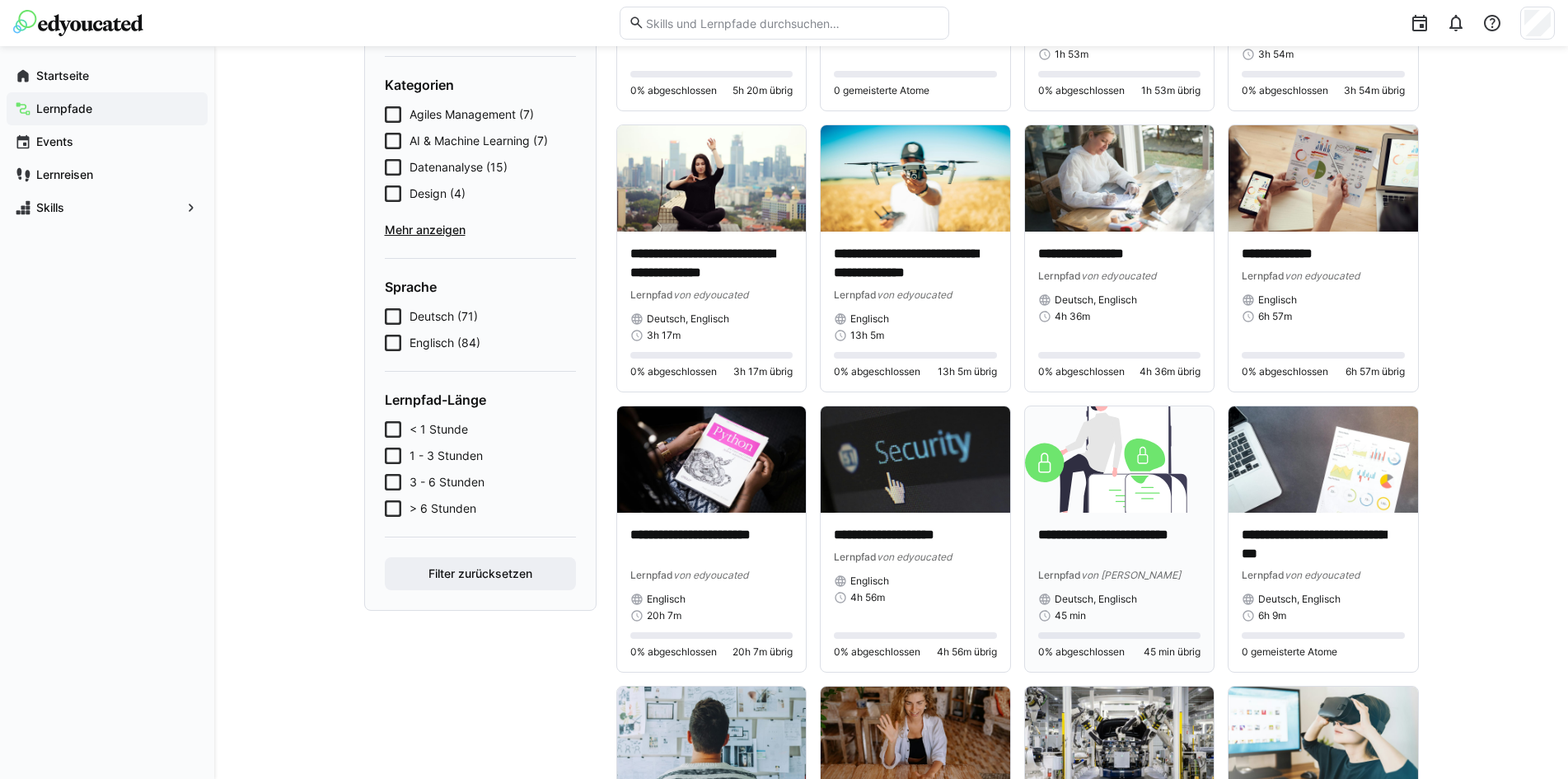
click at [1095, 530] on p "**********" at bounding box center [1120, 544] width 163 height 38
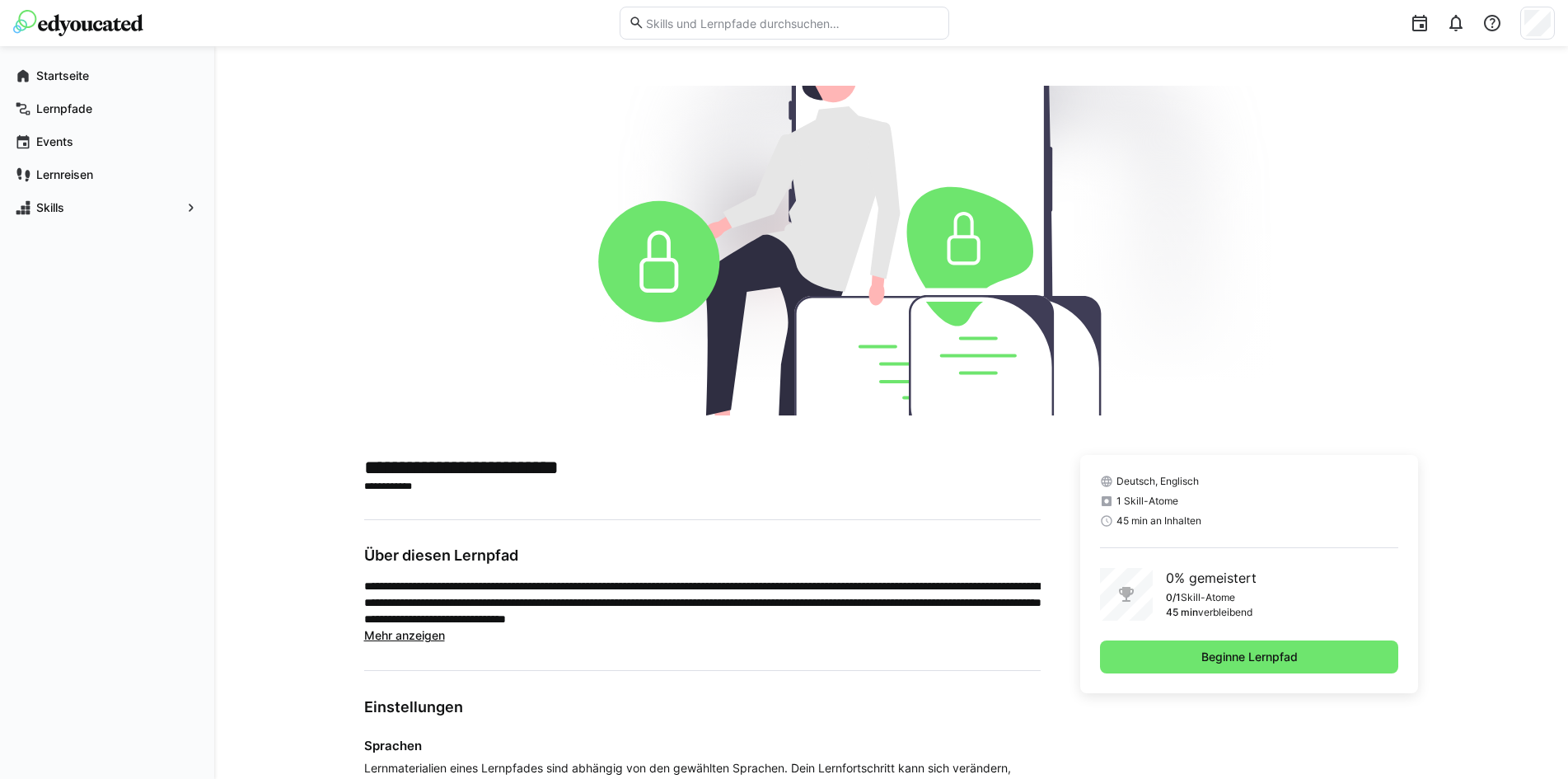
scroll to position [208, 0]
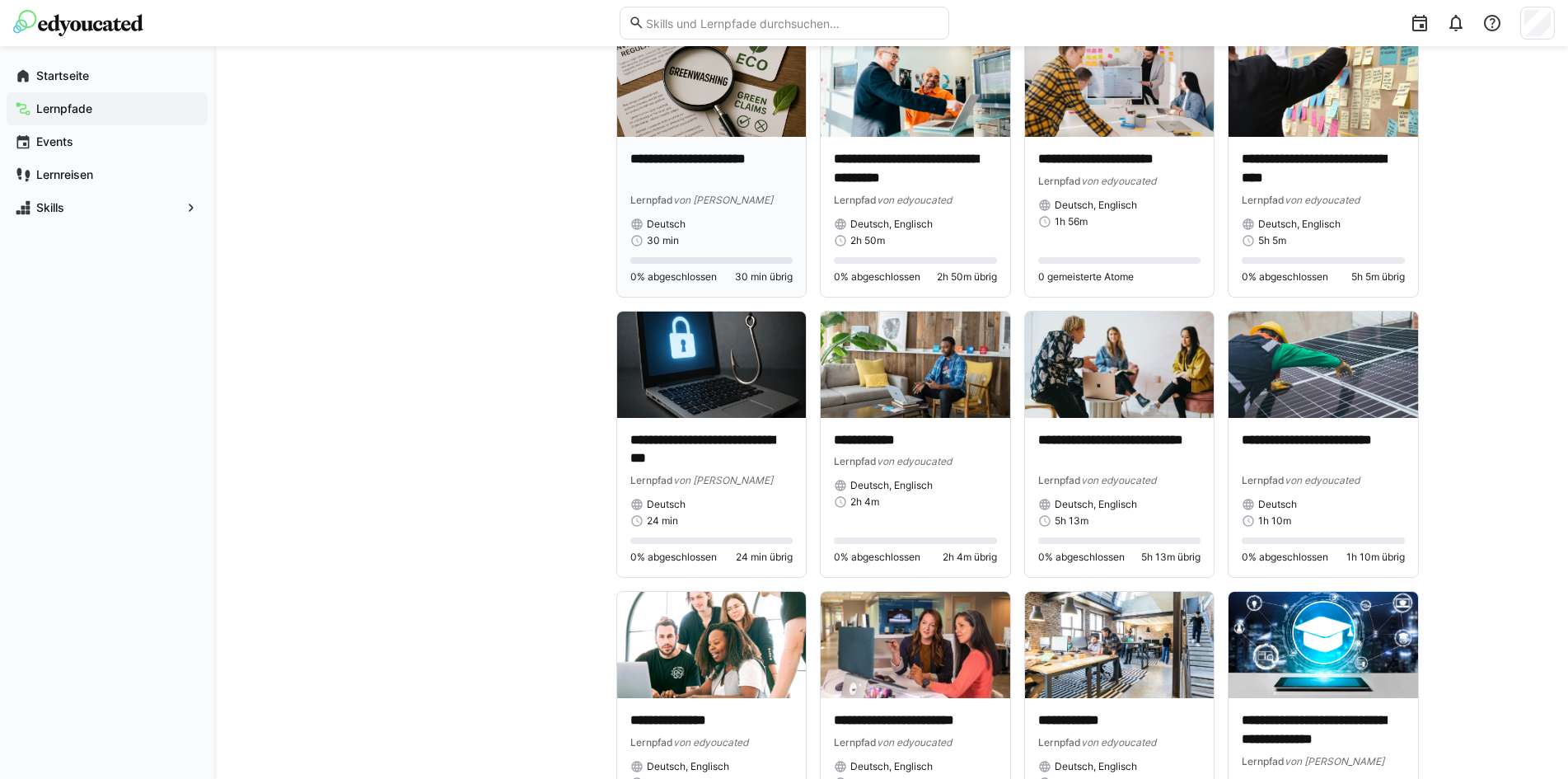
scroll to position [2143, 0]
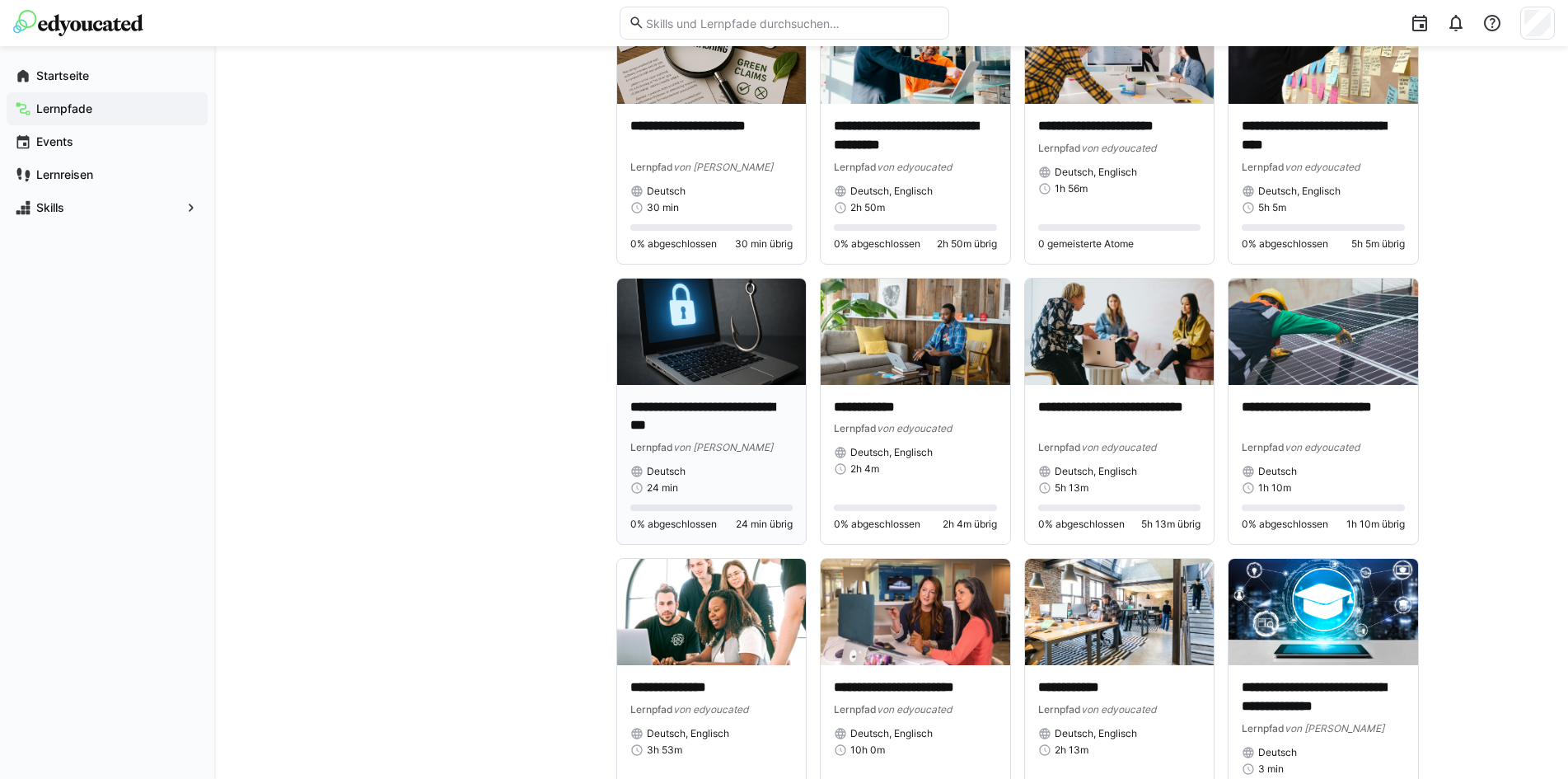
click at [738, 336] on img at bounding box center [712, 331] width 190 height 106
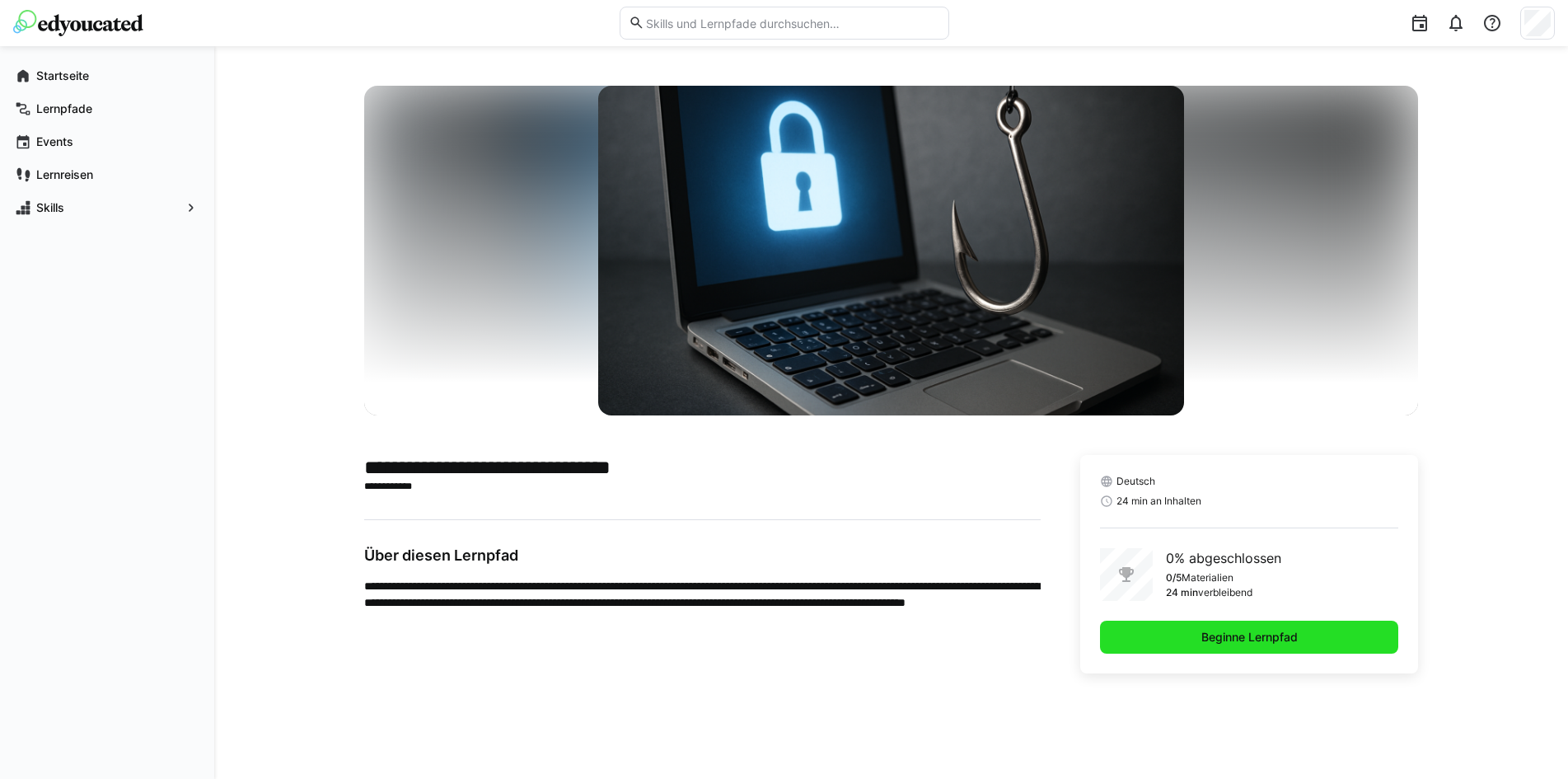
click at [1232, 639] on span "Beginne Lernpfad" at bounding box center [1249, 637] width 101 height 17
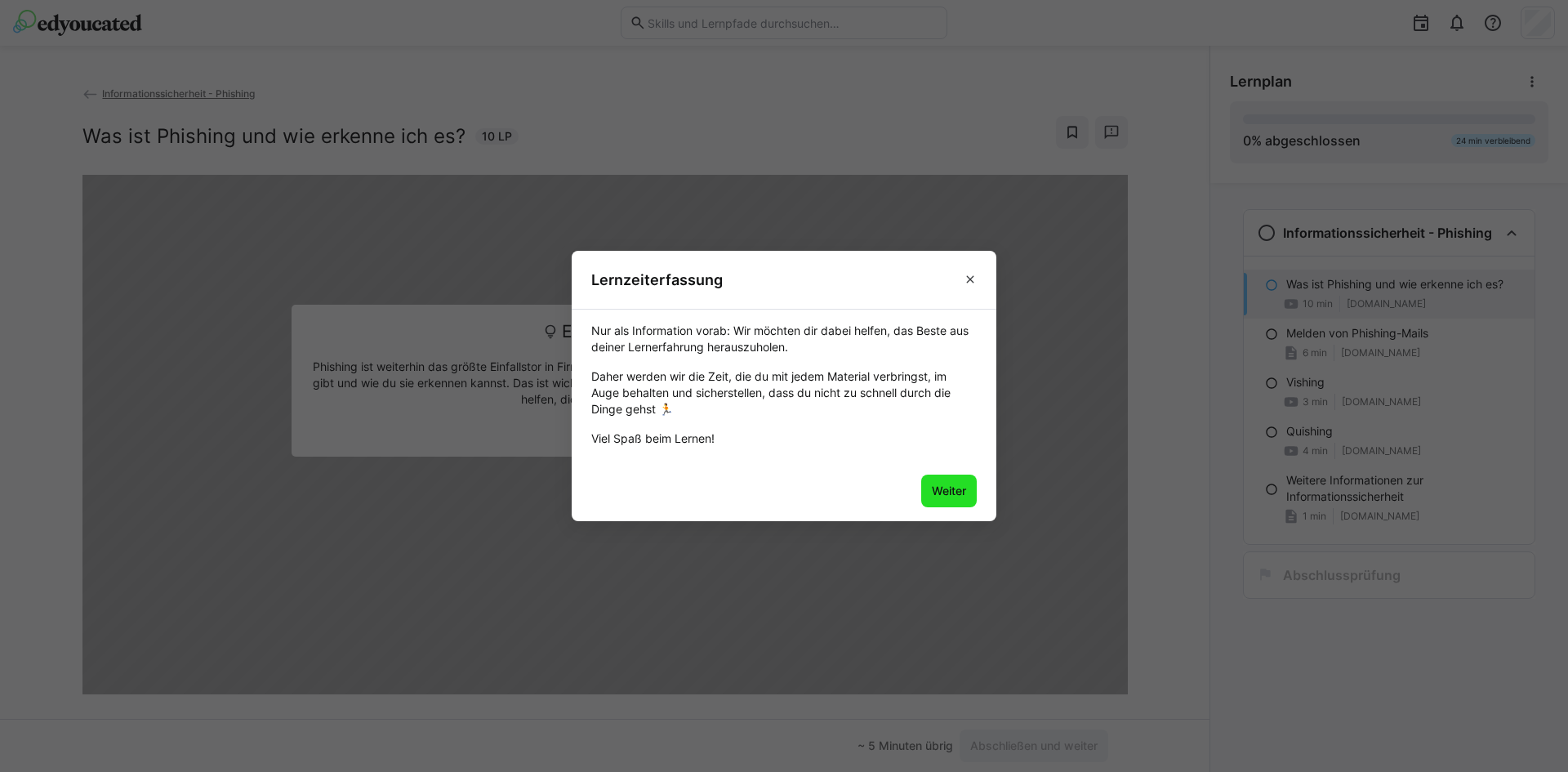
click at [937, 491] on span "Weiter" at bounding box center [948, 491] width 39 height 16
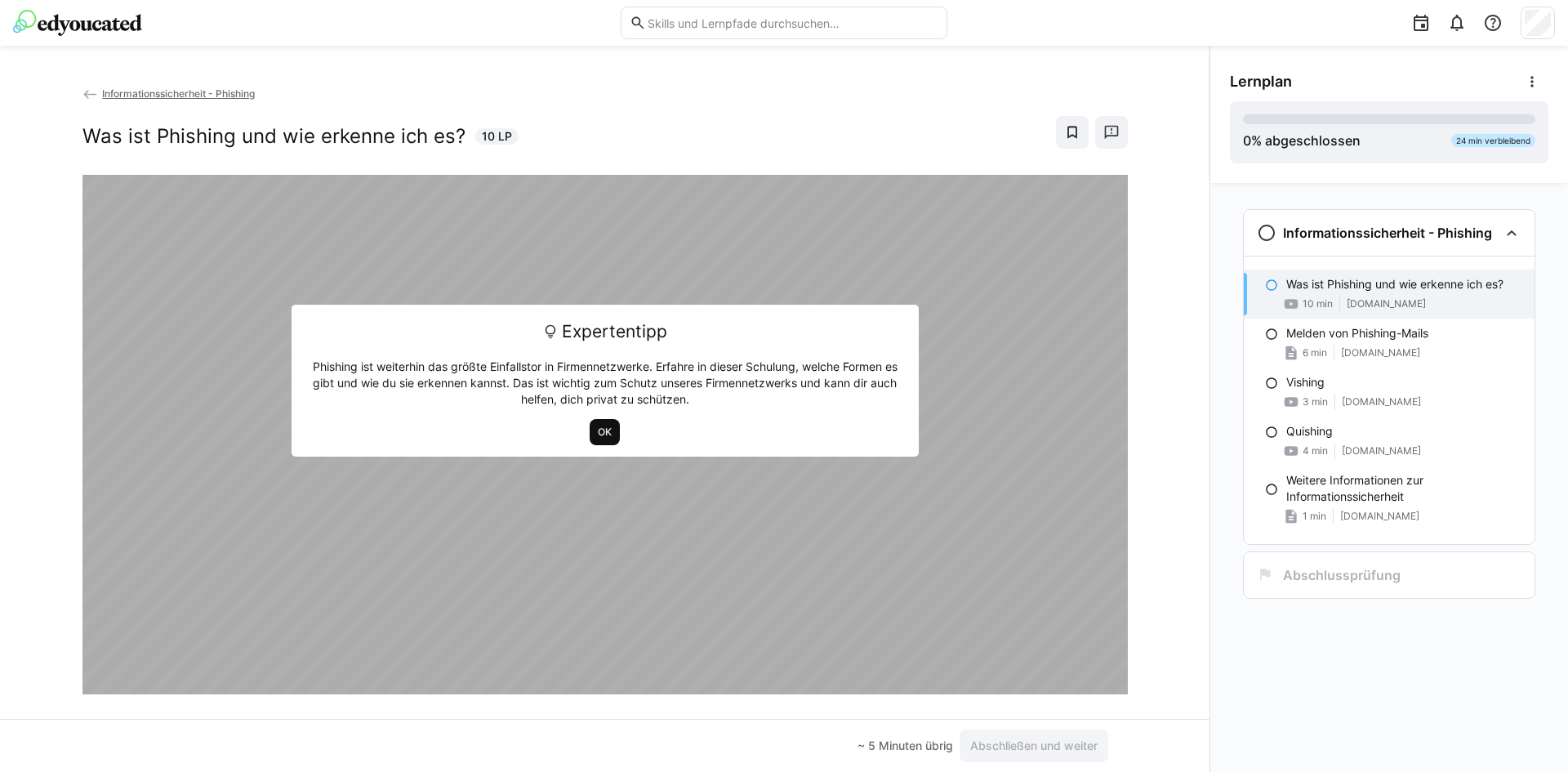
click at [603, 437] on span "OK" at bounding box center [604, 432] width 17 height 13
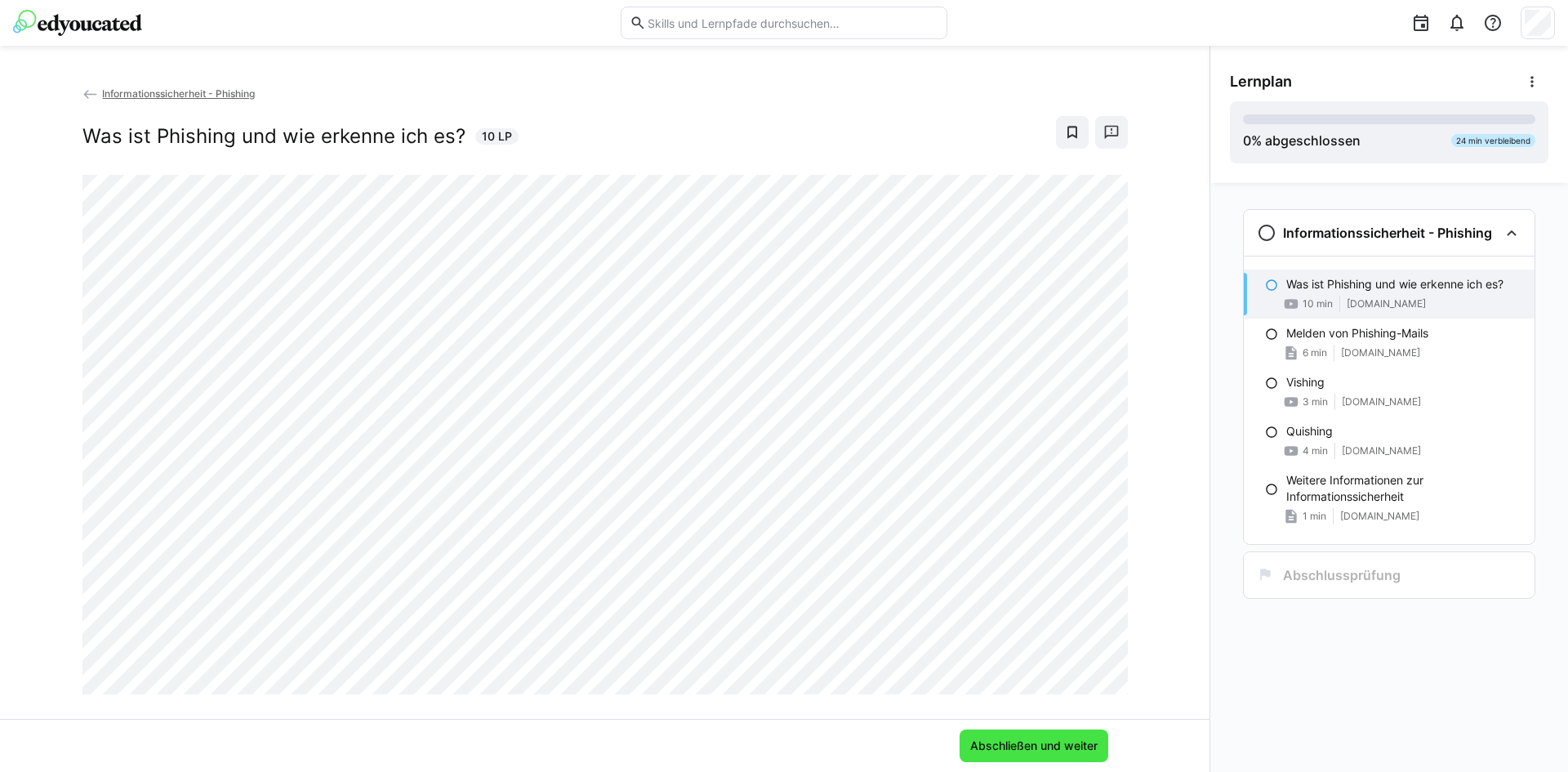
click at [1026, 748] on span "Abschließen und weiter" at bounding box center [1033, 746] width 132 height 16
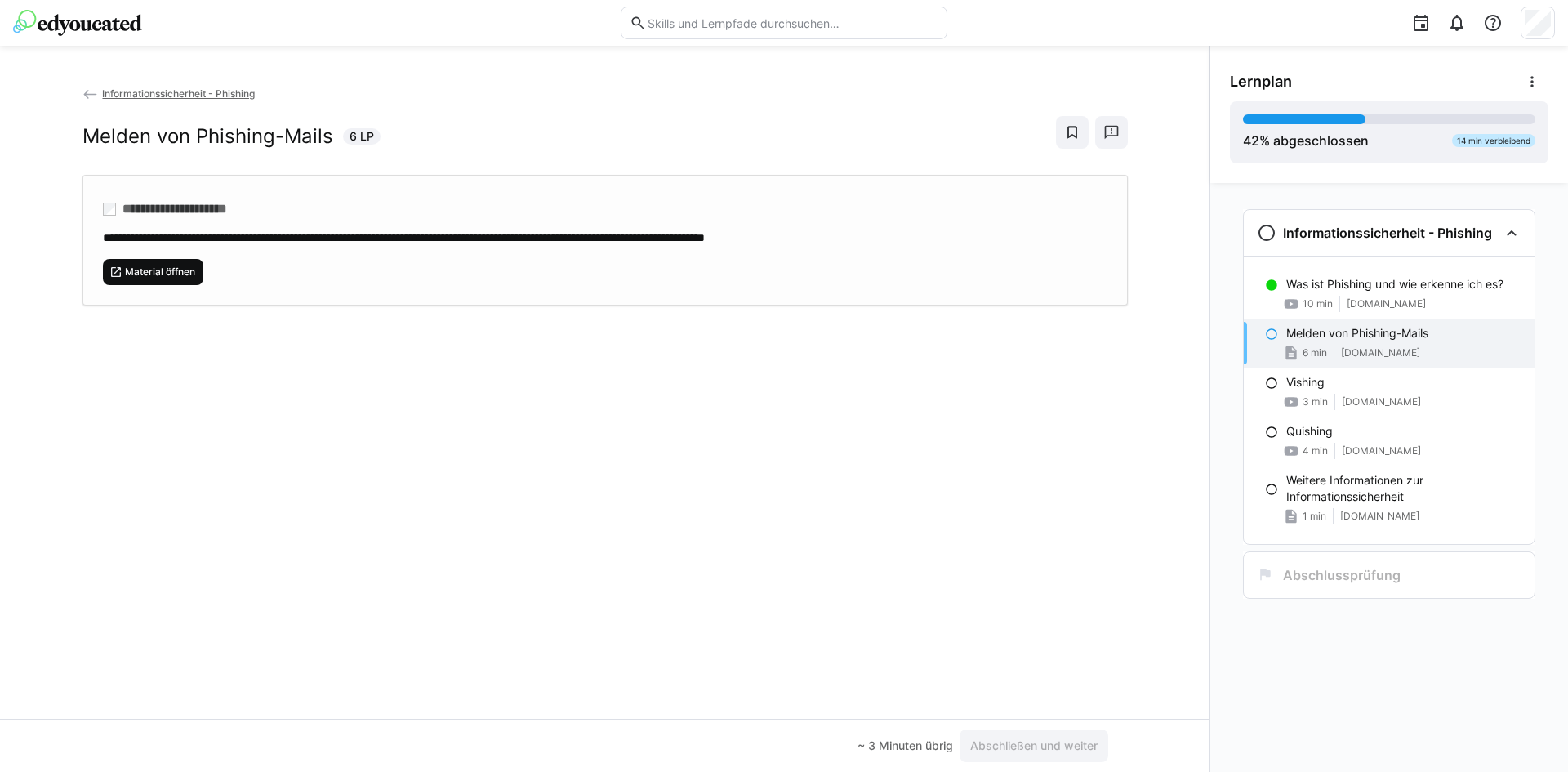
click at [152, 270] on span "Material öffnen" at bounding box center [160, 272] width 74 height 13
click at [193, 271] on span "Material öffnen" at bounding box center [160, 272] width 74 height 13
click at [1063, 735] on span "Abschließen und weiter" at bounding box center [1033, 746] width 149 height 33
